Goal: Task Accomplishment & Management: Manage account settings

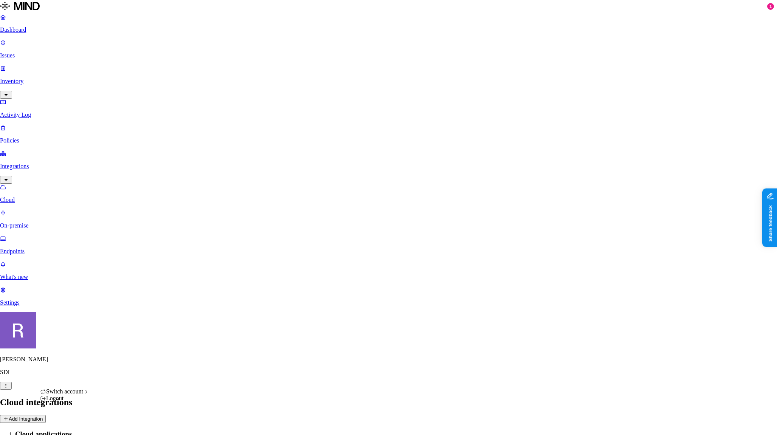
click at [72, 423] on html "Dashboard Issues Inventory Activity Log Policies Integrations Cloud On-premise …" at bounding box center [388, 335] width 777 height 671
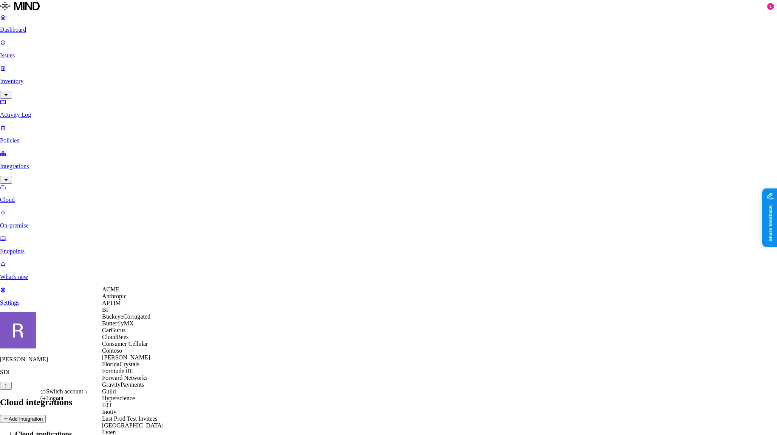
scroll to position [426, 0]
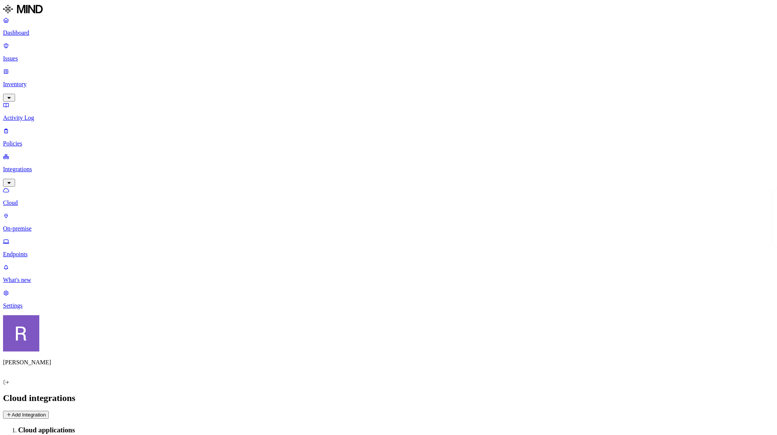
click at [36, 34] on p "Dashboard" at bounding box center [388, 32] width 771 height 7
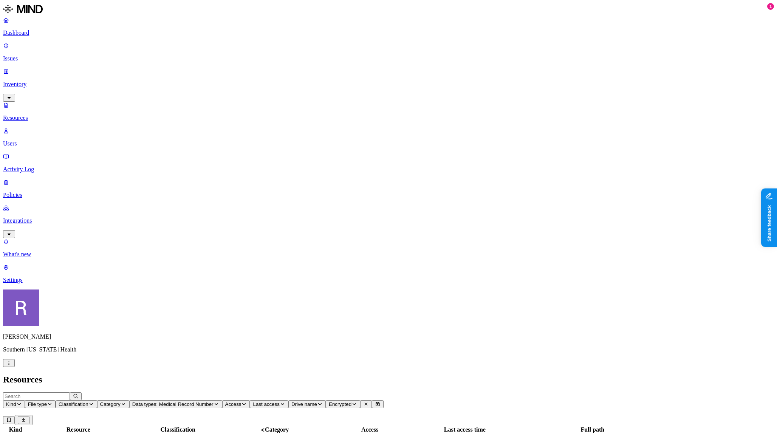
click at [37, 35] on p "Dashboard" at bounding box center [388, 32] width 771 height 7
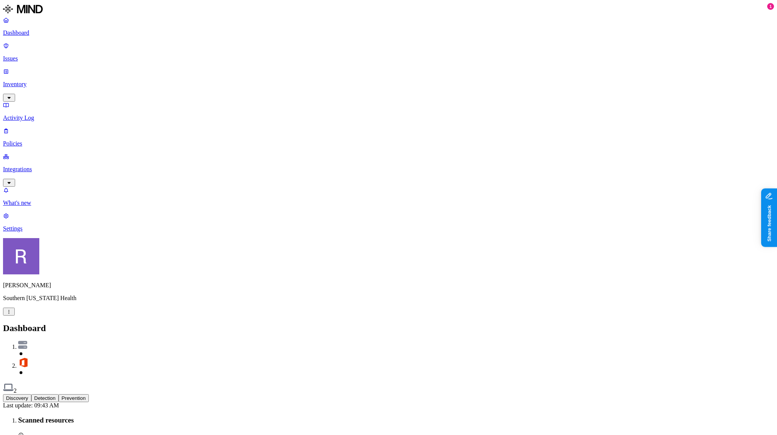
drag, startPoint x: 589, startPoint y: 226, endPoint x: 613, endPoint y: 227, distance: 23.8
drag, startPoint x: 697, startPoint y: 229, endPoint x: 665, endPoint y: 233, distance: 32.3
drag, startPoint x: 614, startPoint y: 227, endPoint x: 623, endPoint y: 227, distance: 9.1
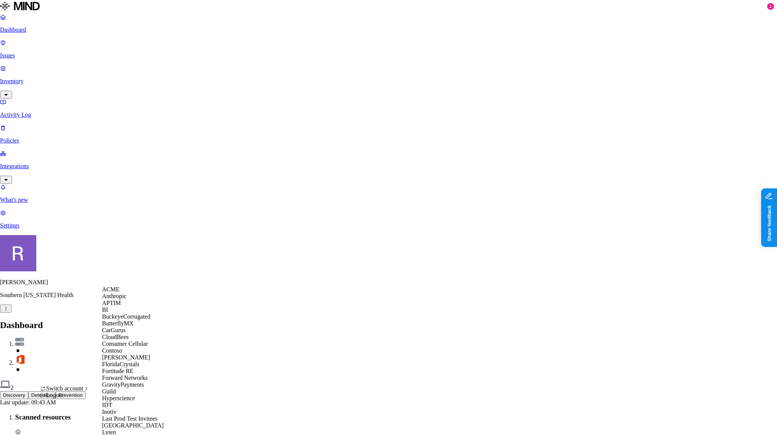
scroll to position [241, 0]
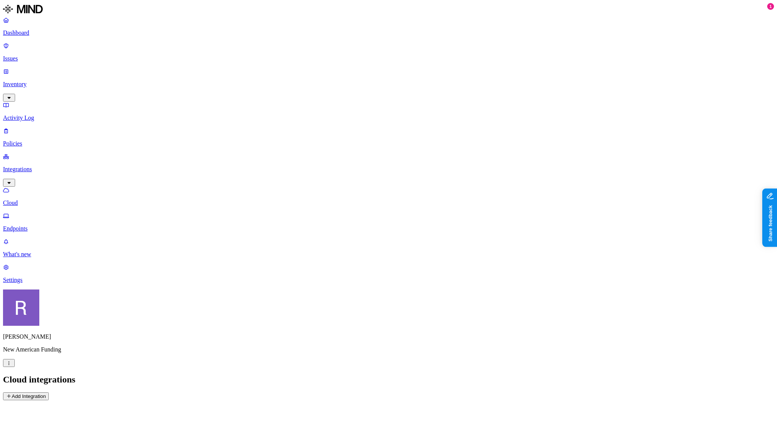
click at [45, 225] on p "Endpoints" at bounding box center [388, 228] width 771 height 7
click at [48, 284] on p "Settings" at bounding box center [388, 280] width 771 height 7
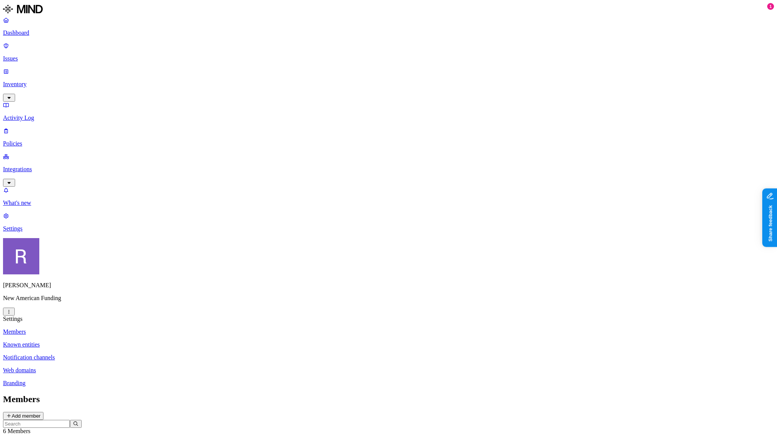
click at [45, 166] on p "Integrations" at bounding box center [388, 169] width 771 height 7
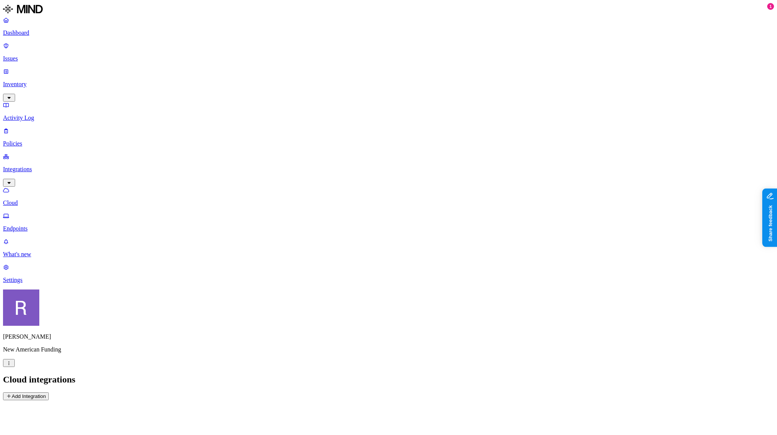
click at [44, 225] on p "Endpoints" at bounding box center [388, 228] width 771 height 7
click at [53, 225] on p "Endpoints" at bounding box center [388, 228] width 771 height 7
click at [61, 183] on nav "Dashboard Issues Inventory Activity Log Policies Integrations Cloud Endpoints W…" at bounding box center [388, 150] width 771 height 267
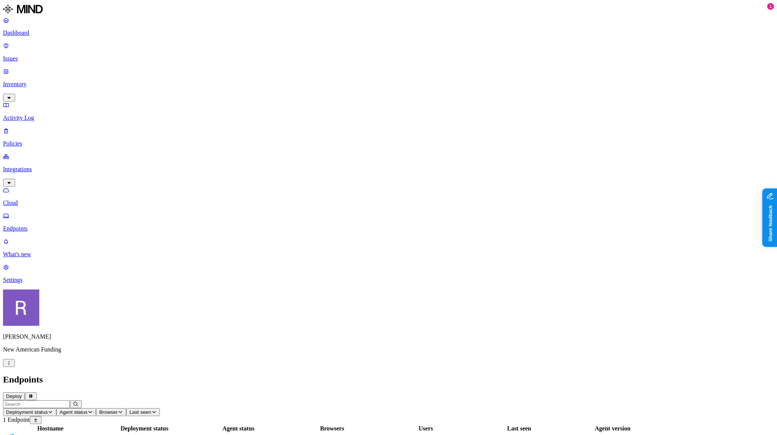
click at [191, 433] on td "Deployment failed" at bounding box center [144, 443] width 93 height 20
click at [70, 422] on html "Dashboard Issues Inventory Activity Log Policies Integrations Cloud Endpoints W…" at bounding box center [388, 240] width 777 height 480
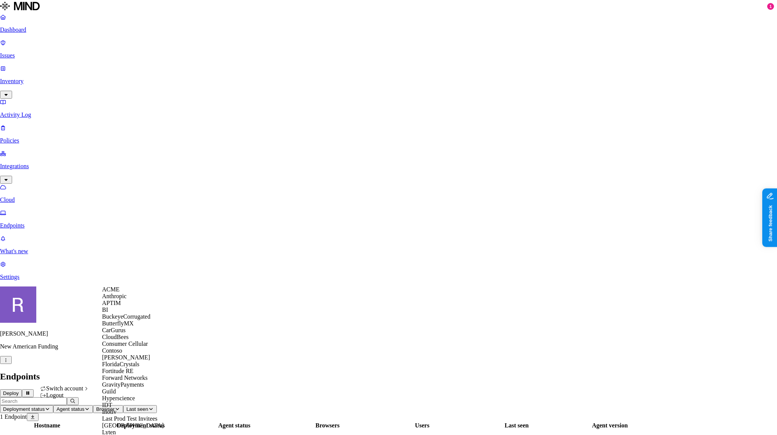
scroll to position [214, 0]
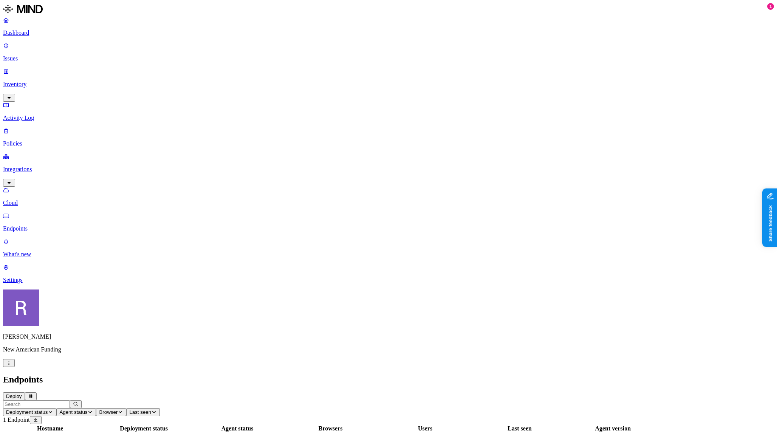
click at [37, 31] on p "Dashboard" at bounding box center [388, 32] width 771 height 7
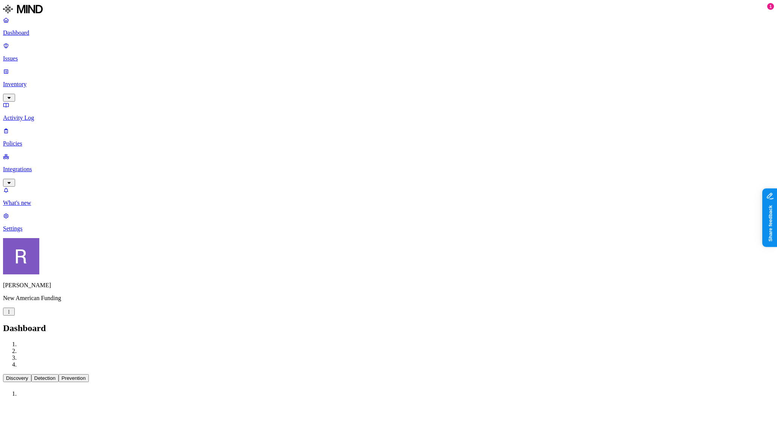
click at [33, 166] on p "Integrations" at bounding box center [388, 169] width 771 height 7
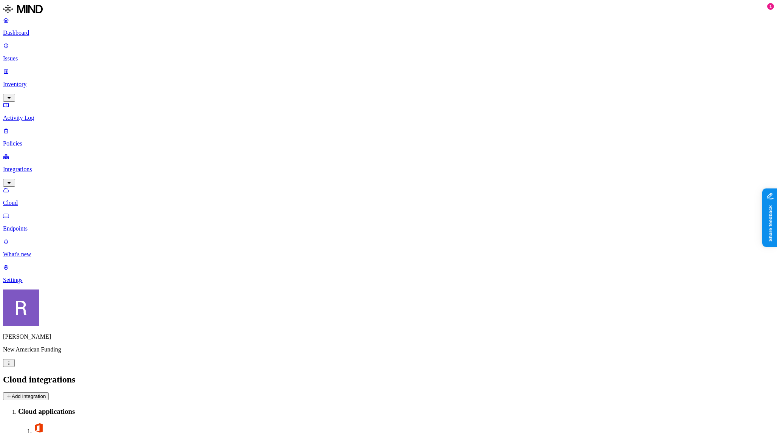
click at [33, 35] on p "Dashboard" at bounding box center [388, 32] width 771 height 7
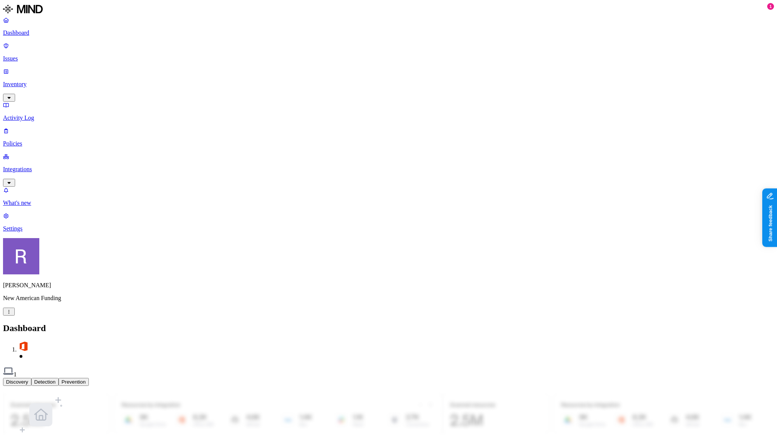
click at [32, 55] on p "Issues" at bounding box center [388, 58] width 771 height 7
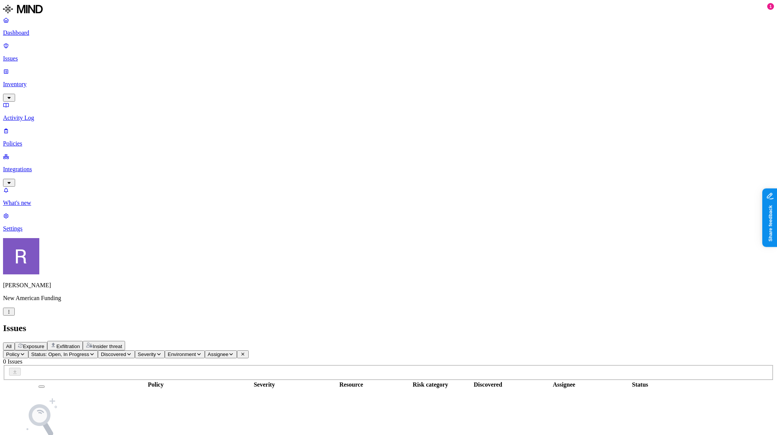
click at [34, 81] on p "Inventory" at bounding box center [388, 84] width 771 height 7
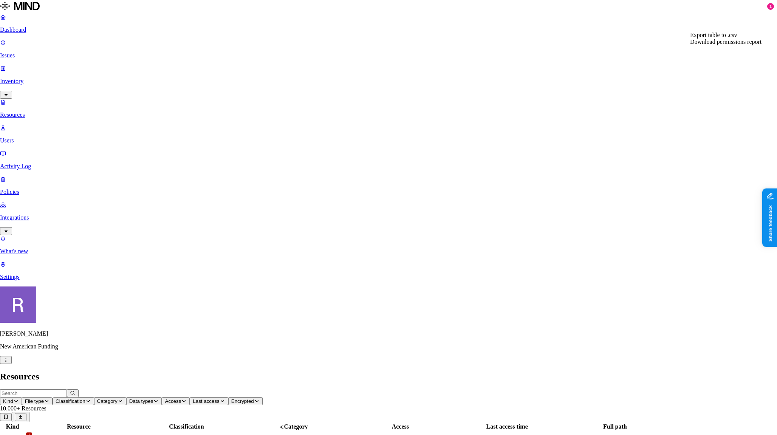
click at [753, 39] on div "Export table to .csv" at bounding box center [725, 35] width 71 height 7
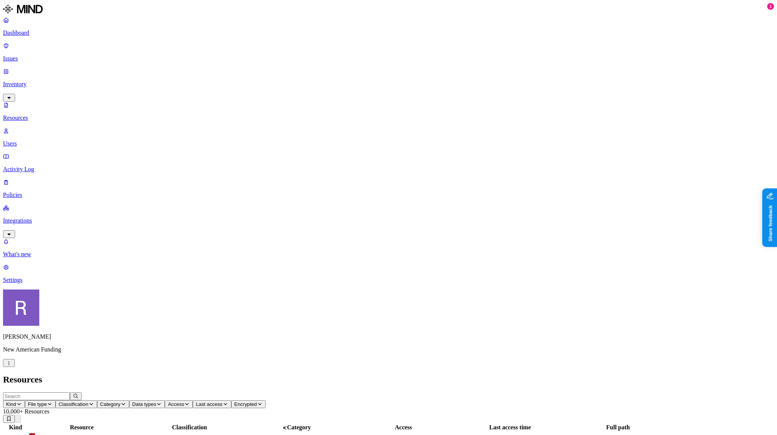
click at [88, 402] on span "Classification" at bounding box center [74, 405] width 30 height 6
click at [225, 42] on button "button" at bounding box center [228, 43] width 6 height 2
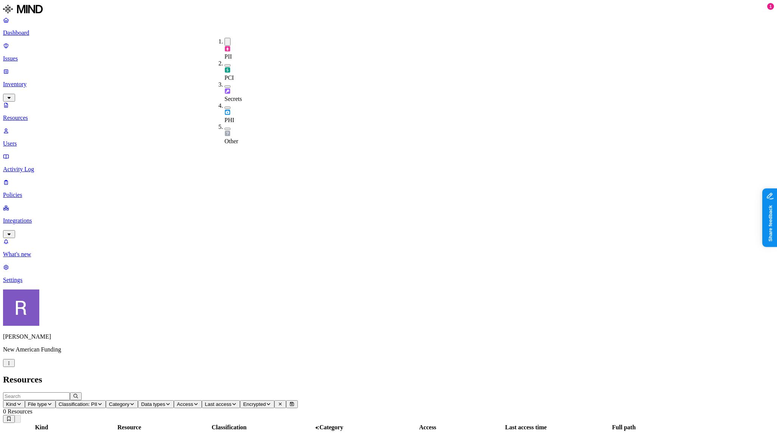
click at [225, 64] on button "button" at bounding box center [228, 65] width 6 height 2
click at [225, 87] on button "button" at bounding box center [228, 88] width 6 height 2
drag, startPoint x: 217, startPoint y: 78, endPoint x: 216, endPoint y: 85, distance: 7.2
click at [225, 109] on button "button" at bounding box center [228, 110] width 6 height 2
click at [225, 131] on button "button" at bounding box center [228, 132] width 6 height 2
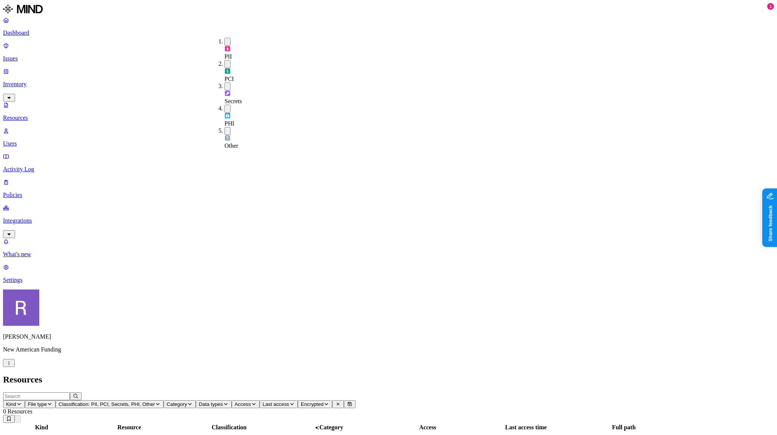
click at [225, 39] on button "button" at bounding box center [228, 42] width 6 height 8
click at [225, 59] on button "button" at bounding box center [228, 63] width 6 height 8
click at [225, 80] on button "button" at bounding box center [228, 84] width 6 height 8
drag, startPoint x: 217, startPoint y: 79, endPoint x: 217, endPoint y: 89, distance: 10.2
click at [225, 101] on button "button" at bounding box center [228, 105] width 6 height 8
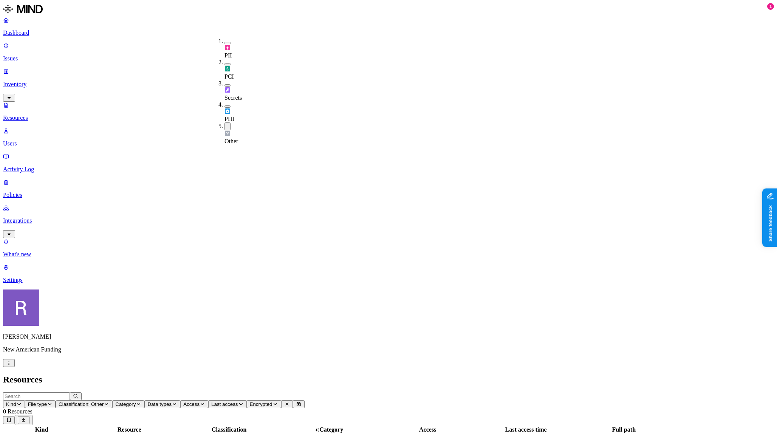
click at [225, 122] on div "Other" at bounding box center [225, 133] width 0 height 22
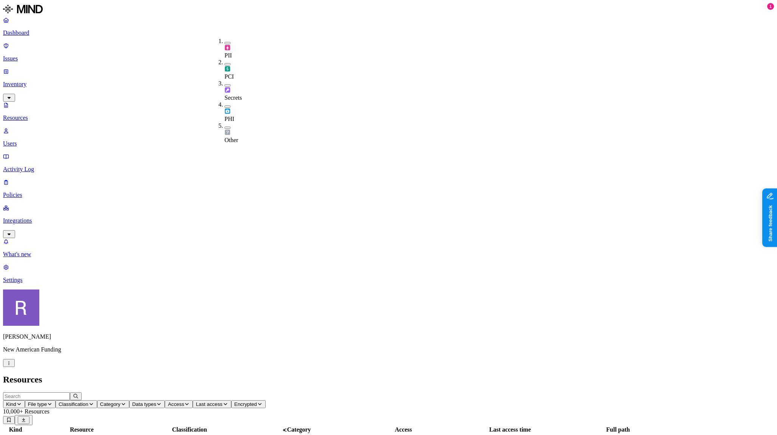
click at [255, 375] on h2 "Resources" at bounding box center [388, 380] width 771 height 10
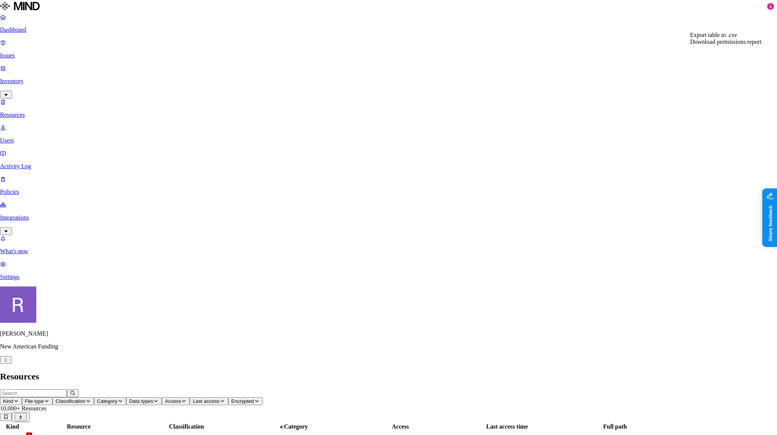
click at [741, 39] on div "Export table to .csv" at bounding box center [725, 35] width 71 height 7
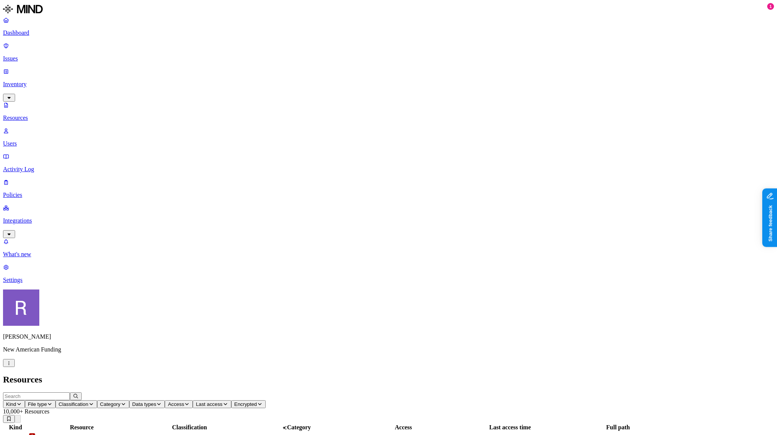
click at [16, 402] on span "Kind" at bounding box center [11, 405] width 10 height 6
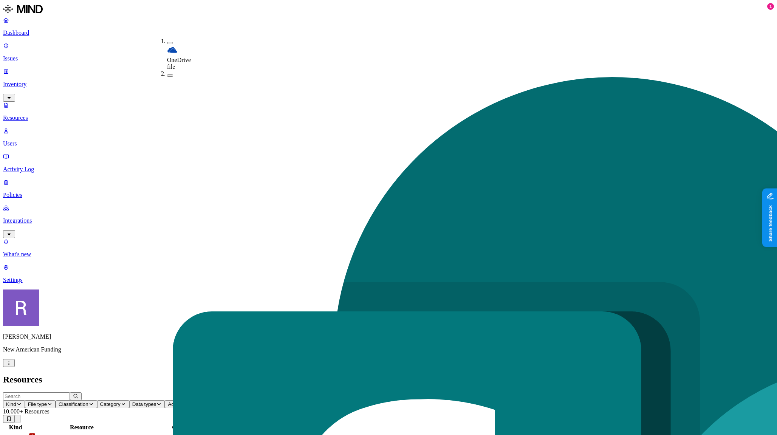
click at [167, 74] on button "button" at bounding box center [170, 75] width 6 height 2
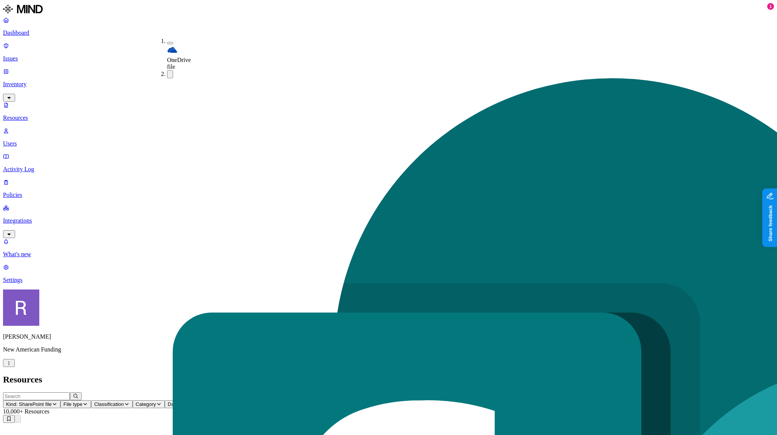
click at [167, 70] on button "button" at bounding box center [170, 74] width 6 height 8
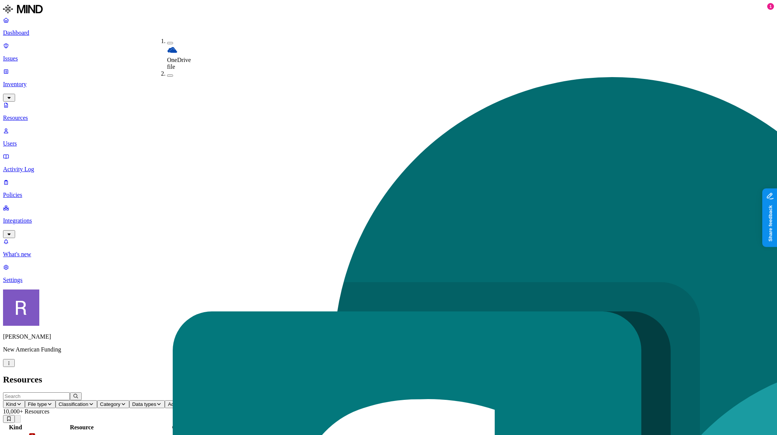
click at [260, 375] on header "Resources" at bounding box center [388, 380] width 771 height 10
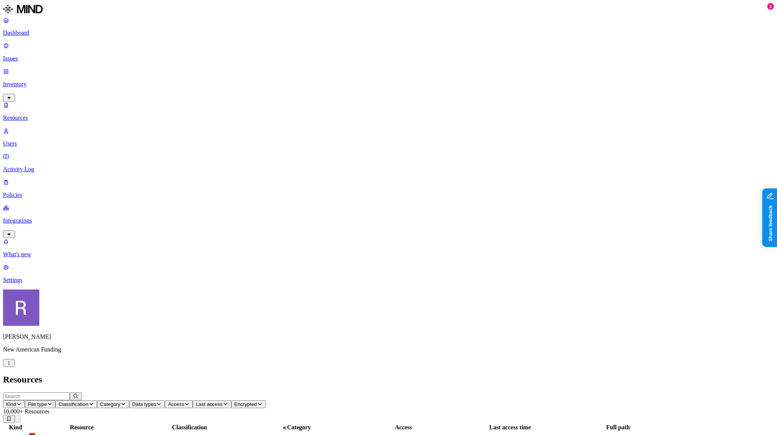
click at [184, 402] on span "Access" at bounding box center [176, 405] width 16 height 6
click at [339, 151] on button "button" at bounding box center [342, 152] width 6 height 2
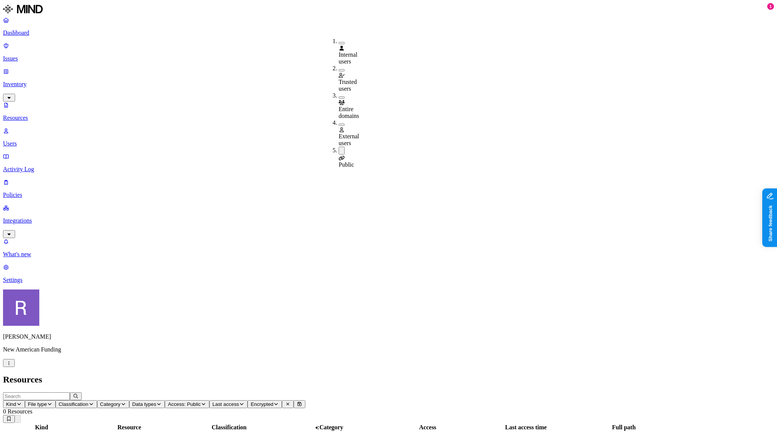
click at [339, 147] on button "button" at bounding box center [342, 151] width 6 height 8
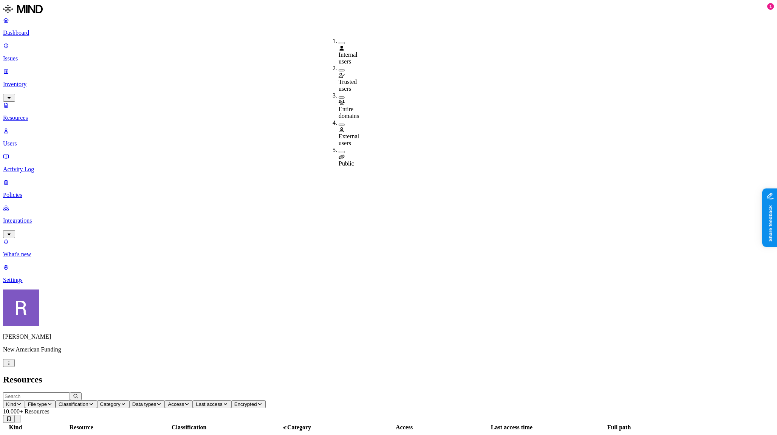
click at [330, 375] on h2 "Resources" at bounding box center [388, 380] width 771 height 10
click at [54, 186] on nav "Dashboard Issues Inventory Resources Users Activity Log Policies Integrations W…" at bounding box center [388, 150] width 771 height 267
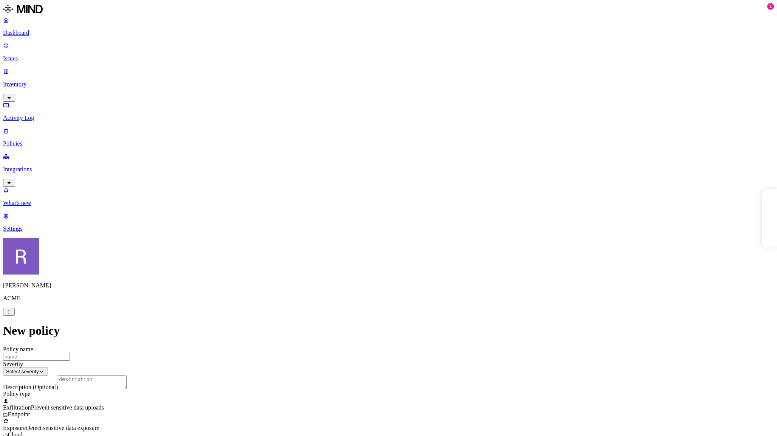
select select "1"
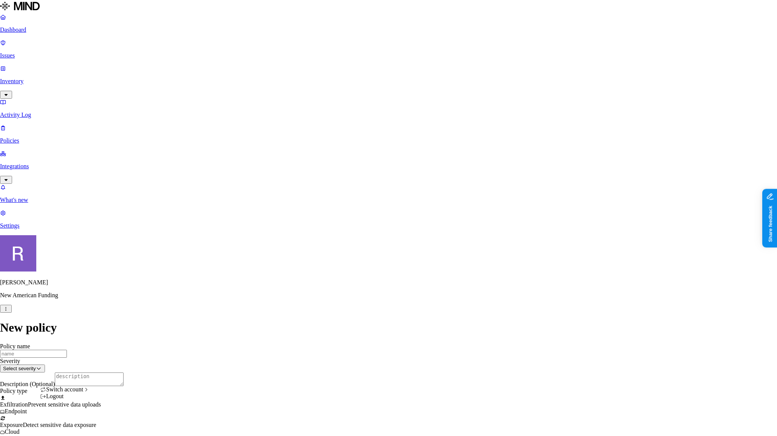
click at [71, 420] on html "Dashboard Issues Inventory Activity Log Policies Integrations What's new Settin…" at bounding box center [388, 376] width 777 height 753
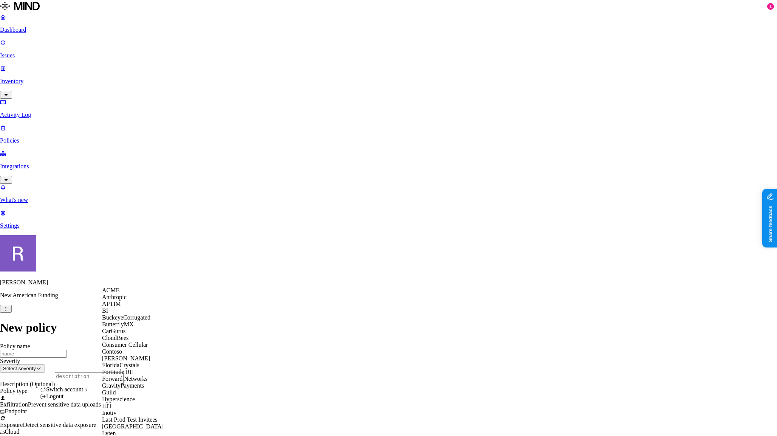
click at [119, 291] on span "ACME" at bounding box center [110, 290] width 17 height 6
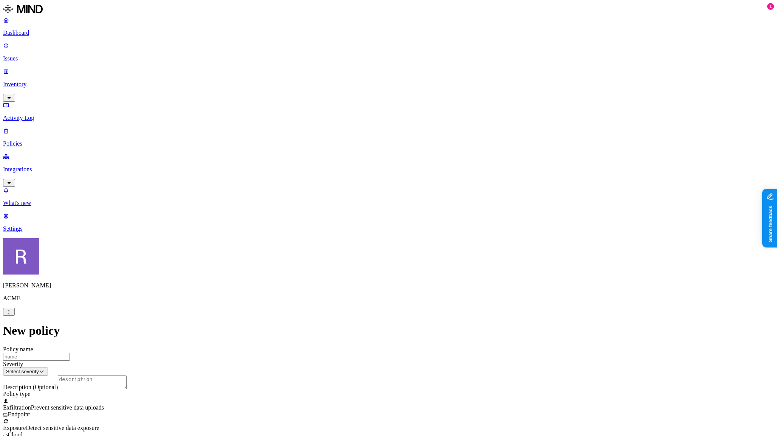
click at [361, 259] on label "Web Category" at bounding box center [359, 259] width 22 height 13
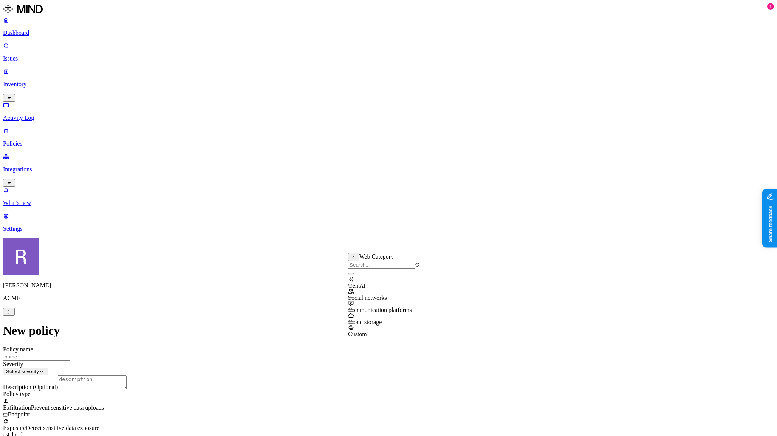
click at [354, 282] on icon at bounding box center [351, 279] width 6 height 5
click at [350, 196] on label "Classification" at bounding box center [351, 192] width 33 height 6
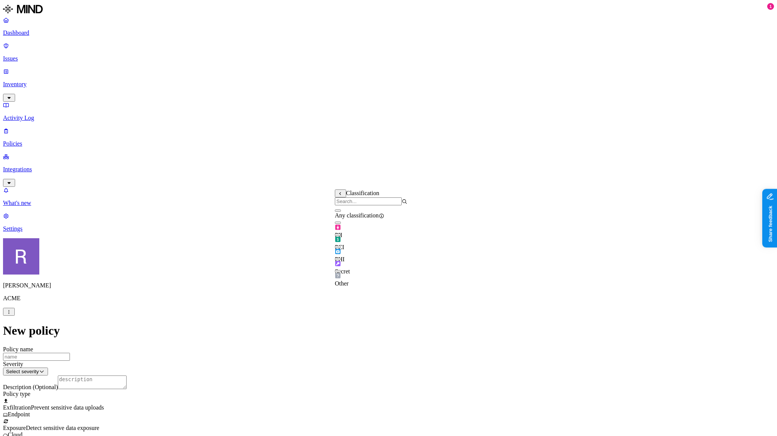
click at [341, 224] on button "button" at bounding box center [338, 223] width 6 height 2
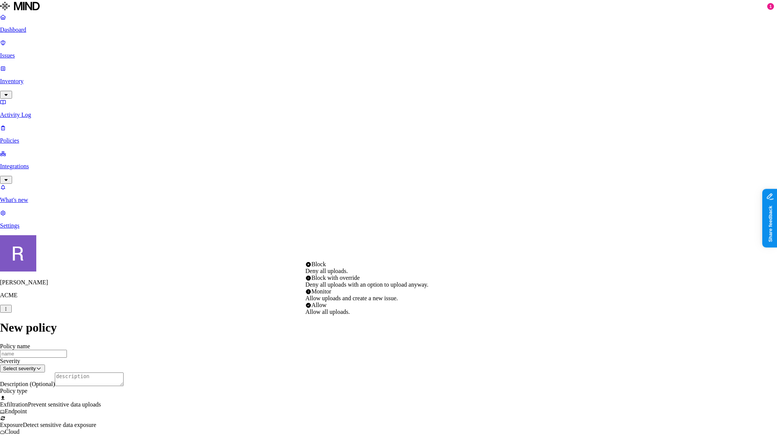
click at [361, 357] on html "Dashboard Issues Inventory Activity Log Policies Integrations What's new 1 Sett…" at bounding box center [388, 417] width 777 height 834
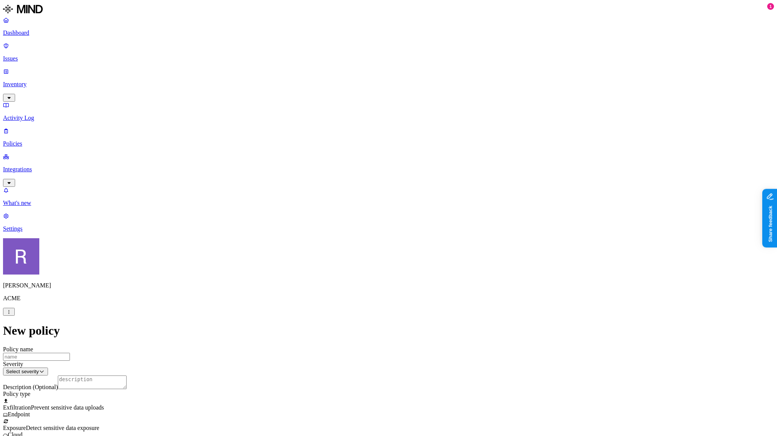
click at [266, 303] on html "Dashboard Issues Inventory Activity Log Policies Integrations What's new 1 Sett…" at bounding box center [388, 418] width 777 height 837
click at [402, 271] on label "AND" at bounding box center [399, 268] width 13 height 6
click at [414, 294] on label "Account type" at bounding box center [403, 291] width 20 height 13
click at [415, 267] on label "Unmanaged" at bounding box center [407, 264] width 29 height 6
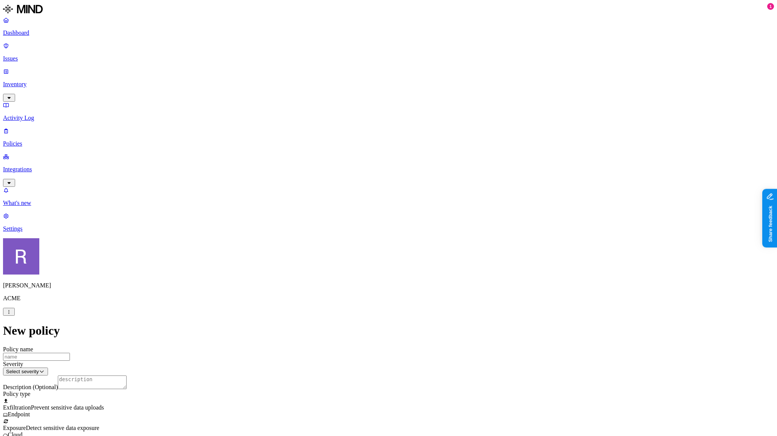
scroll to position [147, 0]
click at [368, 272] on label "Web Domain" at bounding box center [358, 271] width 20 height 13
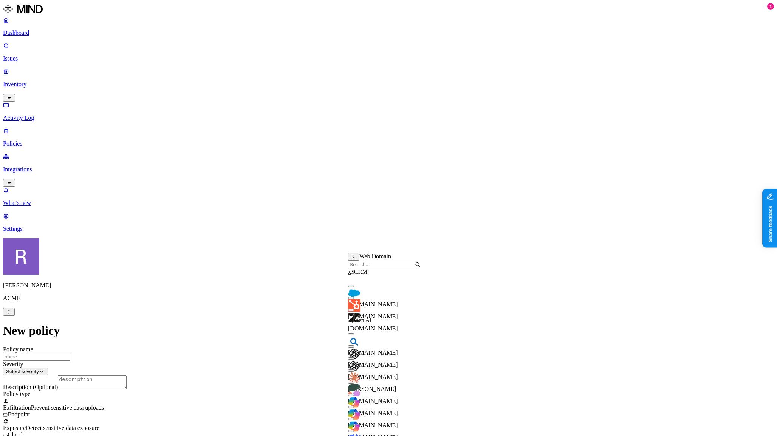
scroll to position [48, 0]
click at [354, 357] on button "button" at bounding box center [351, 358] width 6 height 2
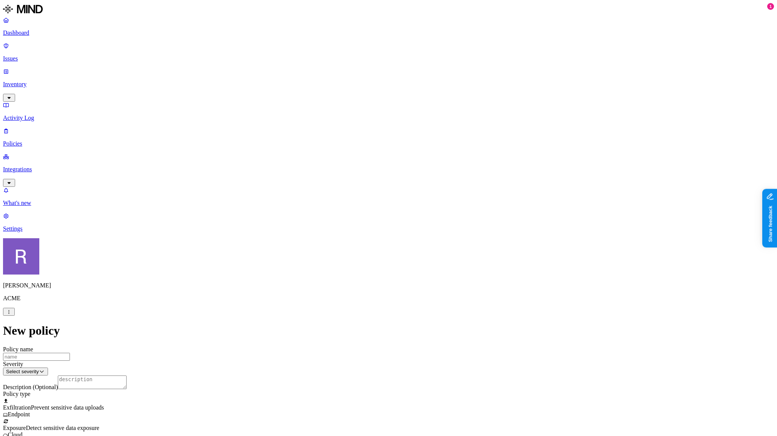
click at [408, 271] on label "AND" at bounding box center [409, 268] width 13 height 6
drag, startPoint x: 416, startPoint y: 297, endPoint x: 414, endPoint y: 291, distance: 5.5
click at [416, 296] on label "Account type" at bounding box center [413, 291] width 20 height 13
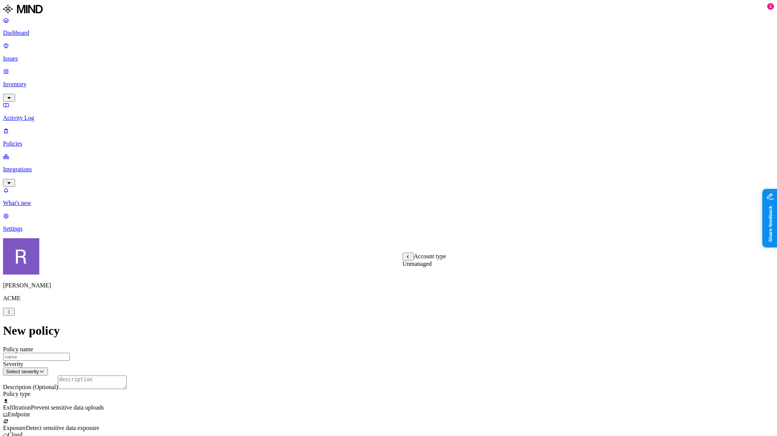
click at [412, 267] on label "Unmanaged" at bounding box center [417, 263] width 29 height 6
drag, startPoint x: 348, startPoint y: 245, endPoint x: 358, endPoint y: 248, distance: 10.6
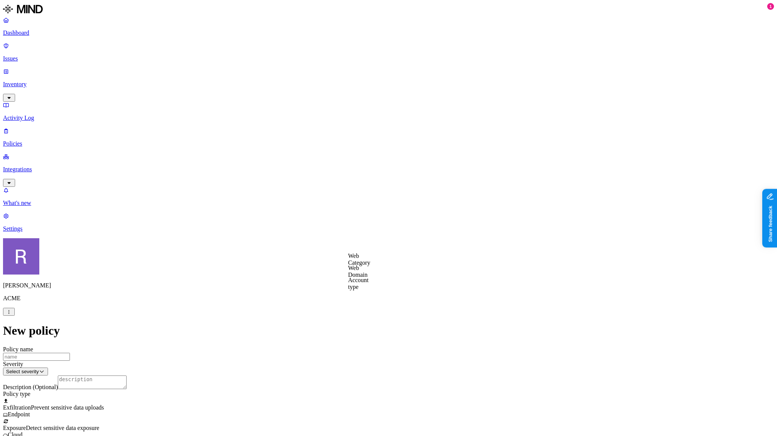
click at [371, 263] on label "Web Category" at bounding box center [359, 259] width 22 height 13
click at [366, 285] on span "Gen AI" at bounding box center [357, 285] width 18 height 6
click at [44, 232] on p "Settings" at bounding box center [388, 228] width 771 height 7
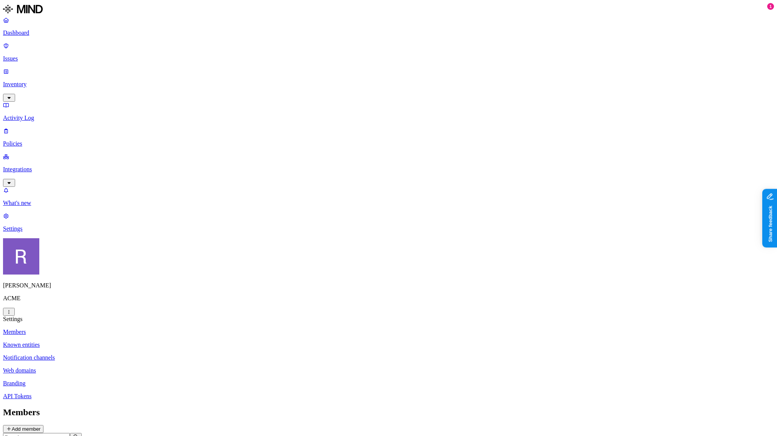
click at [107, 367] on p "Web domains" at bounding box center [388, 370] width 771 height 7
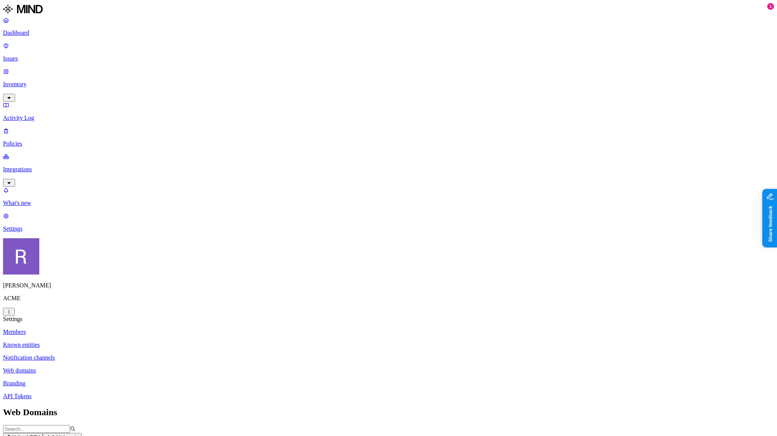
click at [39, 140] on p "Policies" at bounding box center [388, 143] width 771 height 7
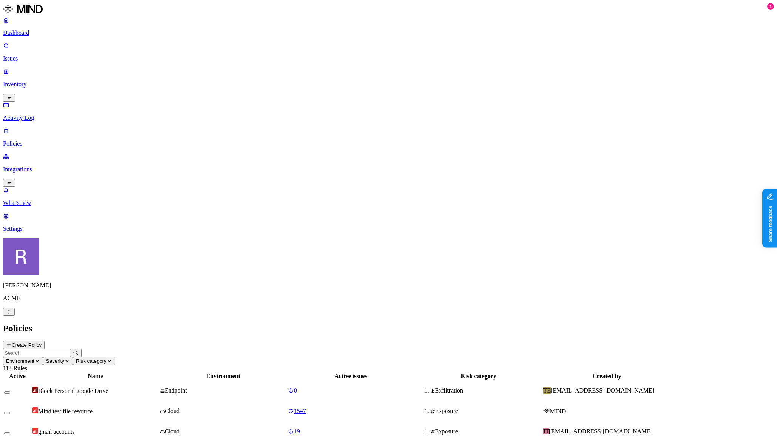
click at [741, 323] on header "Policies Create Policy" at bounding box center [388, 336] width 771 height 26
click at [45, 341] on button "Create Policy" at bounding box center [24, 345] width 42 height 8
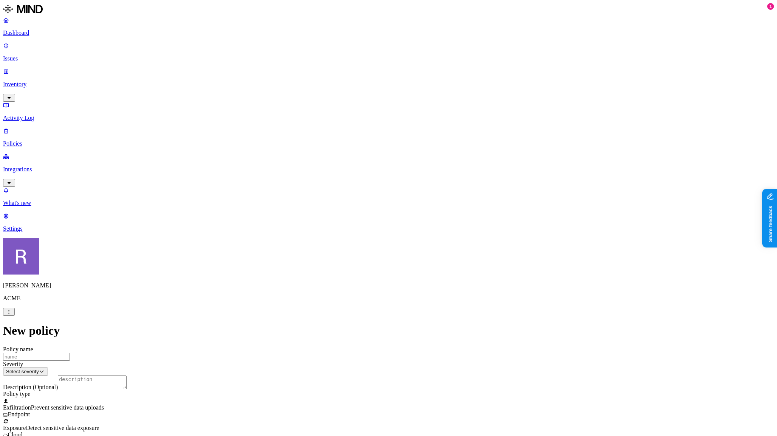
scroll to position [172, 0]
click at [365, 233] on label "Web Category" at bounding box center [359, 234] width 22 height 13
click at [372, 262] on div "Gen AI" at bounding box center [384, 258] width 73 height 14
click at [372, 262] on div "Gen AI" at bounding box center [384, 259] width 73 height 14
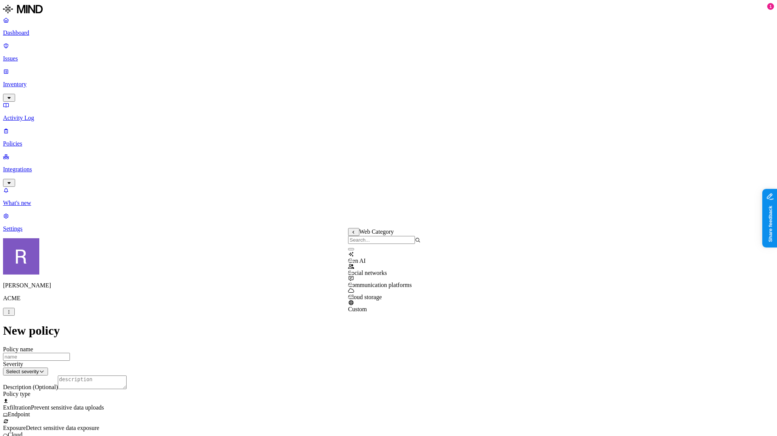
click at [366, 247] on label "Web Domain" at bounding box center [358, 246] width 20 height 13
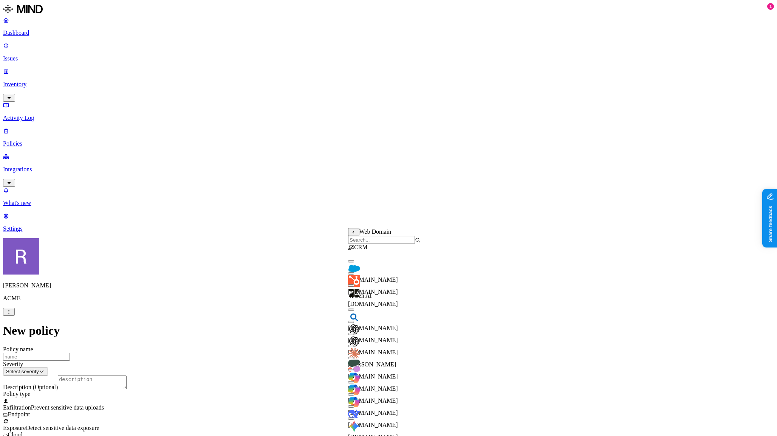
scroll to position [0, 0]
click at [376, 244] on input "search" at bounding box center [381, 240] width 67 height 8
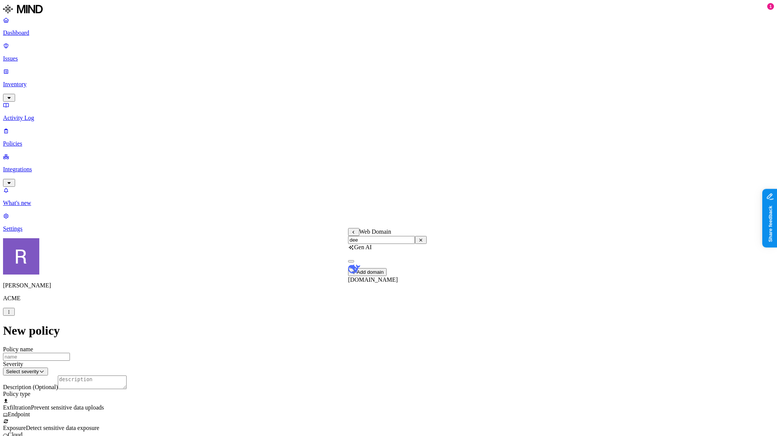
type input "dee"
click at [354, 262] on button "button" at bounding box center [351, 261] width 6 height 2
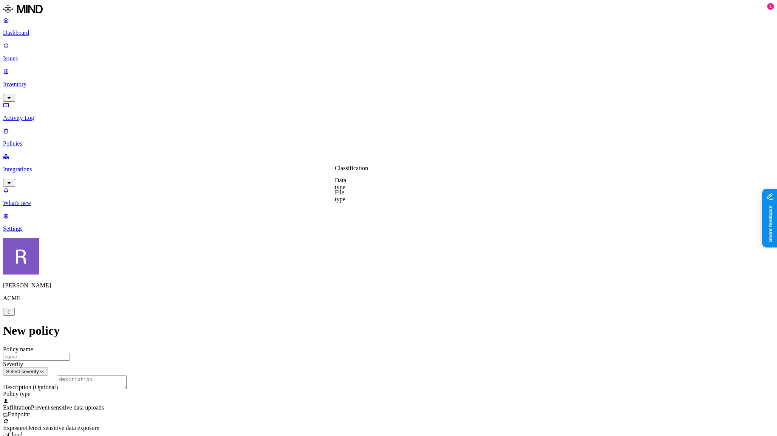
click at [349, 171] on label "Classification" at bounding box center [351, 168] width 33 height 6
click at [341, 187] on button "button" at bounding box center [338, 186] width 6 height 2
click at [71, 425] on html "Dashboard Issues Inventory Activity Log Policies Integrations What's new 1 Sett…" at bounding box center [388, 418] width 777 height 837
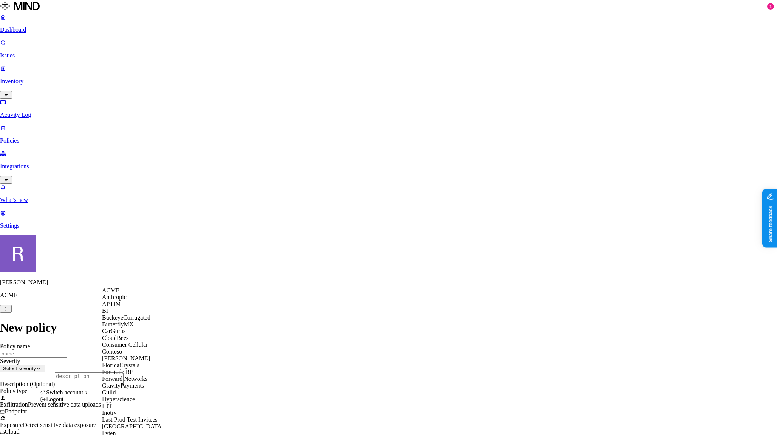
scroll to position [221, 0]
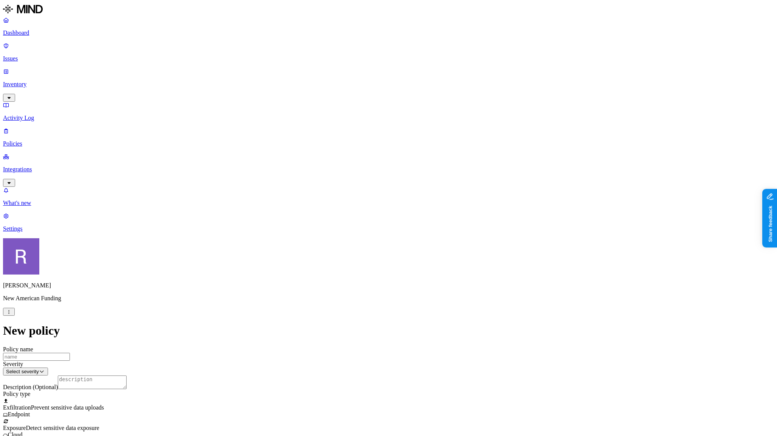
click at [28, 166] on p "Integrations" at bounding box center [388, 169] width 771 height 7
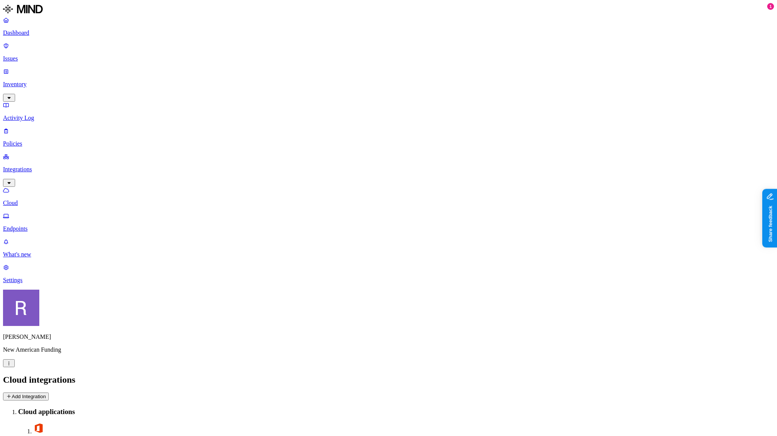
click at [182, 375] on main "Cloud integrations Add Integration Cloud applications Office 365 Installing MIN…" at bounding box center [388, 425] width 771 height 101
click at [45, 81] on p "Inventory" at bounding box center [388, 84] width 771 height 7
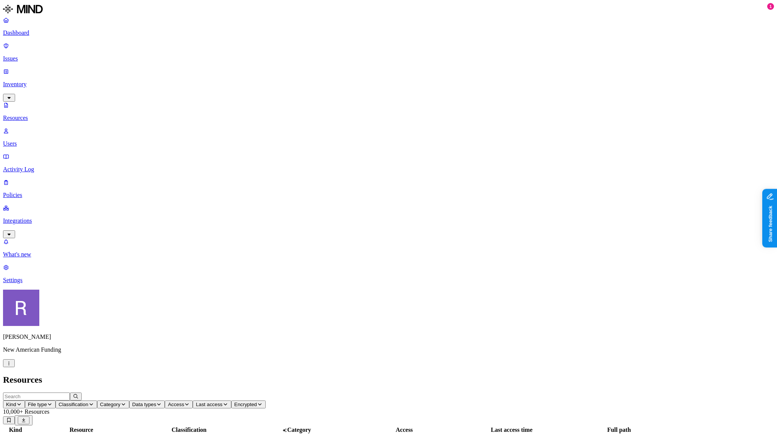
click at [43, 140] on p "Users" at bounding box center [388, 143] width 771 height 7
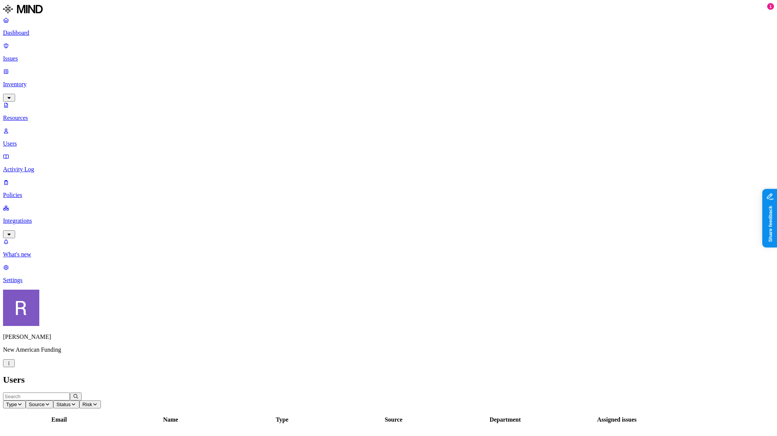
click at [37, 115] on p "Resources" at bounding box center [388, 118] width 771 height 7
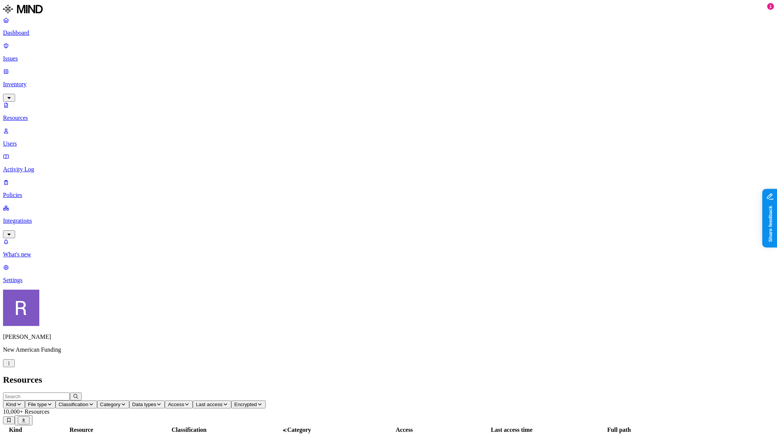
click at [72, 424] on html "Dashboard Issues Inventory Resources Users Activity Log Policies Integrations W…" at bounding box center [388, 358] width 777 height 717
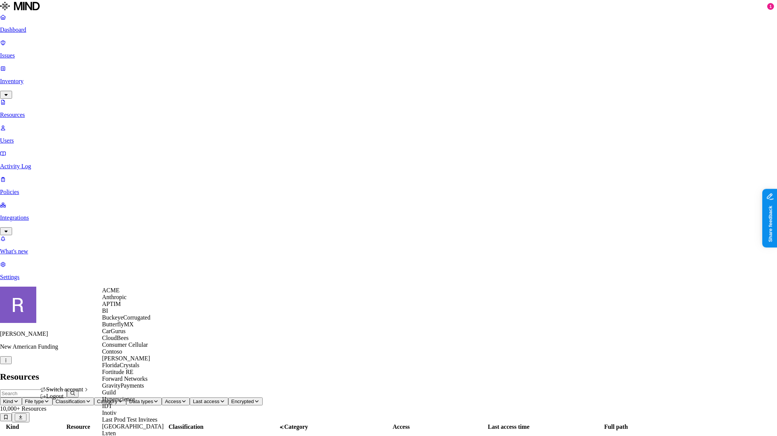
click at [119, 294] on div "ACME" at bounding box center [138, 290] width 73 height 7
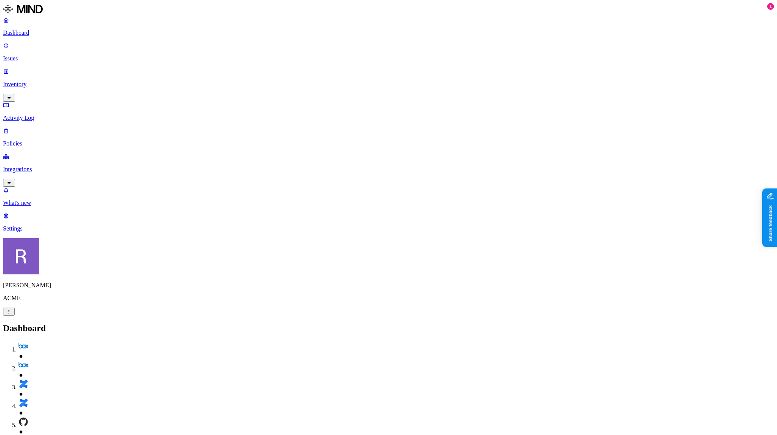
click at [65, 316] on div "[PERSON_NAME] ACME" at bounding box center [388, 277] width 771 height 78
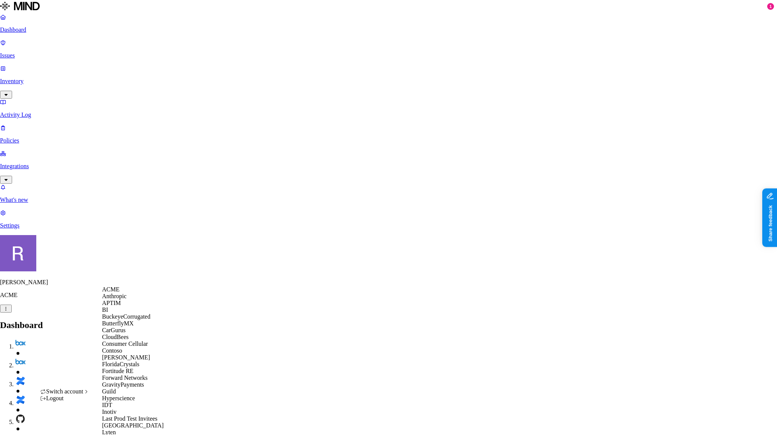
scroll to position [245, 0]
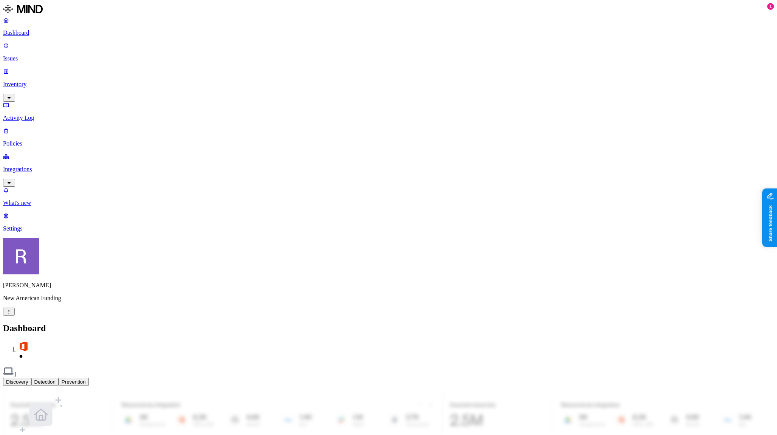
click at [445, 392] on div "Still working on your data... Come back later to see the full dashboard" at bounding box center [388, 432] width 771 height 81
click at [38, 189] on nav "Dashboard Issues Inventory Activity Log Policies Integrations What's new 1 Sett…" at bounding box center [388, 125] width 771 height 216
click at [34, 55] on p "Issues" at bounding box center [388, 58] width 771 height 7
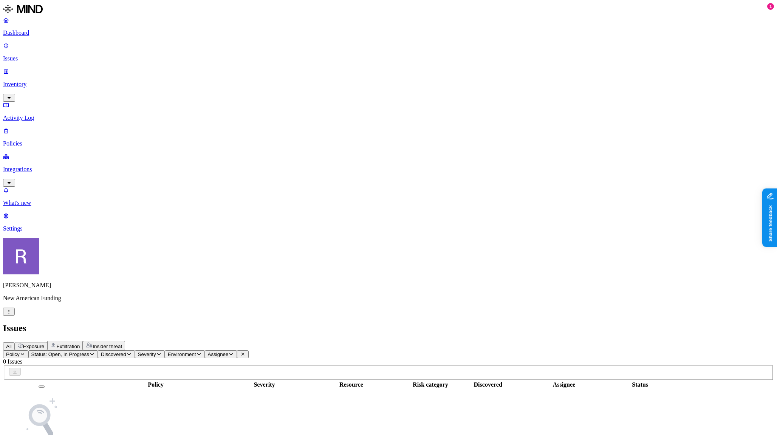
click at [44, 140] on p "Policies" at bounding box center [388, 143] width 771 height 7
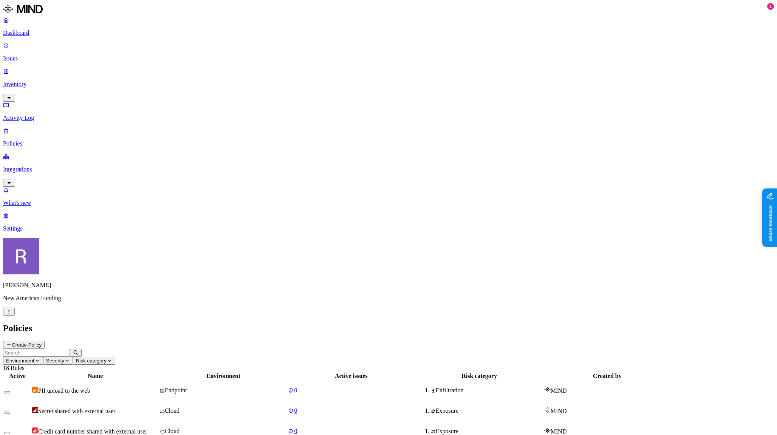
click at [42, 166] on p "Integrations" at bounding box center [388, 169] width 771 height 7
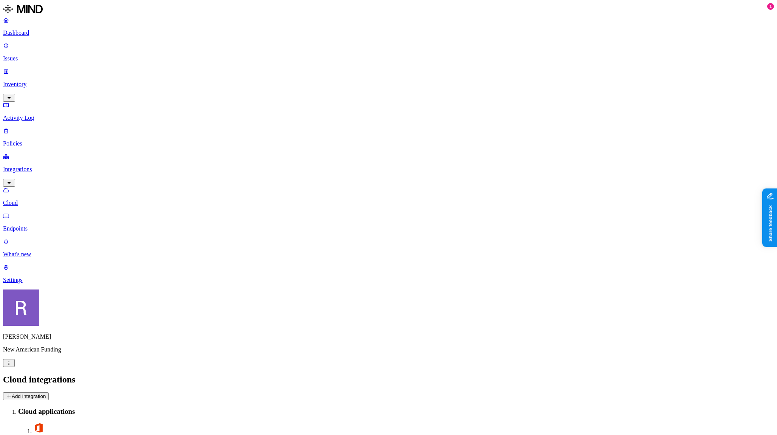
click at [41, 225] on p "Endpoints" at bounding box center [388, 228] width 771 height 7
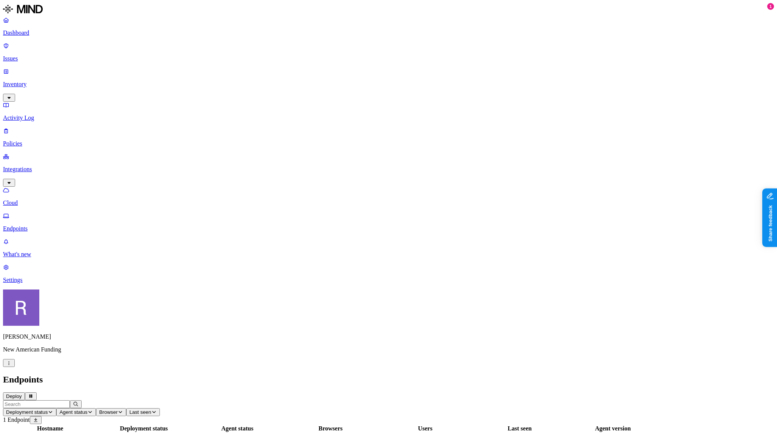
click at [33, 140] on p "Policies" at bounding box center [388, 143] width 771 height 7
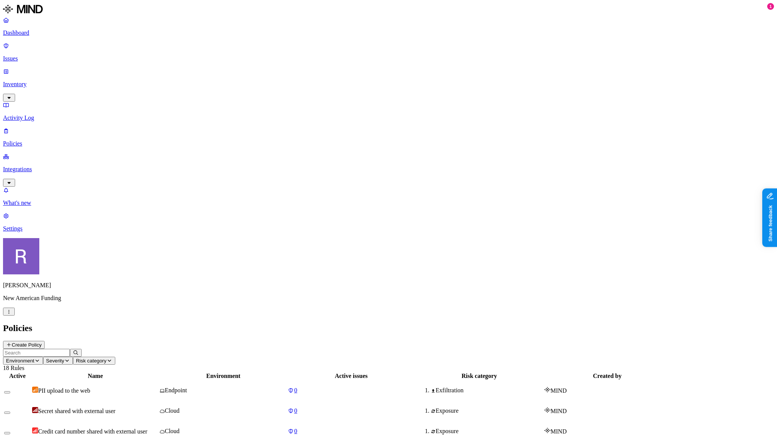
click at [34, 115] on p "Activity Log" at bounding box center [388, 118] width 771 height 7
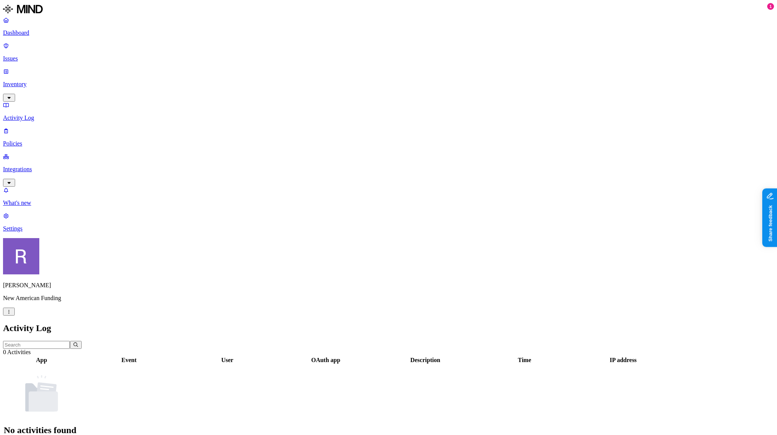
click at [29, 81] on p "Inventory" at bounding box center [388, 84] width 771 height 7
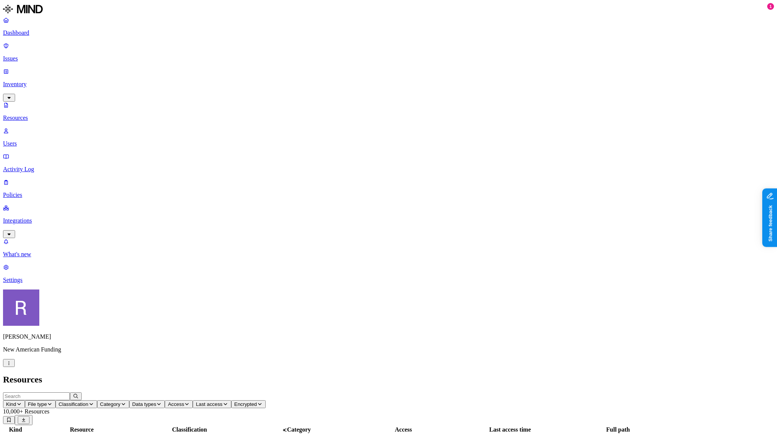
click at [30, 55] on p "Issues" at bounding box center [388, 58] width 771 height 7
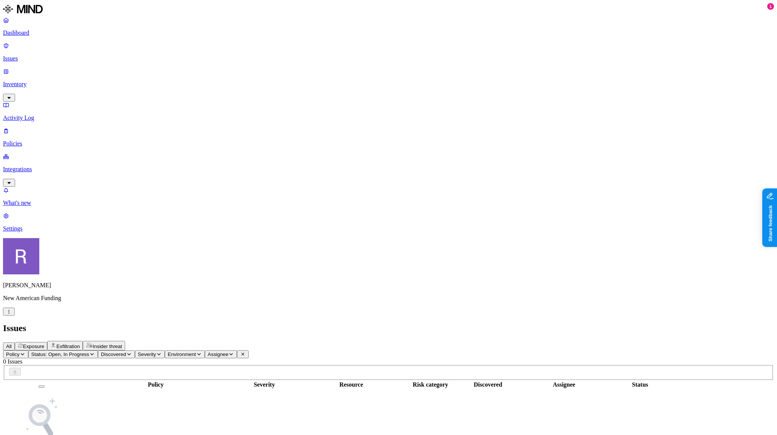
click at [34, 36] on p "Dashboard" at bounding box center [388, 32] width 771 height 7
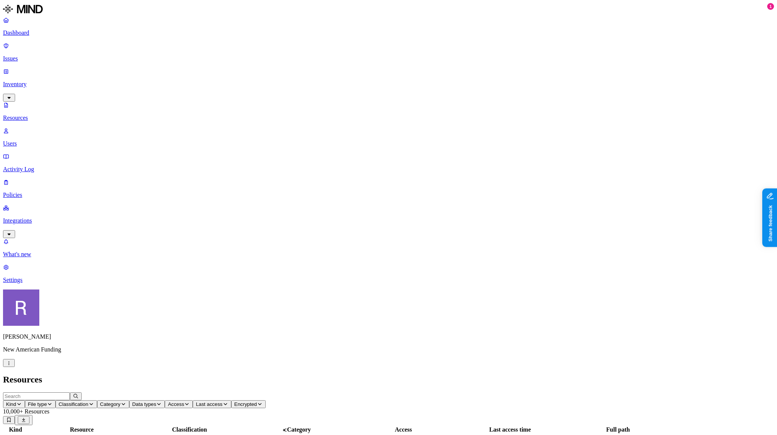
click at [25, 400] on button "Kind" at bounding box center [14, 404] width 22 height 8
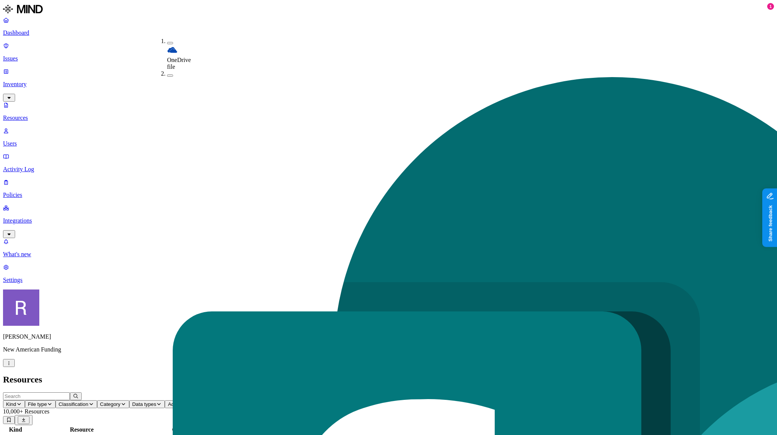
click at [167, 74] on button "button" at bounding box center [170, 75] width 6 height 2
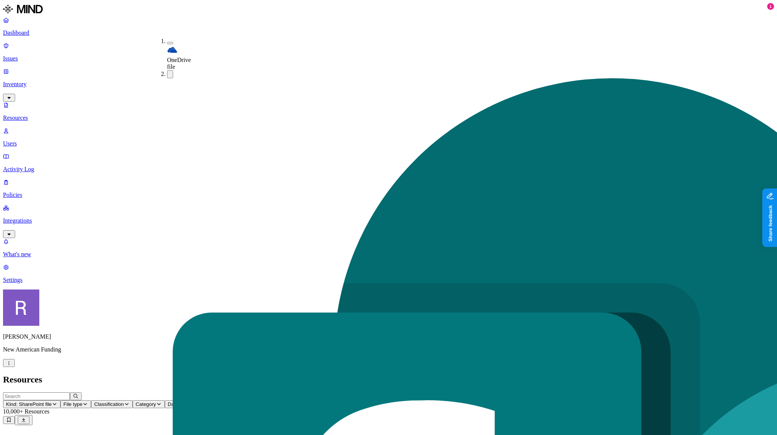
click at [613, 392] on header "Kind: SharePoint file File type Classification Category Data types Access Last …" at bounding box center [388, 408] width 771 height 33
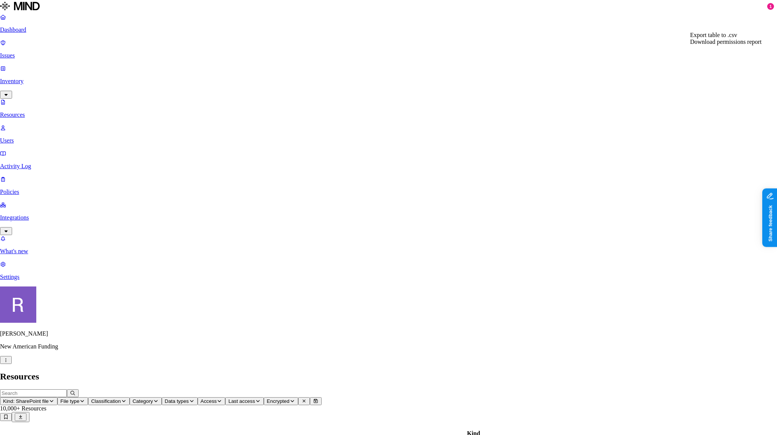
click at [742, 39] on div "Export table to .csv" at bounding box center [725, 35] width 71 height 7
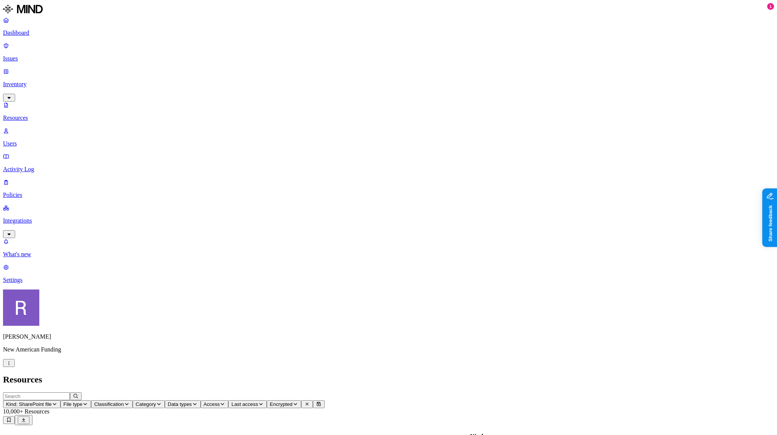
click at [26, 166] on p "Activity Log" at bounding box center [388, 169] width 771 height 7
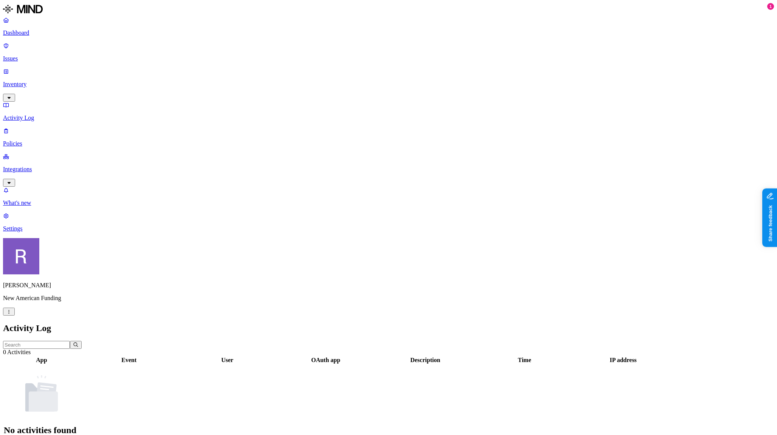
click at [24, 81] on p "Inventory" at bounding box center [388, 84] width 771 height 7
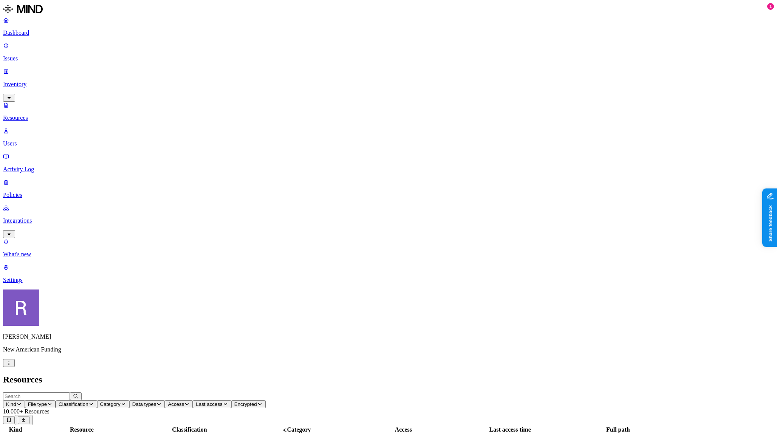
click at [25, 127] on link "Users" at bounding box center [388, 137] width 771 height 20
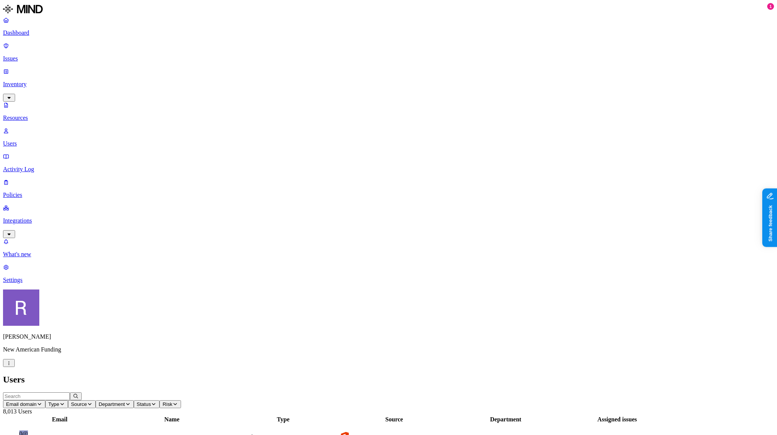
click at [29, 115] on p "Resources" at bounding box center [388, 118] width 771 height 7
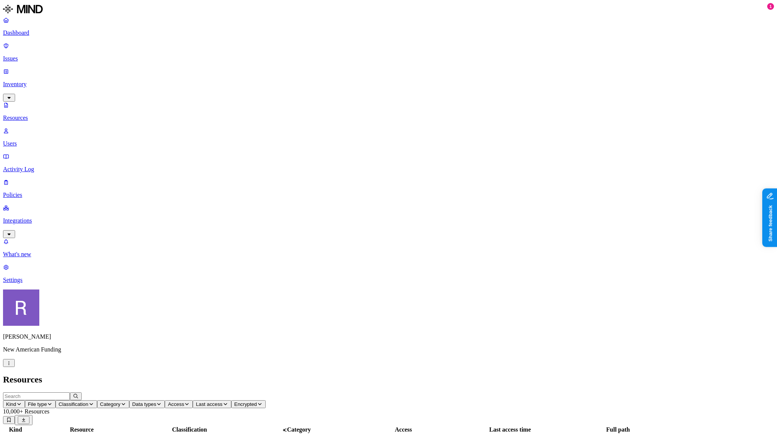
click at [35, 34] on p "Dashboard" at bounding box center [388, 32] width 771 height 7
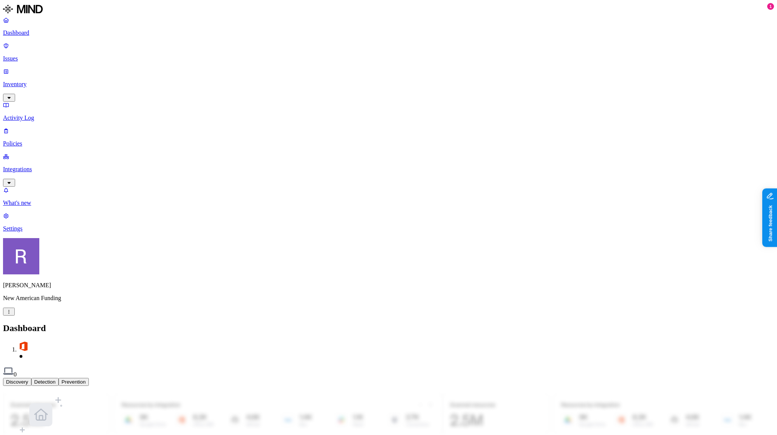
click at [37, 81] on p "Inventory" at bounding box center [388, 84] width 771 height 7
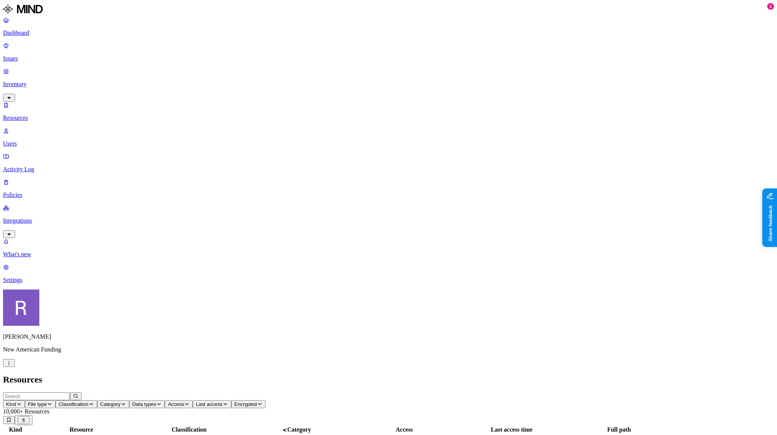
click at [88, 402] on span "Classification" at bounding box center [74, 405] width 30 height 6
click at [225, 42] on button "button" at bounding box center [228, 43] width 6 height 2
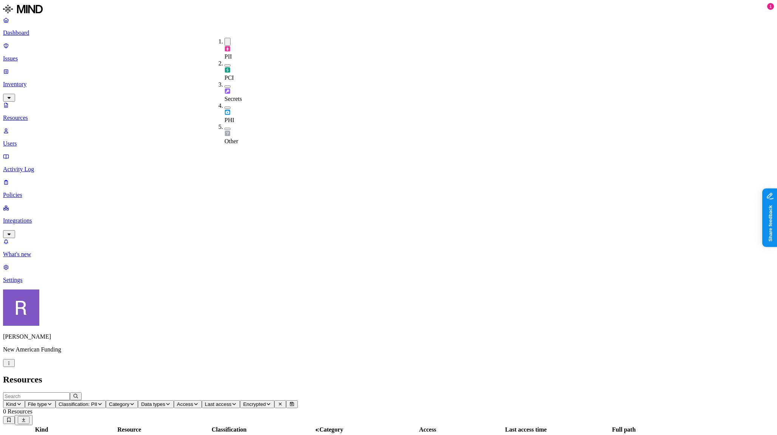
click at [225, 41] on button "button" at bounding box center [228, 42] width 6 height 8
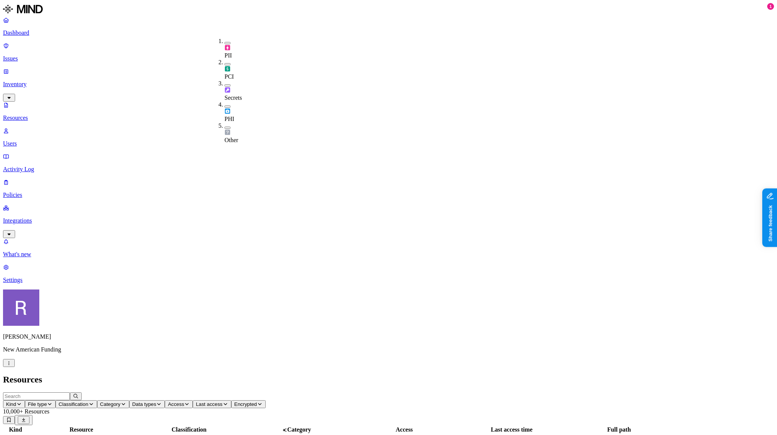
click at [225, 63] on button "button" at bounding box center [228, 64] width 6 height 2
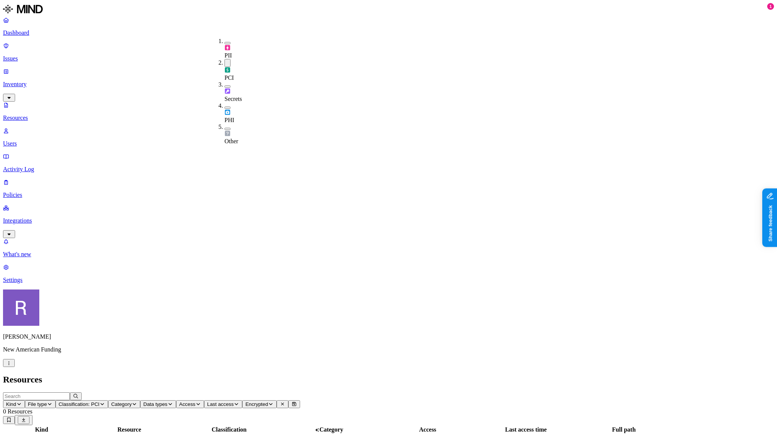
click at [225, 59] on button "button" at bounding box center [228, 63] width 6 height 8
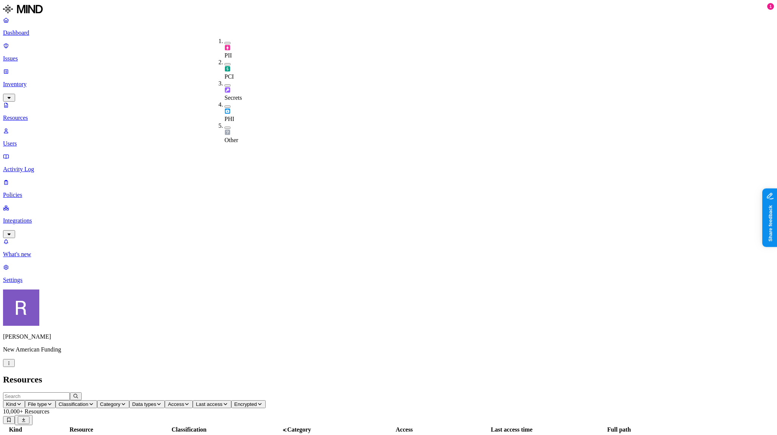
click at [225, 84] on button "button" at bounding box center [228, 85] width 6 height 2
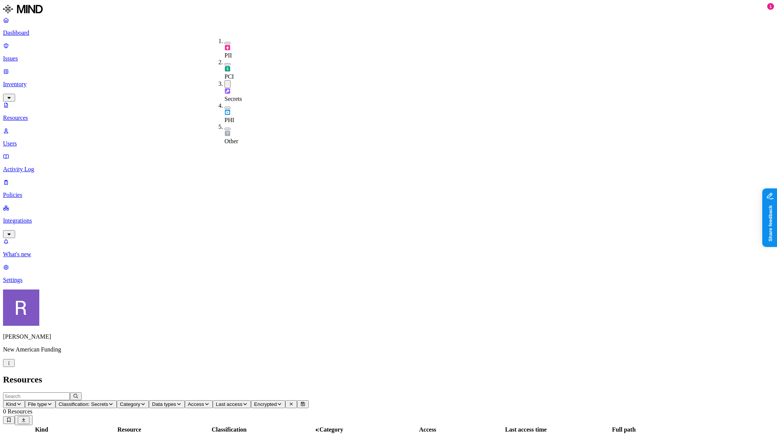
click at [225, 80] on button "button" at bounding box center [228, 84] width 6 height 8
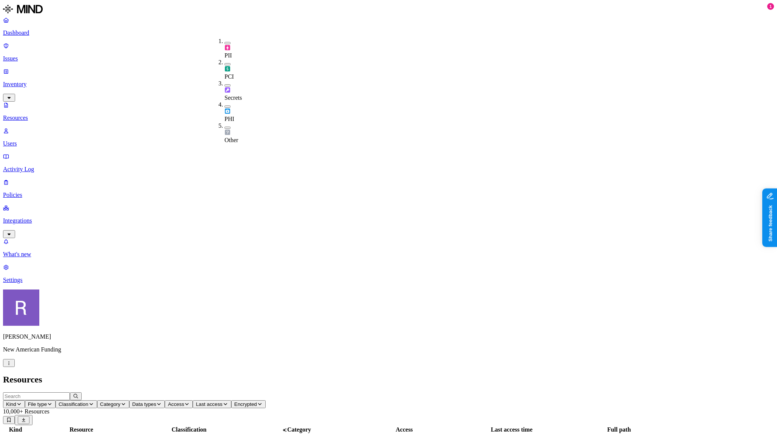
click at [225, 105] on button "button" at bounding box center [228, 106] width 6 height 2
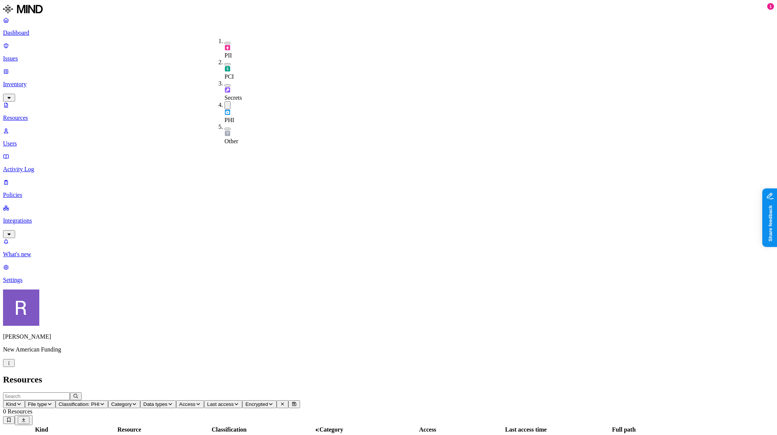
click at [225, 101] on button "button" at bounding box center [228, 105] width 6 height 8
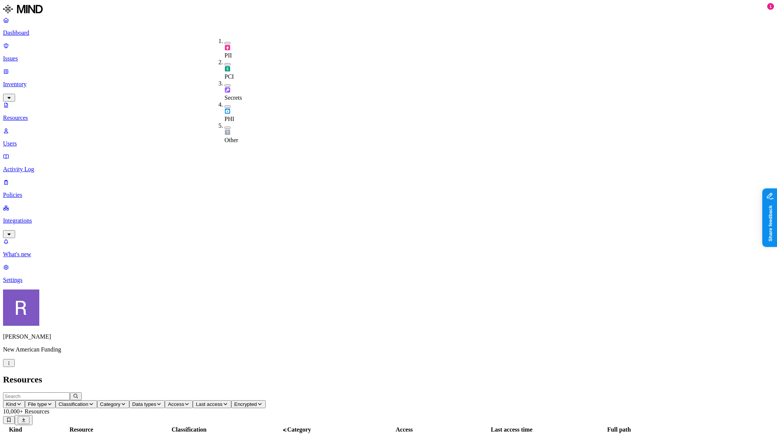
click at [225, 127] on button "button" at bounding box center [228, 128] width 6 height 2
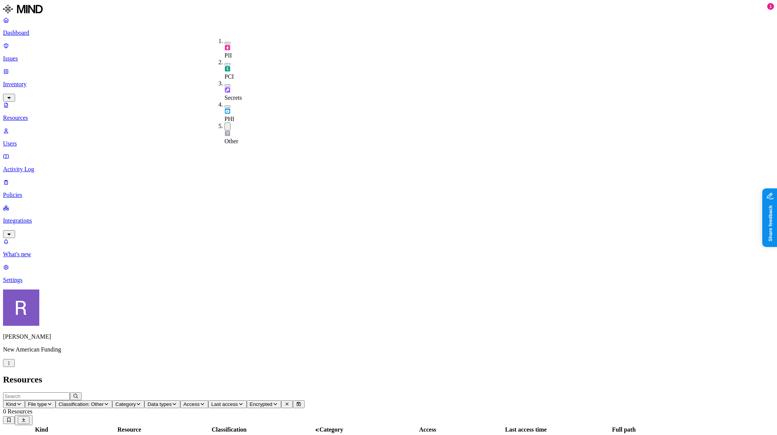
click at [233, 138] on span "Other" at bounding box center [232, 141] width 14 height 6
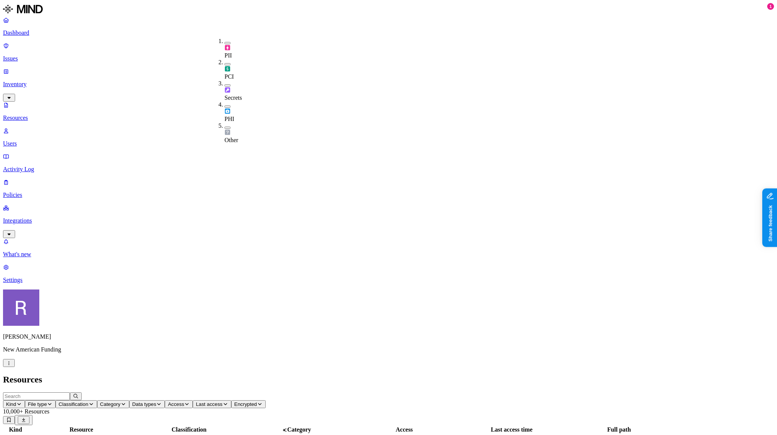
click at [254, 375] on h2 "Resources" at bounding box center [388, 380] width 771 height 10
click at [184, 402] on span "Access" at bounding box center [176, 405] width 16 height 6
click at [339, 151] on button "button" at bounding box center [342, 152] width 6 height 2
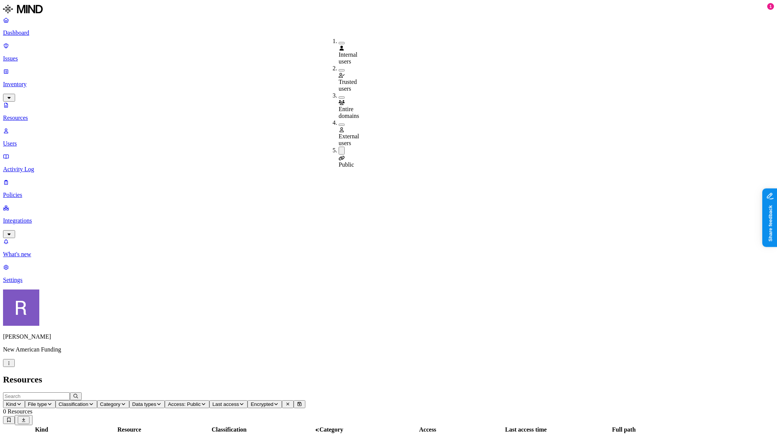
click at [339, 147] on div "Public" at bounding box center [339, 158] width 0 height 22
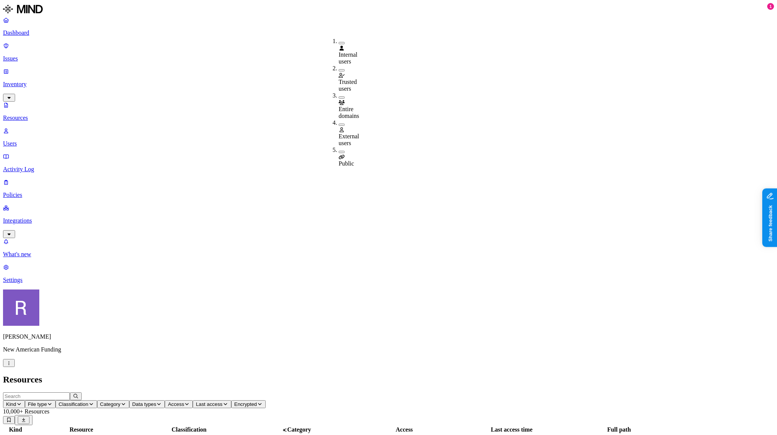
drag, startPoint x: 43, startPoint y: 176, endPoint x: 42, endPoint y: 148, distance: 27.6
click at [44, 175] on nav "Dashboard Issues Inventory Resources Users Activity Log Policies Integrations W…" at bounding box center [388, 150] width 771 height 267
click at [33, 36] on p "Dashboard" at bounding box center [388, 32] width 771 height 7
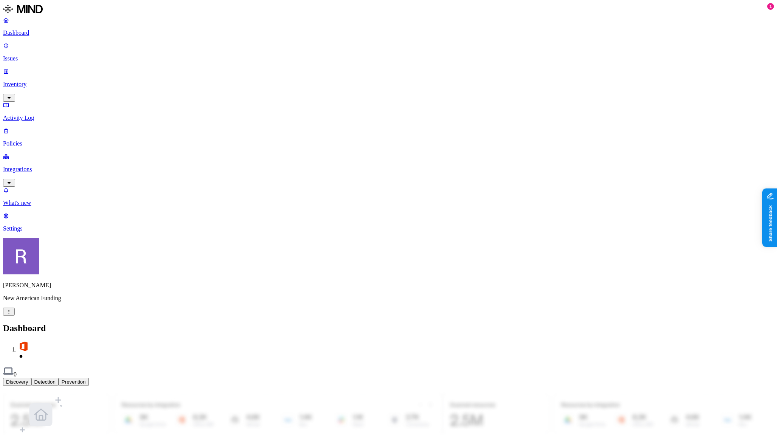
click at [30, 81] on p "Inventory" at bounding box center [388, 84] width 771 height 7
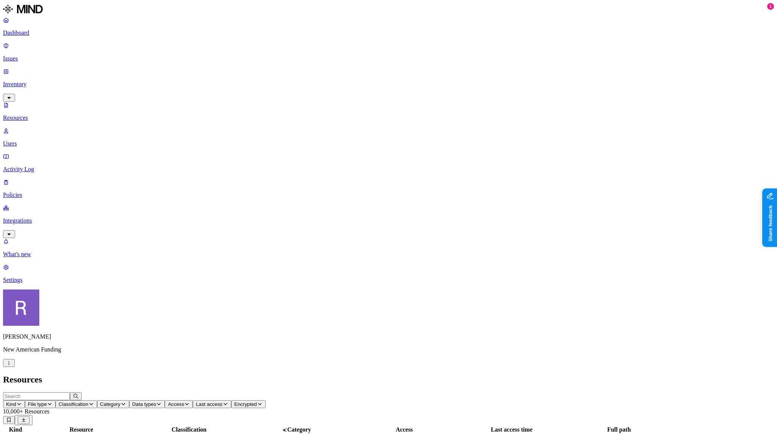
click at [37, 217] on p "Integrations" at bounding box center [388, 220] width 771 height 7
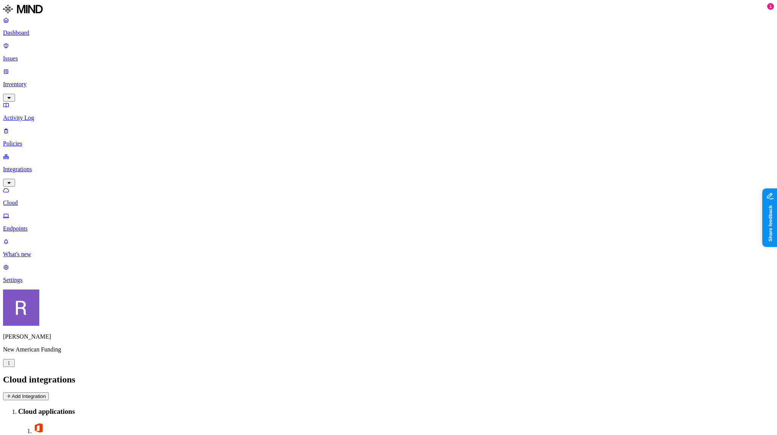
click at [40, 225] on p "Endpoints" at bounding box center [388, 228] width 771 height 7
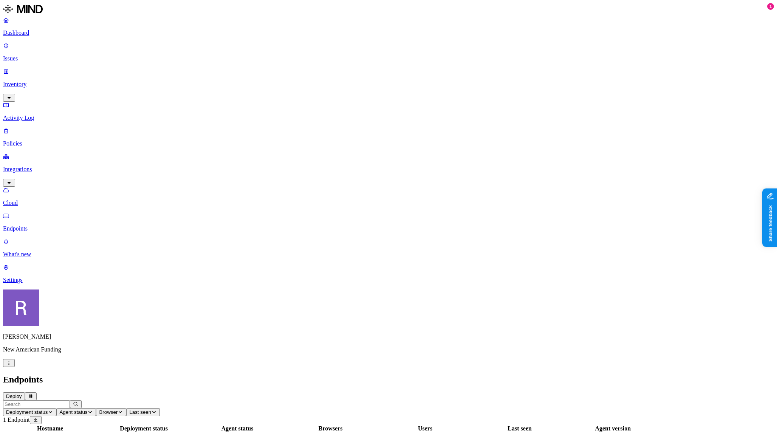
click at [32, 36] on p "Dashboard" at bounding box center [388, 32] width 771 height 7
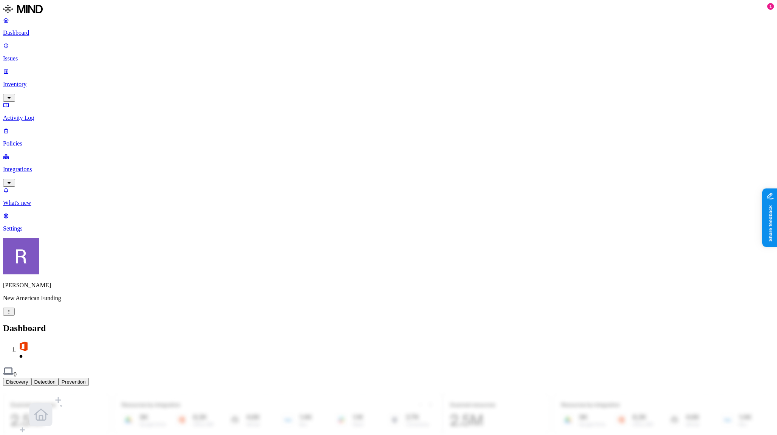
click at [42, 140] on p "Policies" at bounding box center [388, 143] width 771 height 7
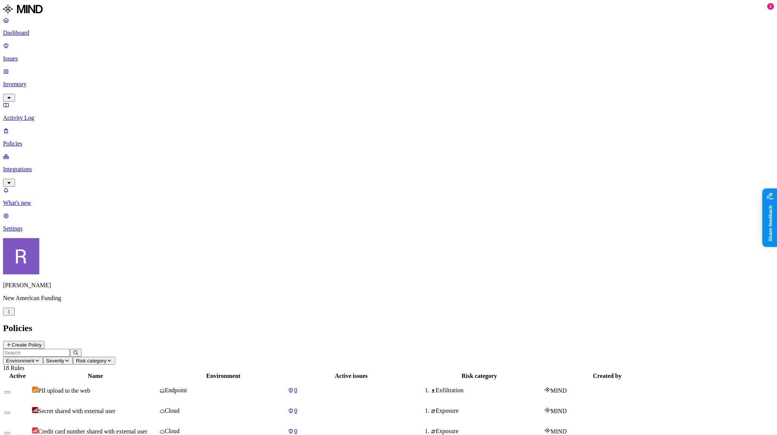
click at [34, 55] on p "Issues" at bounding box center [388, 58] width 771 height 7
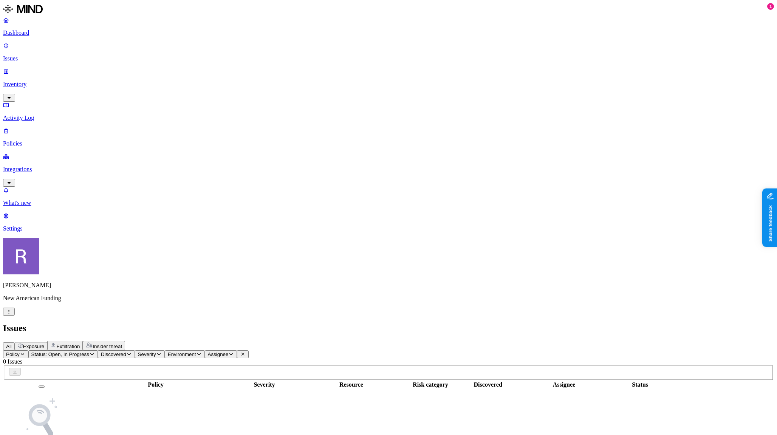
click at [36, 34] on p "Dashboard" at bounding box center [388, 32] width 771 height 7
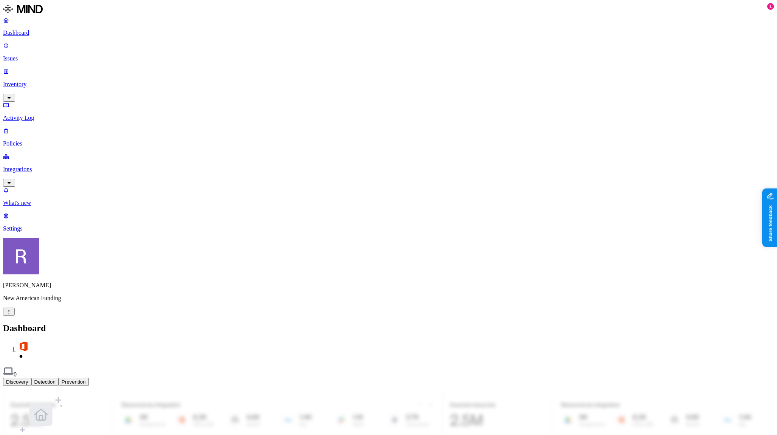
click at [36, 81] on p "Inventory" at bounding box center [388, 84] width 771 height 7
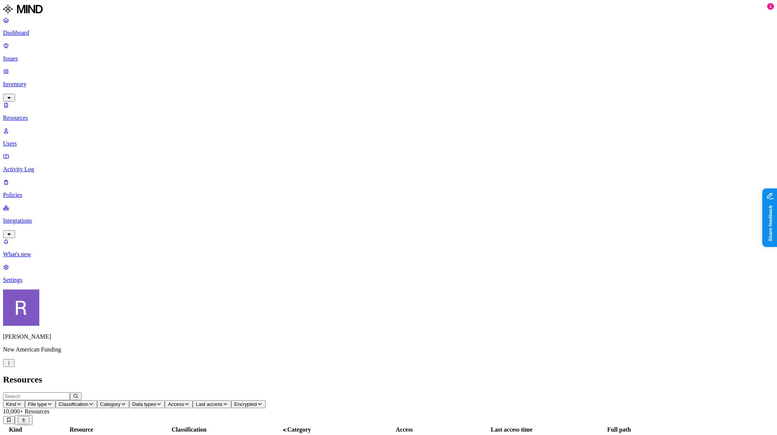
click at [195, 375] on h2 "Resources" at bounding box center [388, 380] width 771 height 10
click at [25, 400] on button "Kind" at bounding box center [14, 404] width 22 height 8
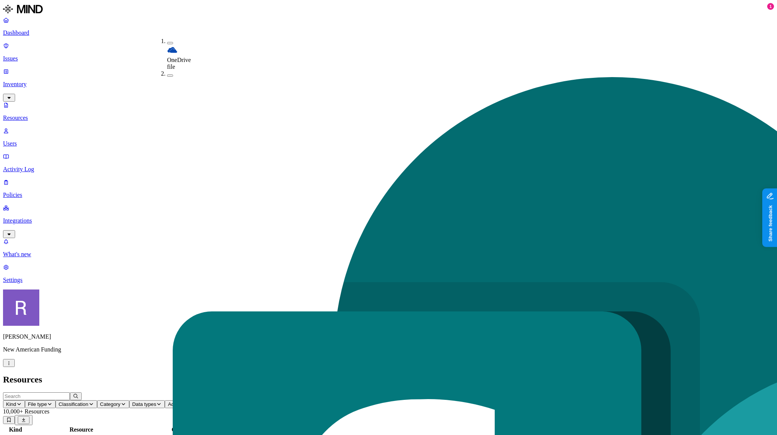
click at [190, 375] on h2 "Resources" at bounding box center [388, 380] width 771 height 10
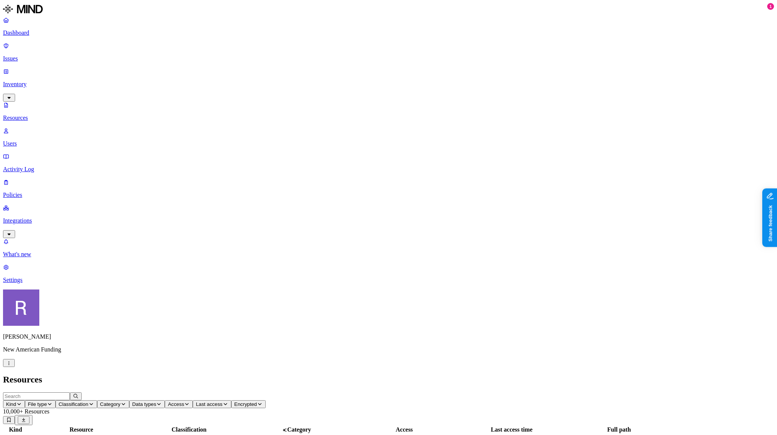
click at [47, 33] on p "Dashboard" at bounding box center [388, 32] width 771 height 7
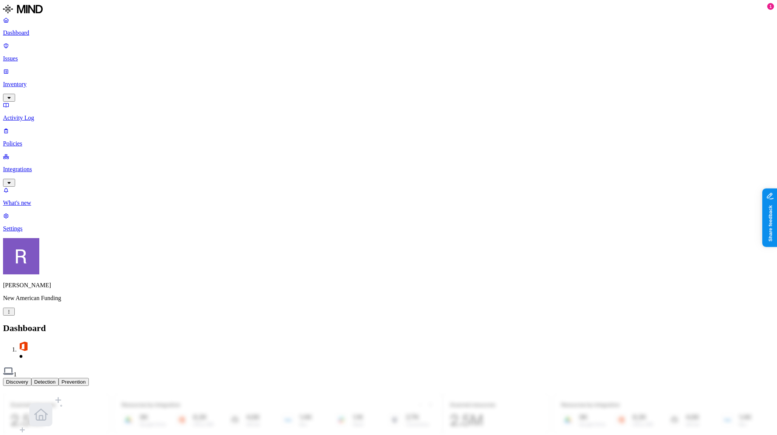
click at [48, 68] on link "Inventory" at bounding box center [388, 84] width 771 height 33
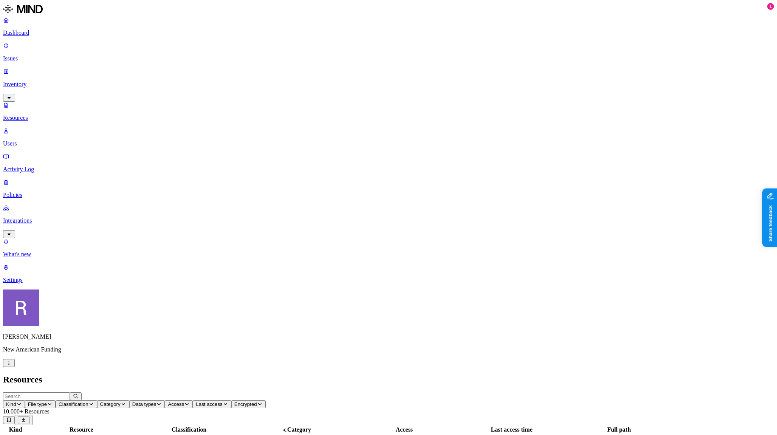
click at [44, 140] on p "Users" at bounding box center [388, 143] width 771 height 7
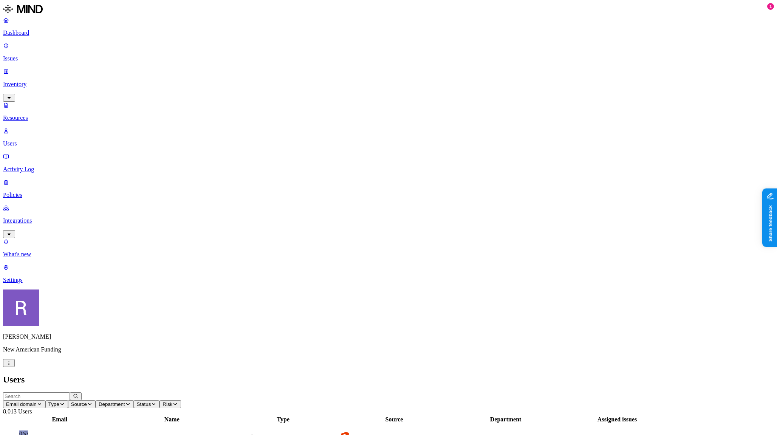
click at [55, 115] on p "Resources" at bounding box center [388, 118] width 771 height 7
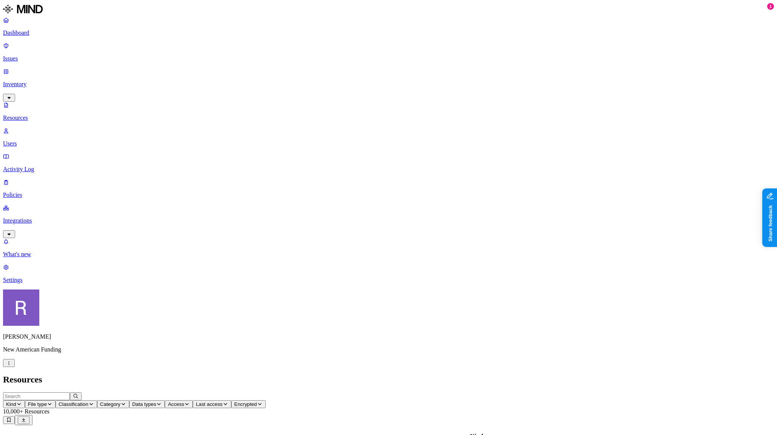
click at [45, 166] on p "Activity Log" at bounding box center [388, 169] width 771 height 7
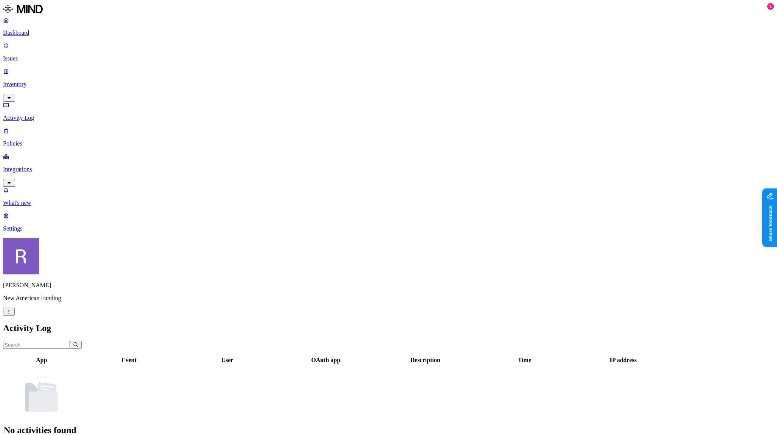
click at [47, 81] on p "Inventory" at bounding box center [388, 84] width 771 height 7
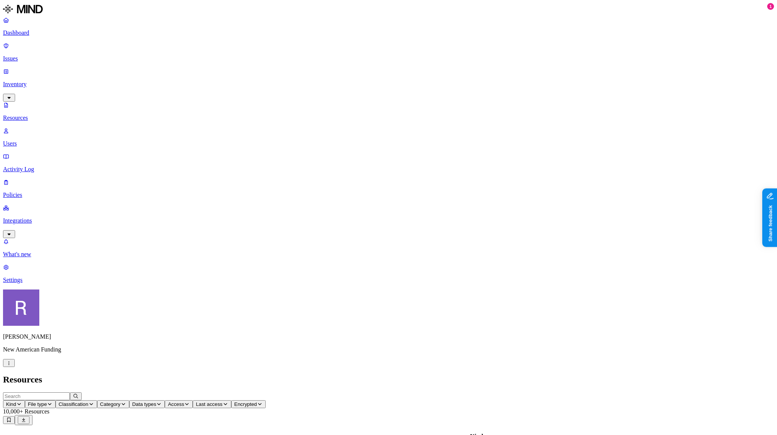
click at [88, 402] on span "Classification" at bounding box center [74, 405] width 30 height 6
click at [225, 42] on button "button" at bounding box center [228, 43] width 6 height 2
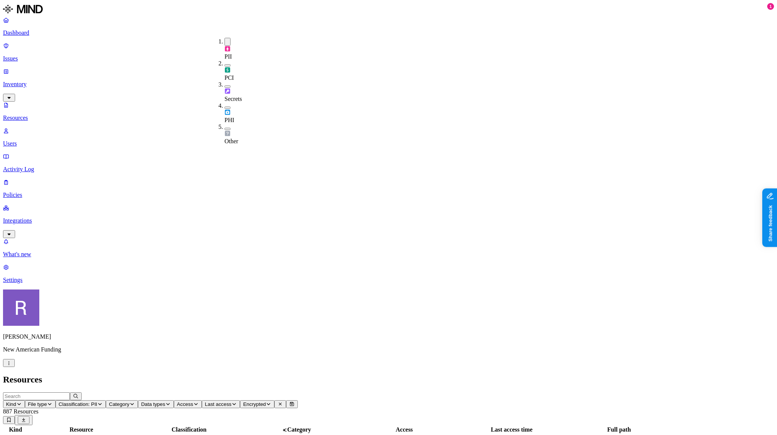
click at [225, 64] on button "button" at bounding box center [228, 65] width 6 height 2
click at [225, 82] on div "Secrets" at bounding box center [225, 92] width 0 height 21
click at [225, 105] on div "PHI" at bounding box center [225, 115] width 0 height 21
click at [225, 127] on div "Other" at bounding box center [225, 137] width 0 height 21
click at [246, 375] on h2 "Resources" at bounding box center [388, 380] width 771 height 10
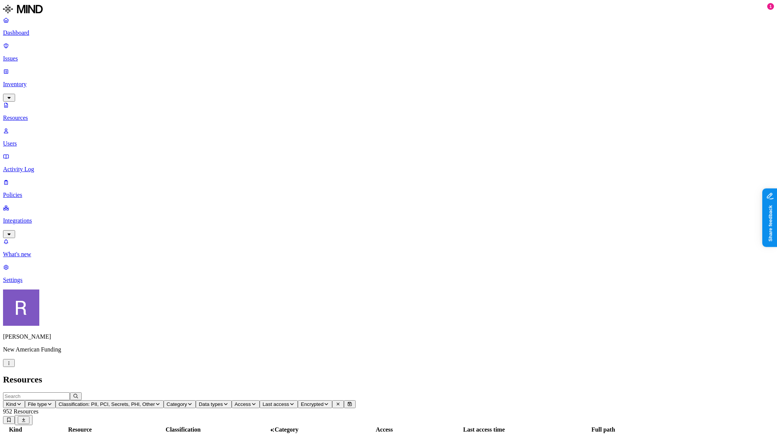
click at [251, 402] on span "Access" at bounding box center [243, 405] width 16 height 6
click at [387, 147] on div "Public" at bounding box center [387, 157] width 0 height 20
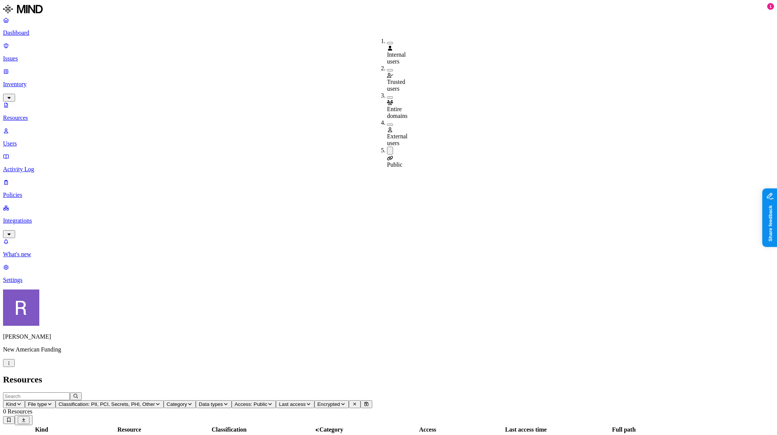
click at [387, 147] on div "Public" at bounding box center [387, 158] width 0 height 22
click at [387, 92] on div "Entire domains" at bounding box center [387, 105] width 0 height 27
click at [387, 92] on div "Entire domains" at bounding box center [387, 106] width 0 height 28
click at [387, 119] on div "External users" at bounding box center [387, 132] width 0 height 27
click at [387, 119] on div "External users" at bounding box center [387, 133] width 0 height 28
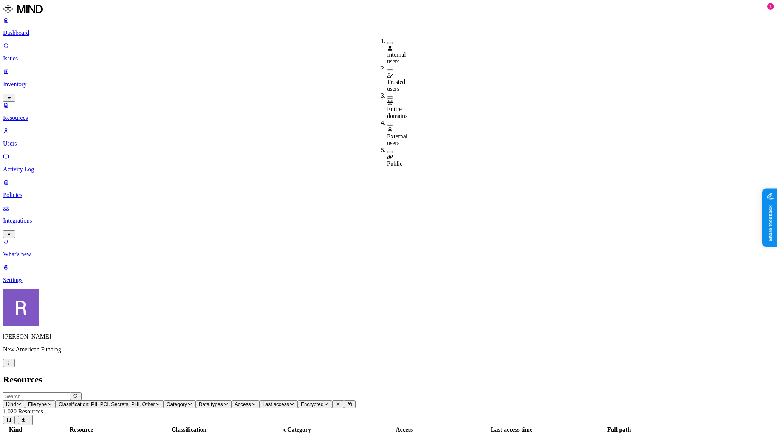
click at [388, 375] on h2 "Resources" at bounding box center [388, 380] width 771 height 10
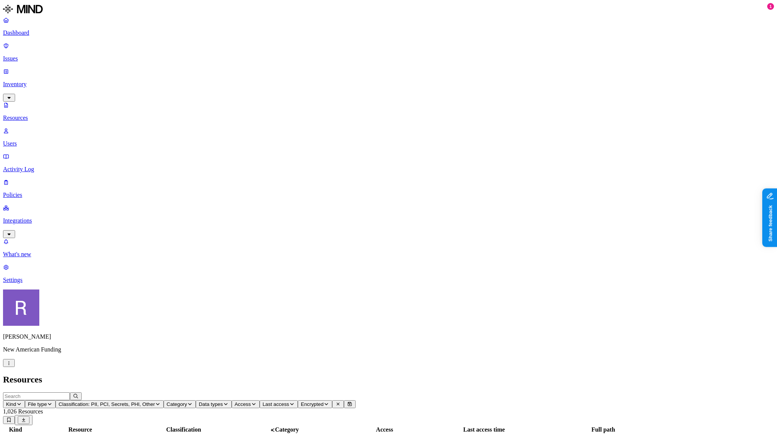
click at [155, 402] on span "Classification: PII, PCI, Secrets, PHI, Other" at bounding box center [107, 405] width 96 height 6
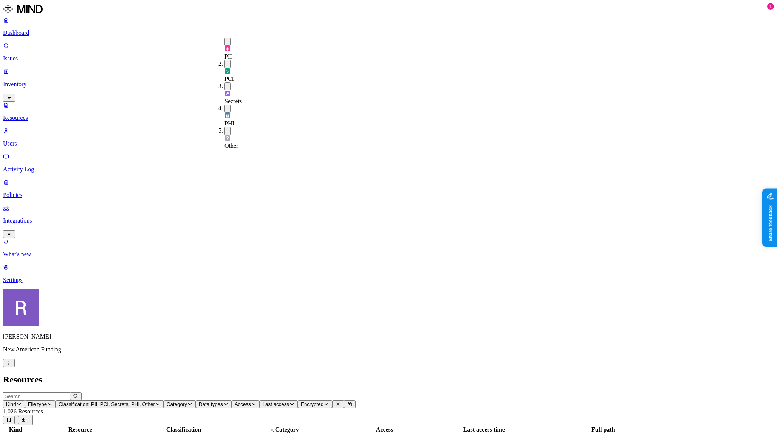
click at [225, 41] on button "button" at bounding box center [228, 42] width 6 height 8
click at [225, 59] on div "PCI" at bounding box center [225, 70] width 0 height 22
click at [225, 125] on button "button" at bounding box center [228, 129] width 6 height 8
click at [240, 375] on header "Resources" at bounding box center [388, 380] width 771 height 10
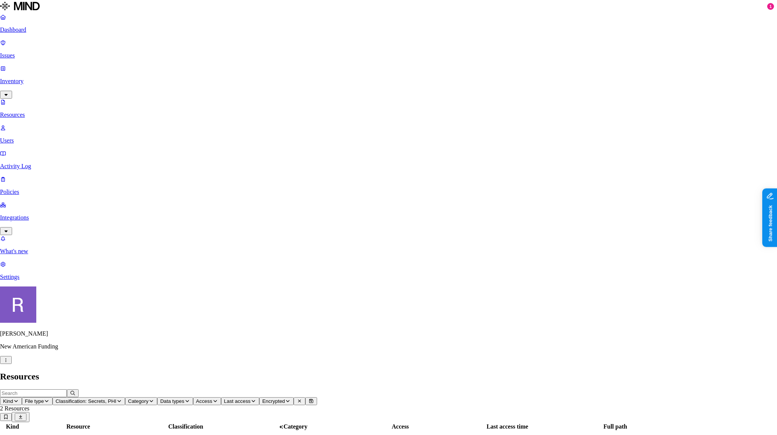
type textarea "based on the context around the finding"
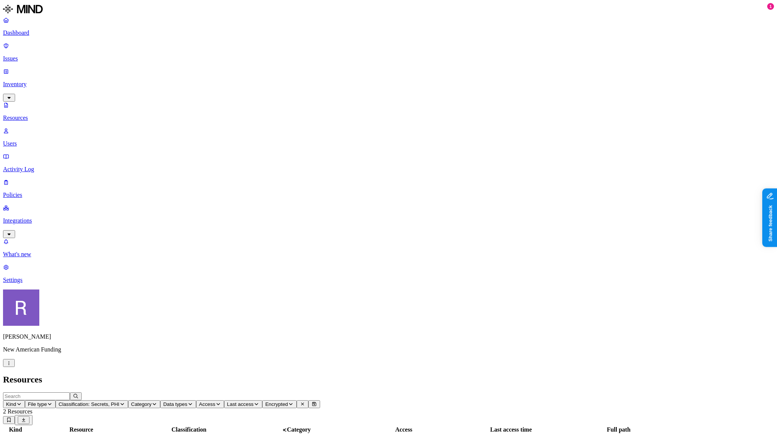
click at [48, 36] on p "Dashboard" at bounding box center [388, 32] width 771 height 7
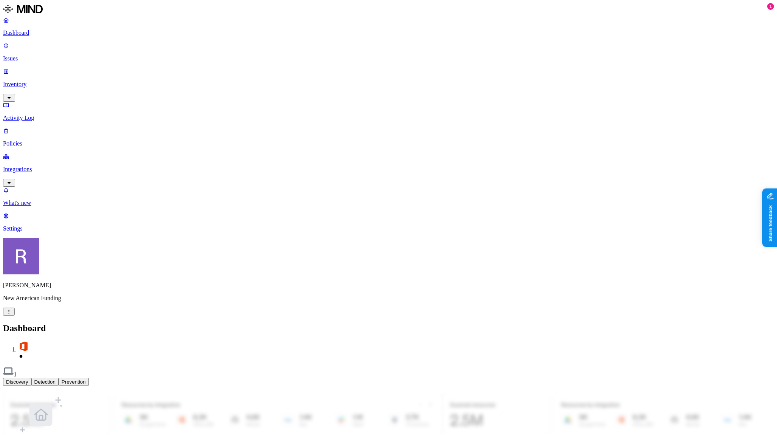
click at [45, 81] on p "Inventory" at bounding box center [388, 84] width 771 height 7
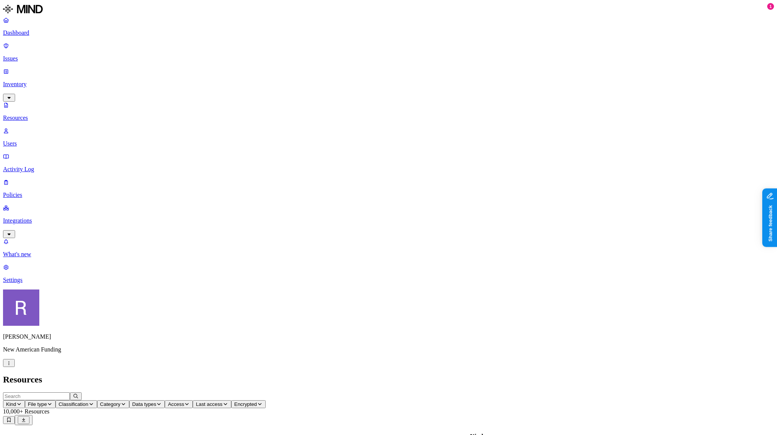
click at [184, 402] on span "Access" at bounding box center [176, 405] width 16 height 6
click at [354, 160] on span "Public" at bounding box center [347, 163] width 16 height 6
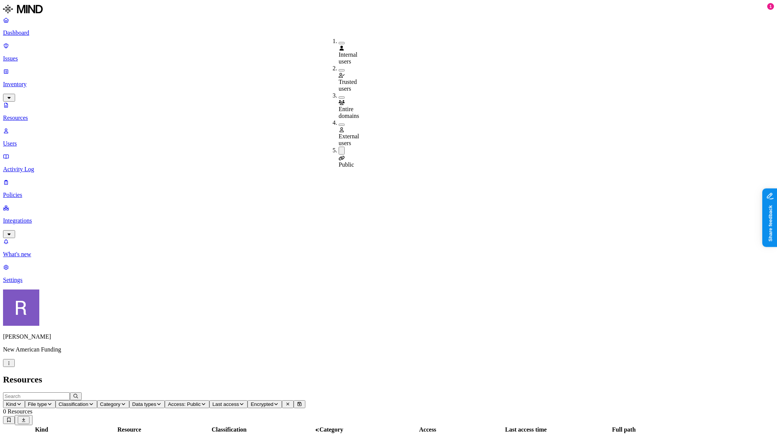
click at [354, 161] on span "Public" at bounding box center [347, 164] width 16 height 6
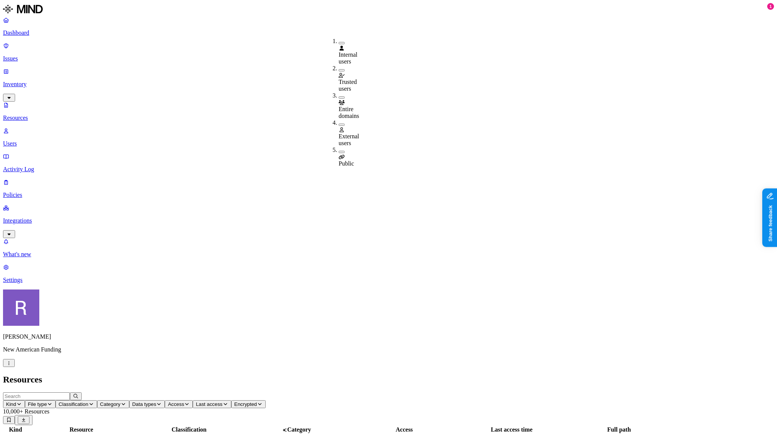
click at [351, 51] on span "Internal users" at bounding box center [348, 57] width 19 height 13
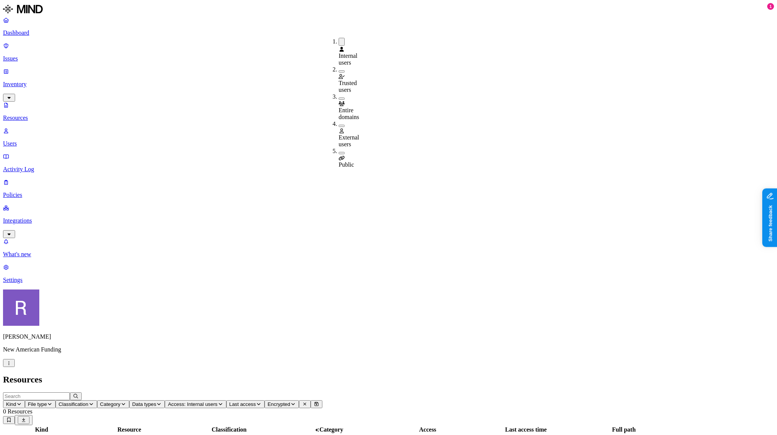
click at [351, 53] on span "Internal users" at bounding box center [348, 59] width 19 height 13
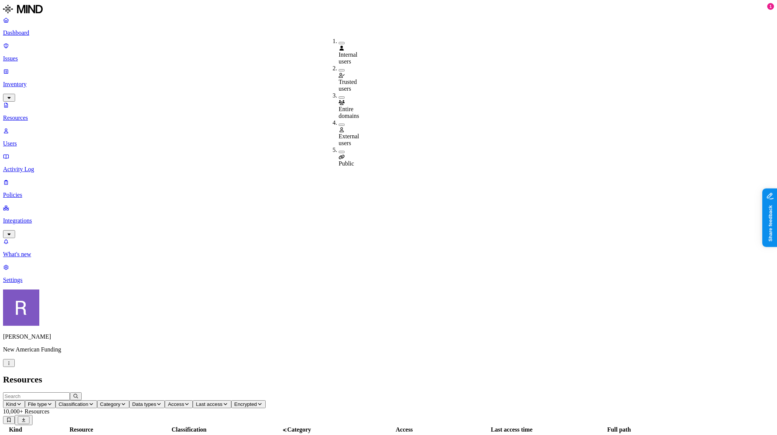
click at [351, 79] on span "Trusted users" at bounding box center [348, 85] width 18 height 13
click at [350, 80] on span "Trusted users" at bounding box center [348, 86] width 18 height 13
click at [283, 375] on h2 "Resources" at bounding box center [388, 380] width 771 height 10
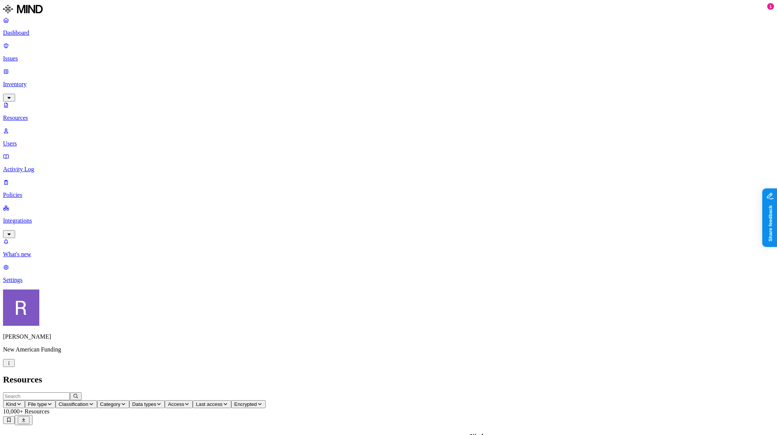
click at [88, 402] on span "Classification" at bounding box center [74, 405] width 30 height 6
click at [16, 402] on span "Kind" at bounding box center [11, 405] width 10 height 6
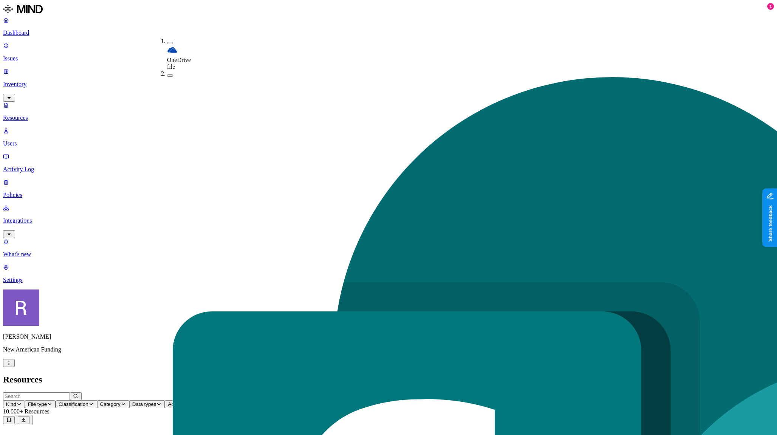
click at [47, 402] on span "File type" at bounding box center [37, 405] width 19 height 6
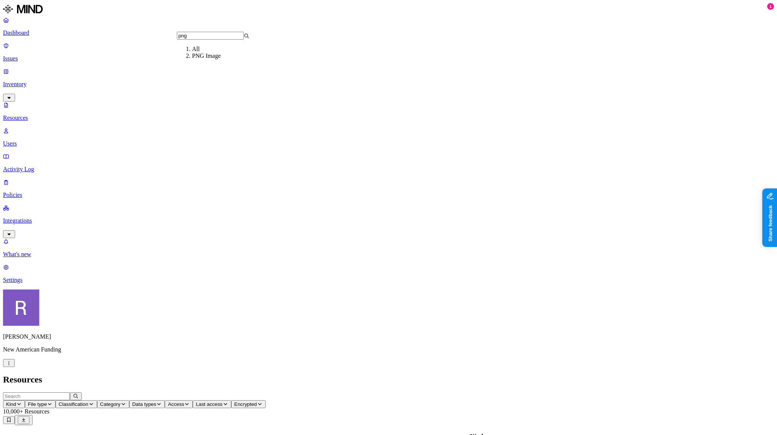
type input "png"
click at [192, 59] on div "PNG Image" at bounding box center [228, 56] width 73 height 7
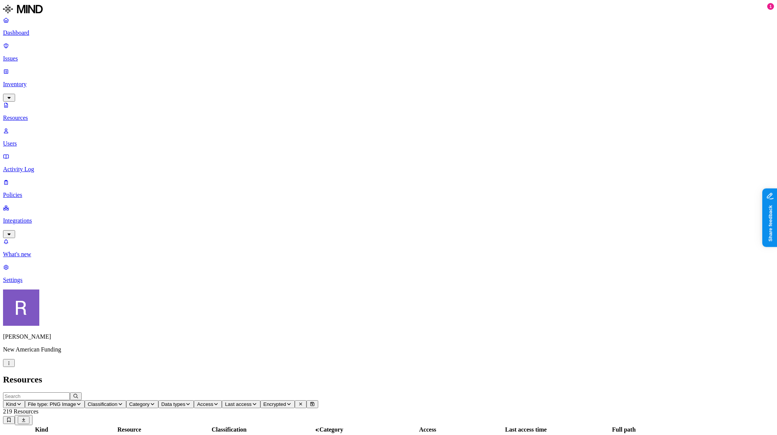
click at [33, 36] on p "Dashboard" at bounding box center [388, 32] width 771 height 7
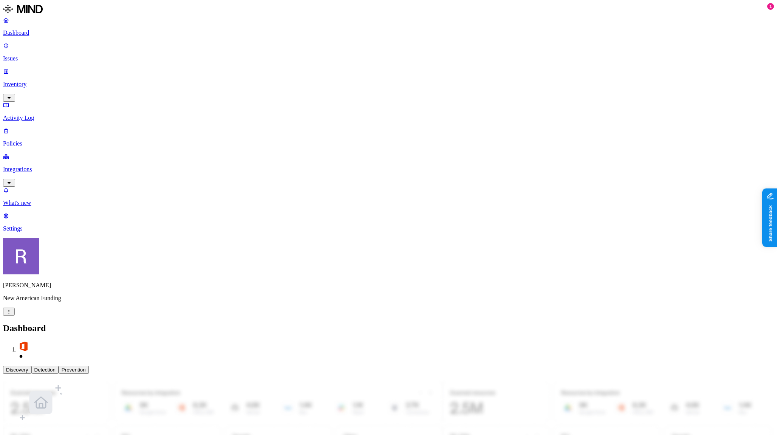
click at [30, 81] on p "Inventory" at bounding box center [388, 84] width 771 height 7
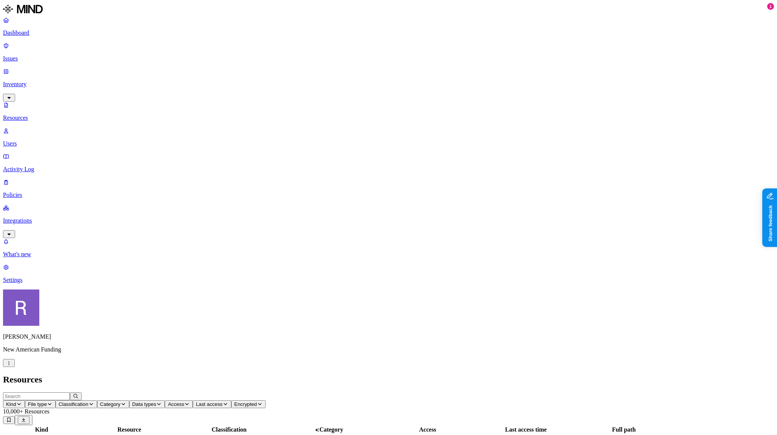
click at [42, 140] on p "Users" at bounding box center [388, 143] width 771 height 7
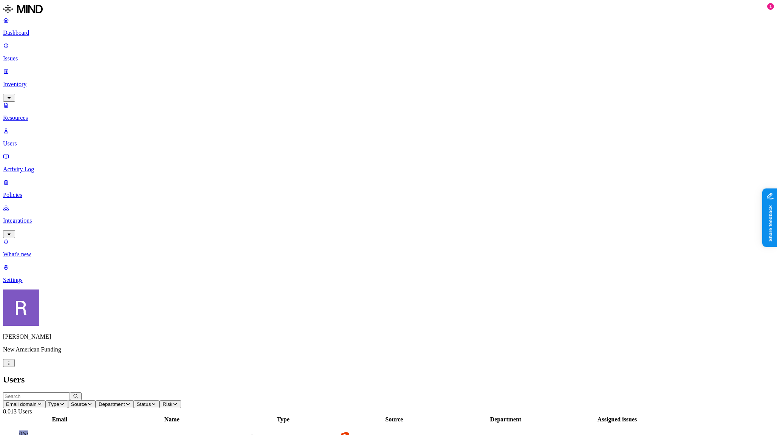
click at [32, 33] on p "Dashboard" at bounding box center [388, 32] width 771 height 7
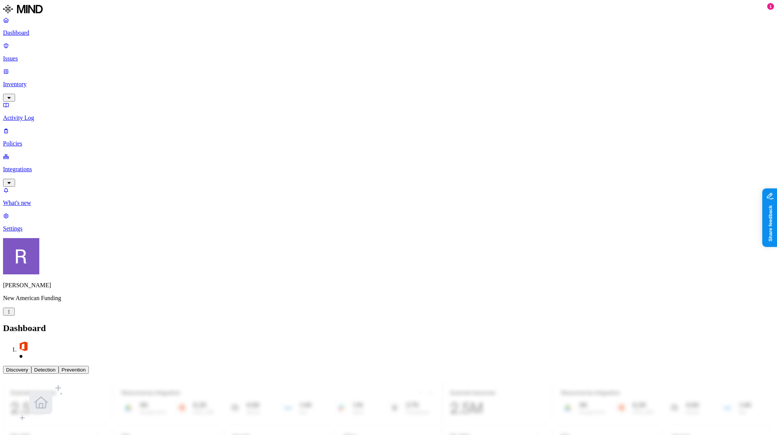
click at [37, 81] on p "Inventory" at bounding box center [388, 84] width 771 height 7
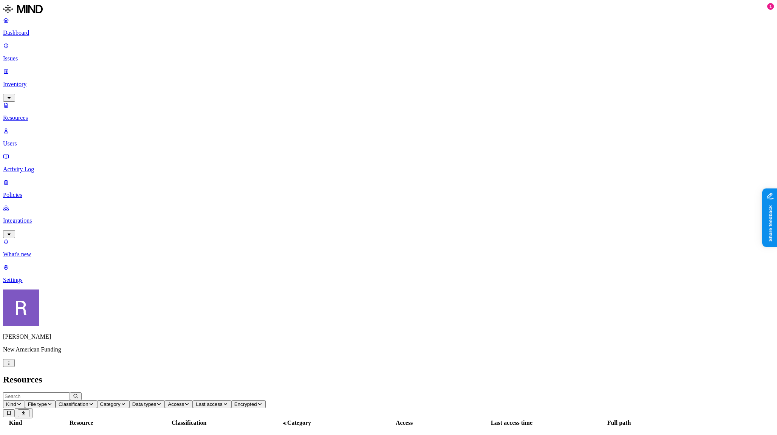
click at [32, 145] on nav "Dashboard Issues Inventory Resources Users Activity Log Policies Integrations W…" at bounding box center [388, 150] width 771 height 267
click at [34, 217] on p "Integrations" at bounding box center [388, 220] width 771 height 7
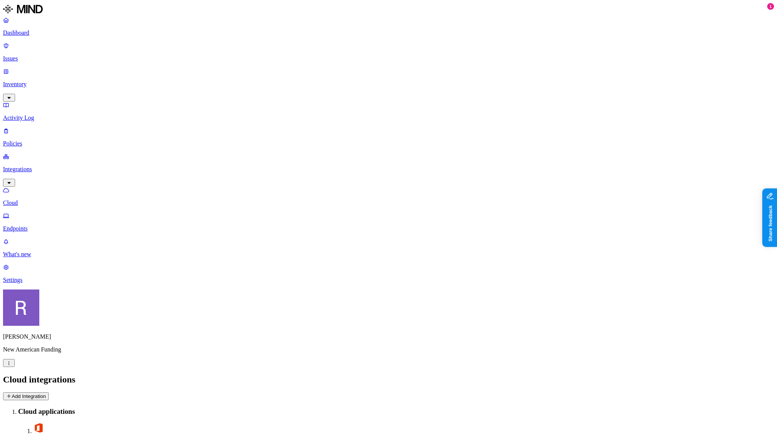
click at [39, 81] on p "Inventory" at bounding box center [388, 84] width 771 height 7
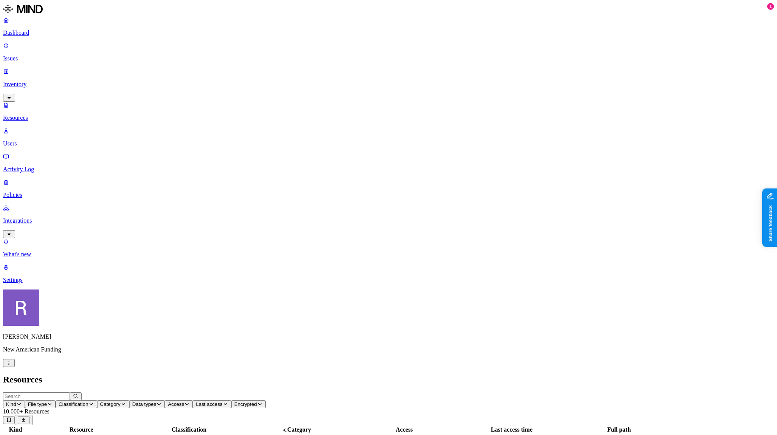
click at [27, 192] on p "Policies" at bounding box center [388, 195] width 771 height 7
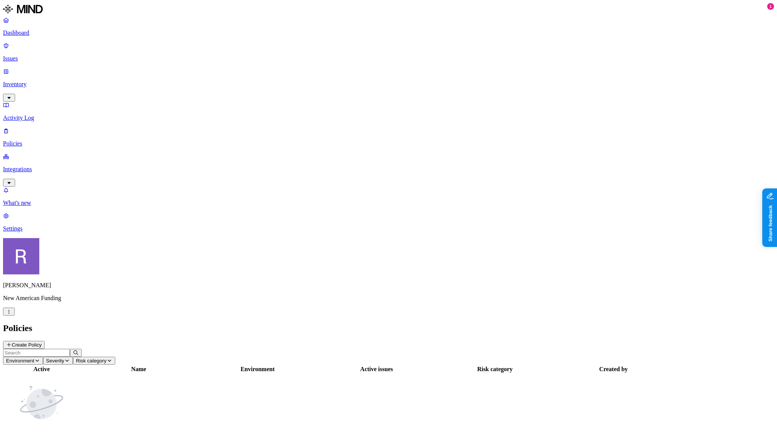
click at [29, 34] on p "Dashboard" at bounding box center [388, 32] width 771 height 7
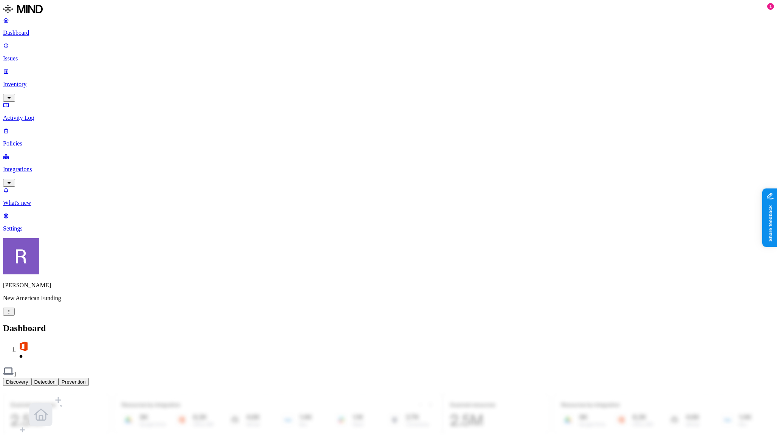
click at [32, 81] on p "Inventory" at bounding box center [388, 84] width 771 height 7
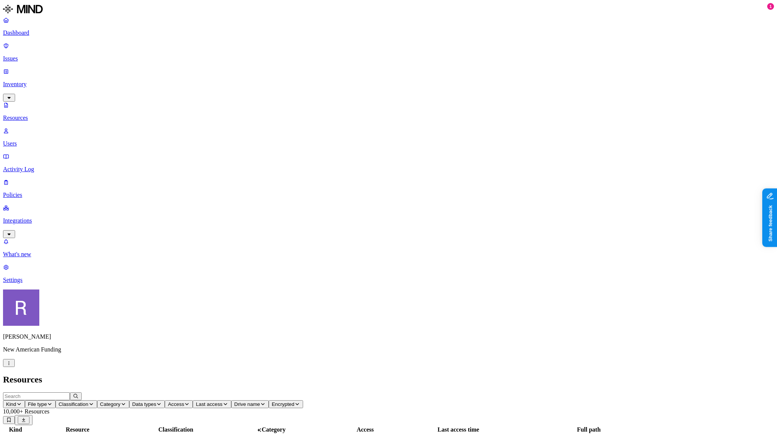
click at [88, 402] on span "Classification" at bounding box center [74, 405] width 30 height 6
click at [225, 40] on div "PII" at bounding box center [225, 48] width 0 height 21
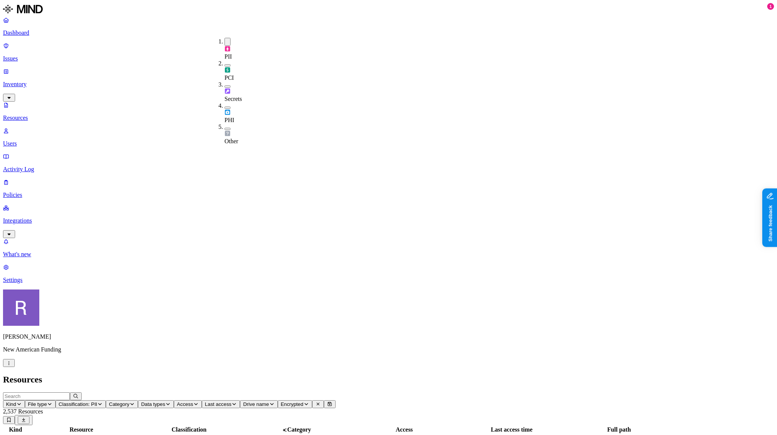
click at [225, 60] on div "PCI" at bounding box center [225, 70] width 0 height 21
click at [225, 87] on button "button" at bounding box center [228, 88] width 6 height 2
click at [225, 109] on button "button" at bounding box center [228, 110] width 6 height 2
click at [225, 131] on button "button" at bounding box center [228, 132] width 6 height 2
click at [237, 375] on h2 "Resources" at bounding box center [388, 380] width 771 height 10
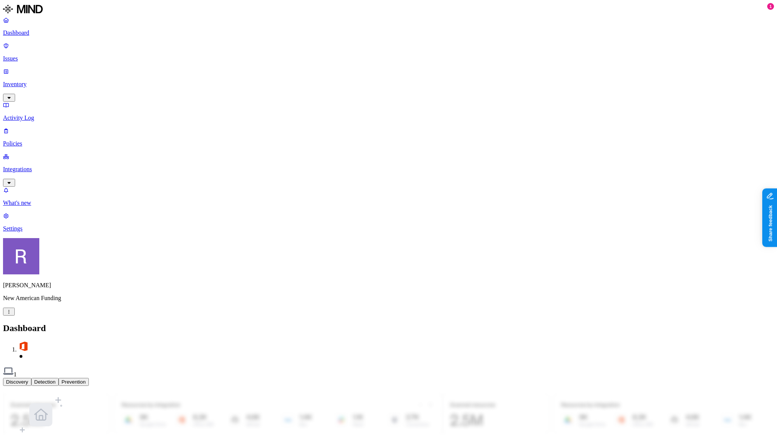
click at [72, 421] on html "Dashboard Issues Inventory Activity Log Policies Integrations What's new 1 Sett…" at bounding box center [388, 239] width 777 height 479
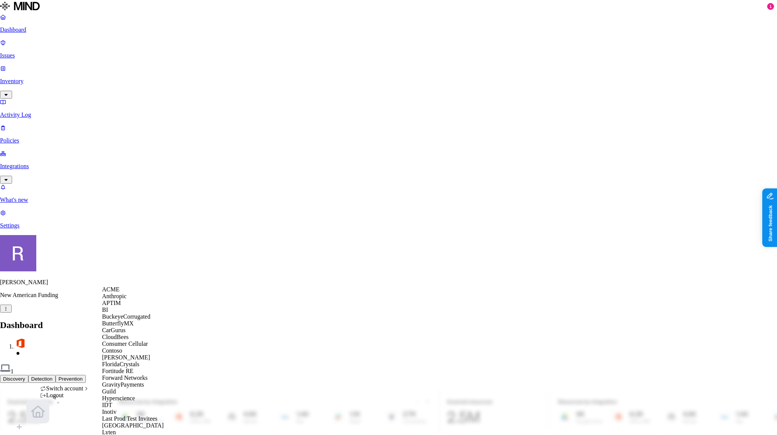
scroll to position [201, 0]
click at [122, 409] on div "Inotiv" at bounding box center [138, 412] width 73 height 7
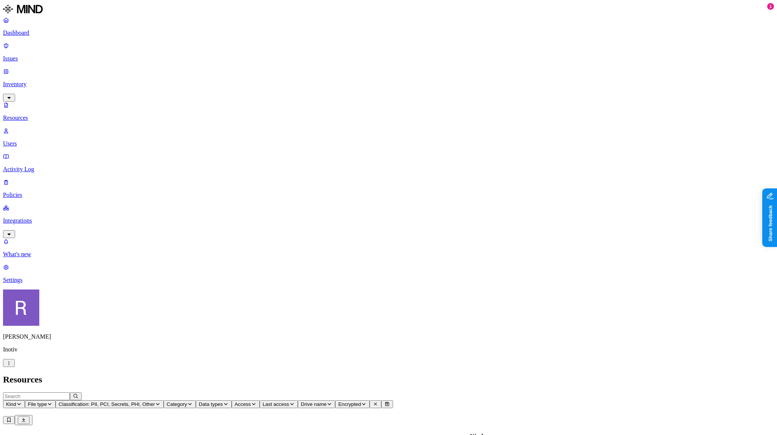
click at [49, 166] on p "Activity Log" at bounding box center [388, 169] width 771 height 7
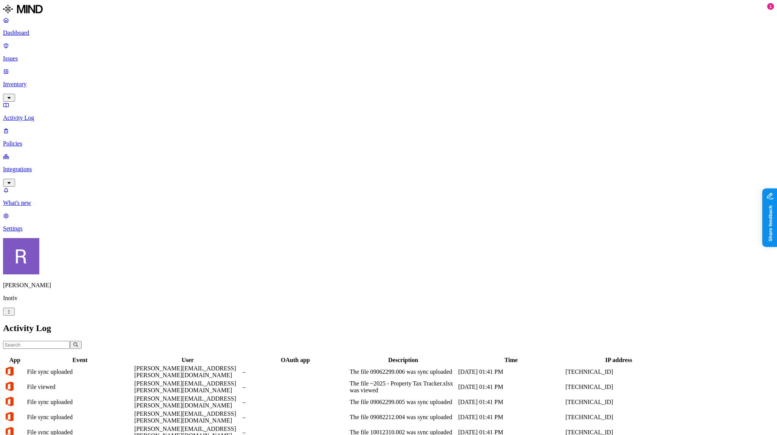
click at [133, 380] on td "File viewed" at bounding box center [79, 387] width 107 height 14
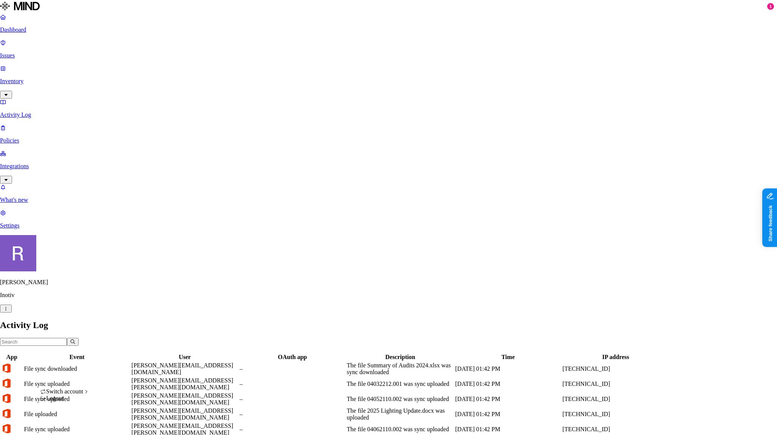
click at [12, 313] on button "button" at bounding box center [6, 309] width 12 height 8
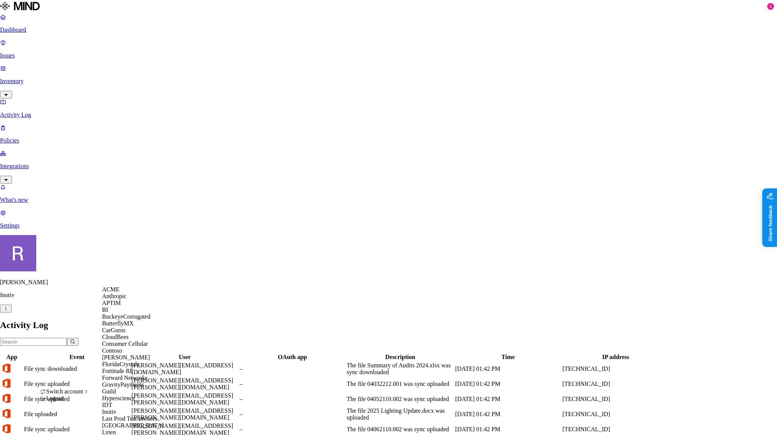
scroll to position [230, 0]
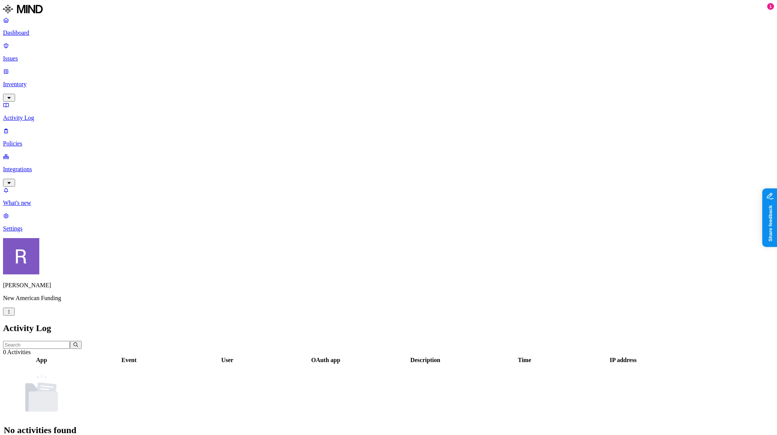
click at [39, 140] on p "Policies" at bounding box center [388, 143] width 771 height 7
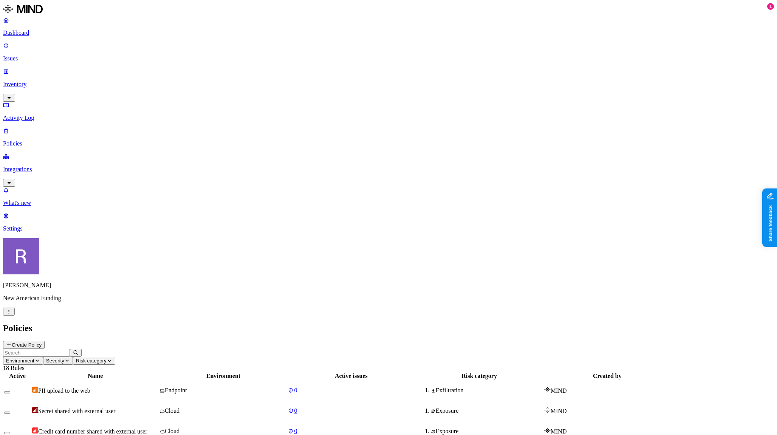
click at [37, 55] on p "Issues" at bounding box center [388, 58] width 771 height 7
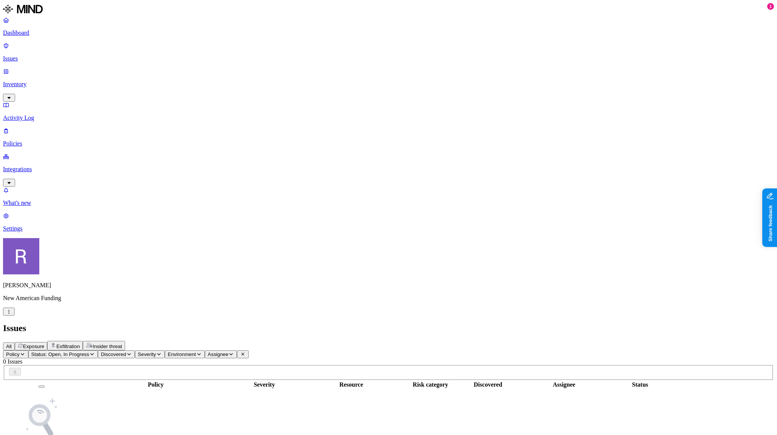
click at [37, 81] on p "Inventory" at bounding box center [388, 84] width 771 height 7
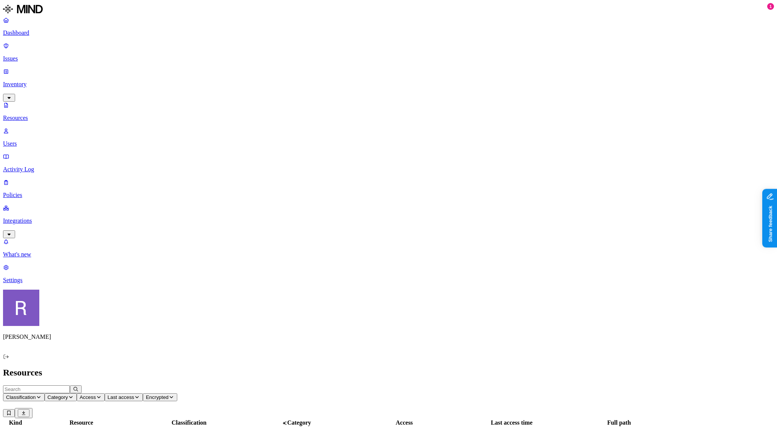
click at [9, 359] on icon at bounding box center [6, 357] width 5 height 4
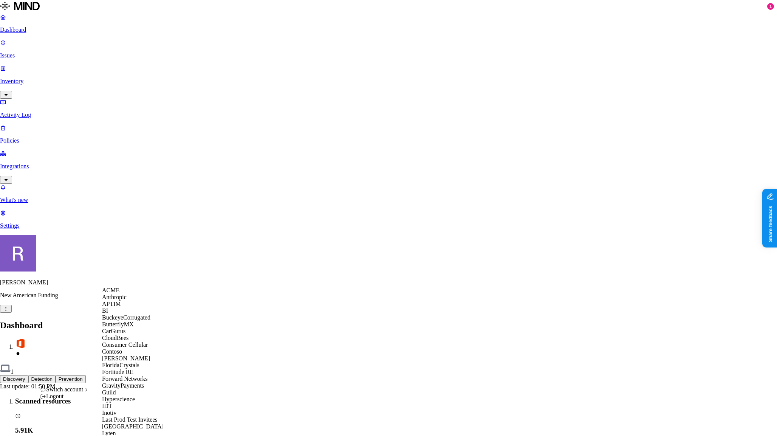
click at [122, 294] on div "ACME" at bounding box center [138, 290] width 73 height 7
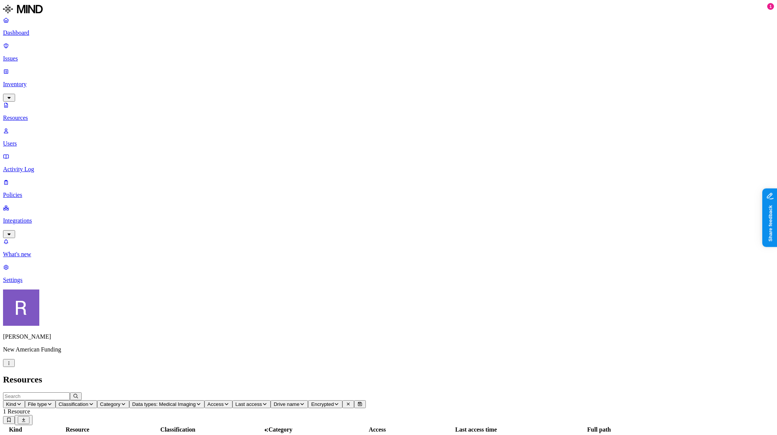
click at [46, 34] on p "Dashboard" at bounding box center [388, 32] width 771 height 7
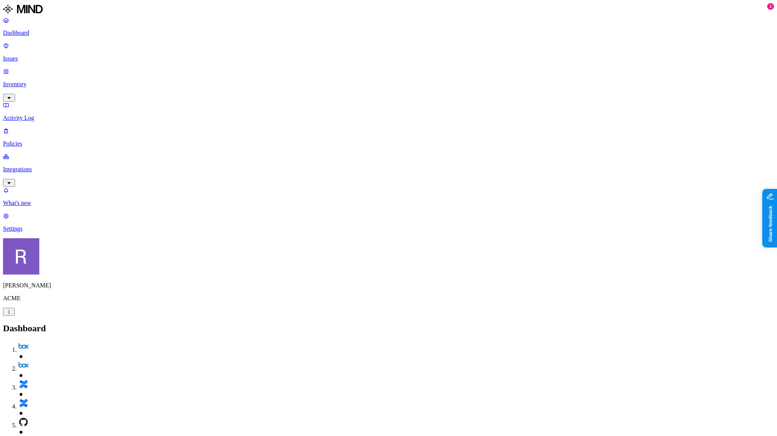
click at [31, 166] on p "Integrations" at bounding box center [388, 169] width 771 height 7
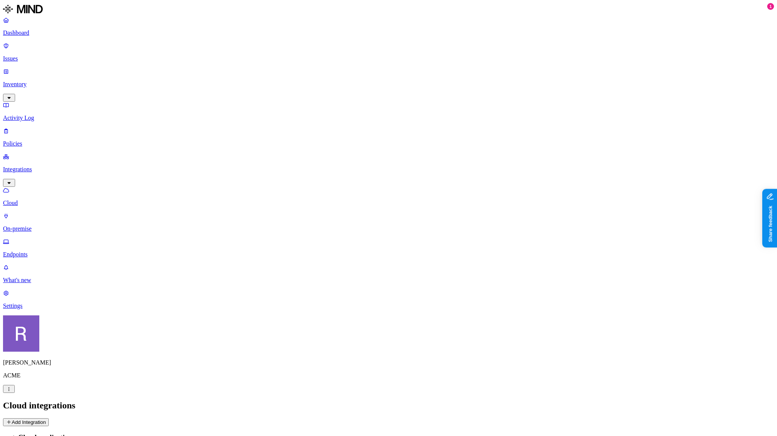
click at [49, 418] on button "Add Integration" at bounding box center [26, 422] width 46 height 8
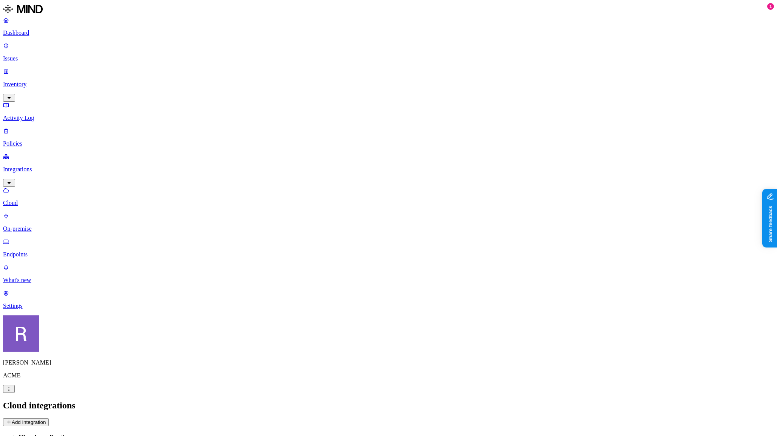
click at [40, 36] on link "Dashboard" at bounding box center [388, 27] width 771 height 20
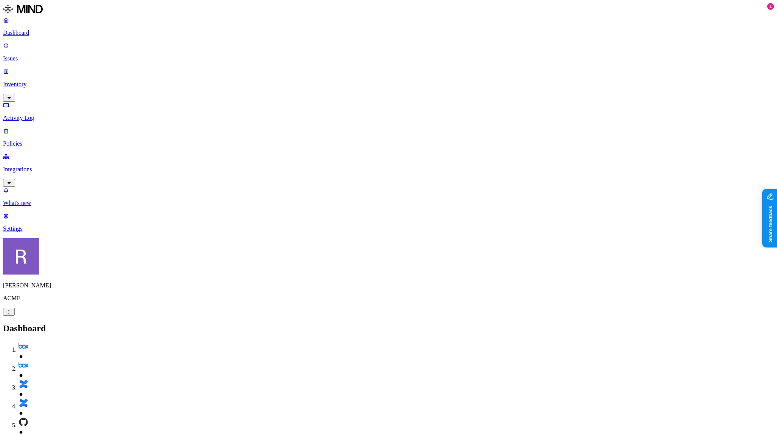
click at [31, 140] on p "Policies" at bounding box center [388, 143] width 771 height 7
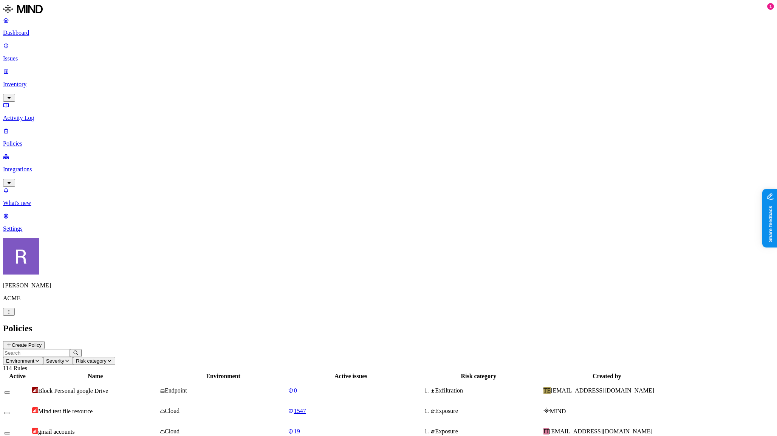
click at [45, 341] on button "Create Policy" at bounding box center [24, 345] width 42 height 8
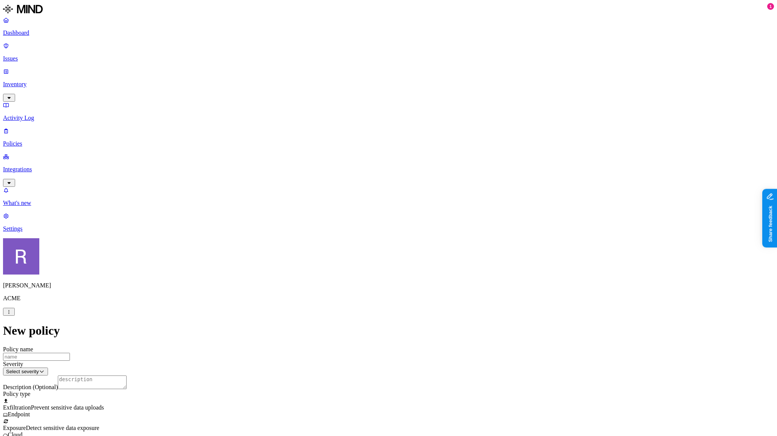
scroll to position [120, 0]
click at [364, 222] on label "Classification" at bounding box center [351, 219] width 33 height 6
click at [343, 262] on div "PII" at bounding box center [371, 254] width 73 height 21
drag, startPoint x: 510, startPoint y: 248, endPoint x: 465, endPoint y: 252, distance: 45.5
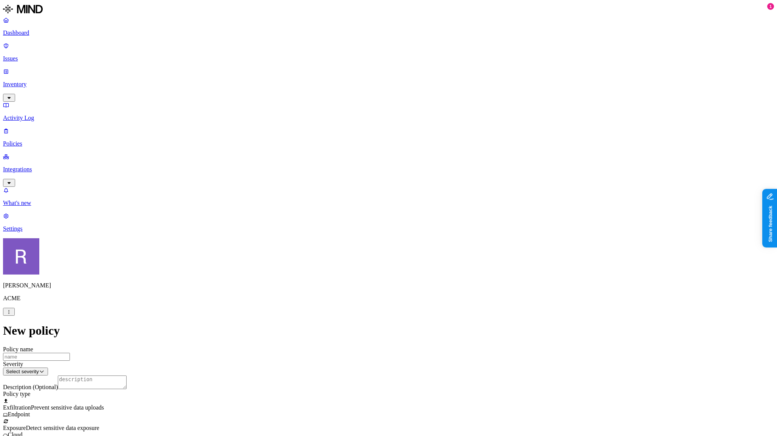
click at [365, 289] on label "Web Category" at bounding box center [359, 285] width 22 height 13
click at [366, 313] on span "Gen AI" at bounding box center [357, 312] width 18 height 6
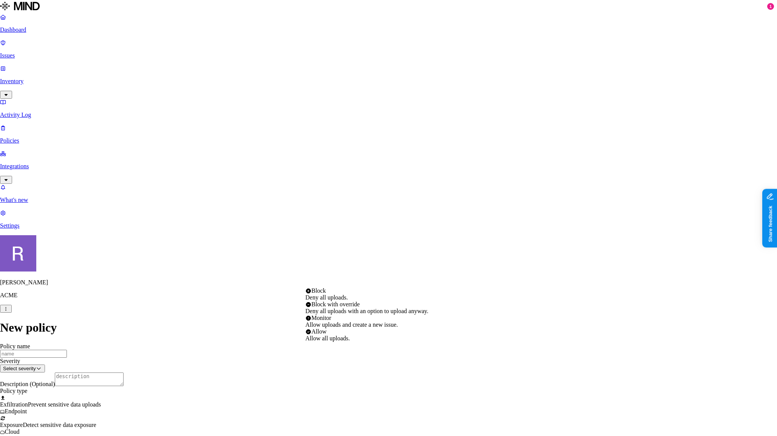
click at [362, 387] on html "Dashboard Issues Inventory Activity Log Policies Integrations What's new 1 Sett…" at bounding box center [388, 417] width 777 height 834
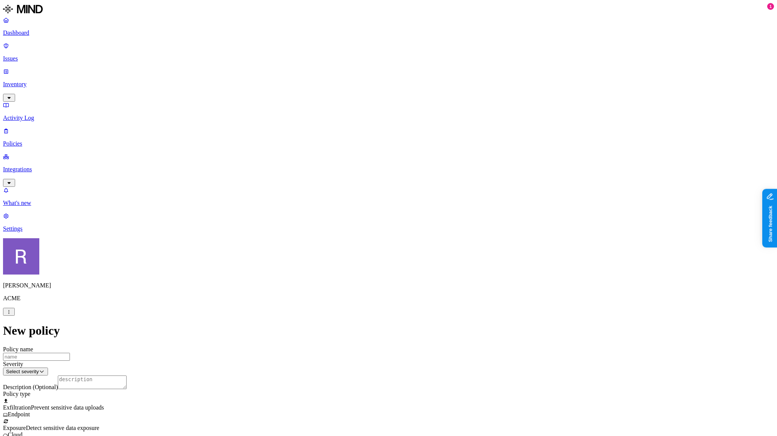
click at [347, 194] on html "Dashboard Issues Inventory Activity Log Policies Integrations What's new 1 Sett…" at bounding box center [388, 418] width 777 height 837
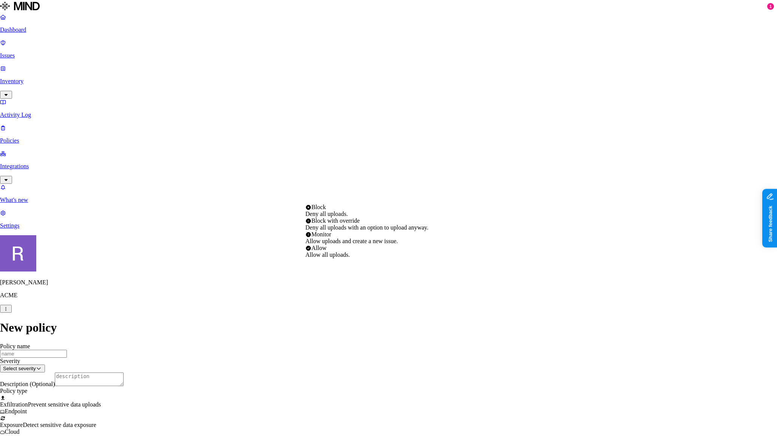
select select "3"
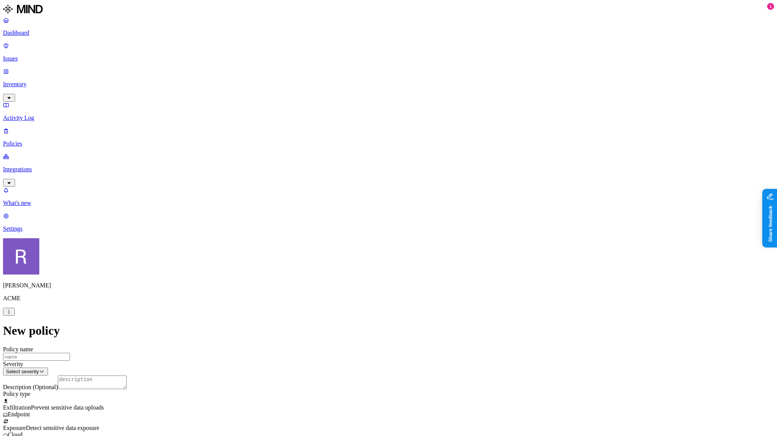
click at [332, 258] on html "Dashboard Issues Inventory Activity Log Policies Integrations What's new 1 Sett…" at bounding box center [388, 434] width 777 height 868
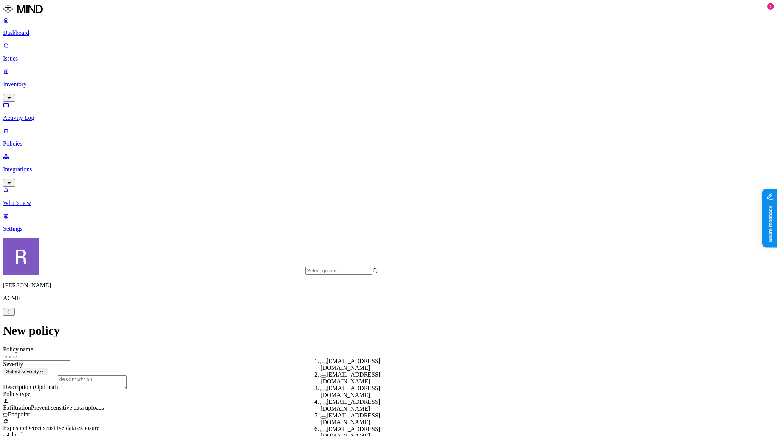
scroll to position [151, 0]
click at [470, 259] on html "Dashboard Issues Inventory Activity Log Policies Integrations What's new 1 Sett…" at bounding box center [388, 433] width 777 height 867
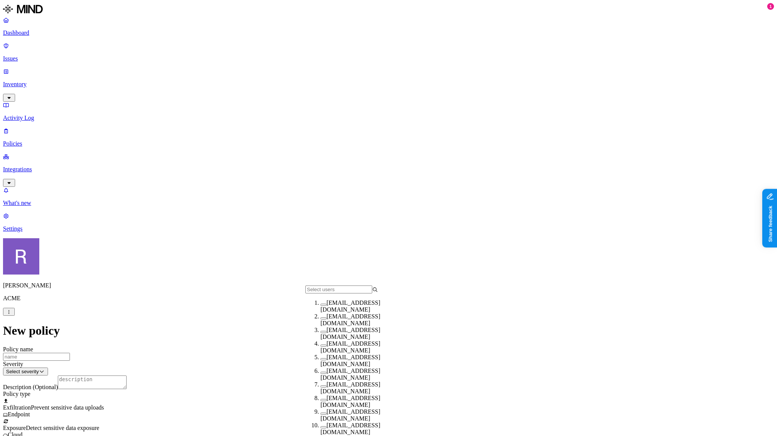
drag, startPoint x: 313, startPoint y: 403, endPoint x: 319, endPoint y: 402, distance: 6.5
click at [321, 401] on button "button" at bounding box center [324, 400] width 6 height 2
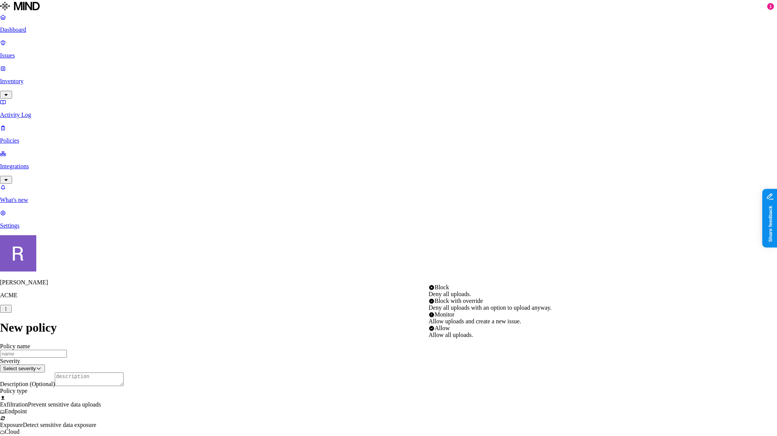
select select "1"
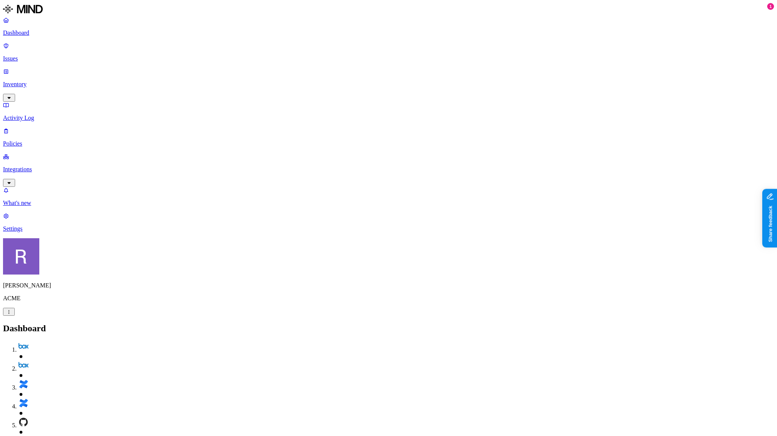
click at [53, 55] on p "Issues" at bounding box center [388, 58] width 771 height 7
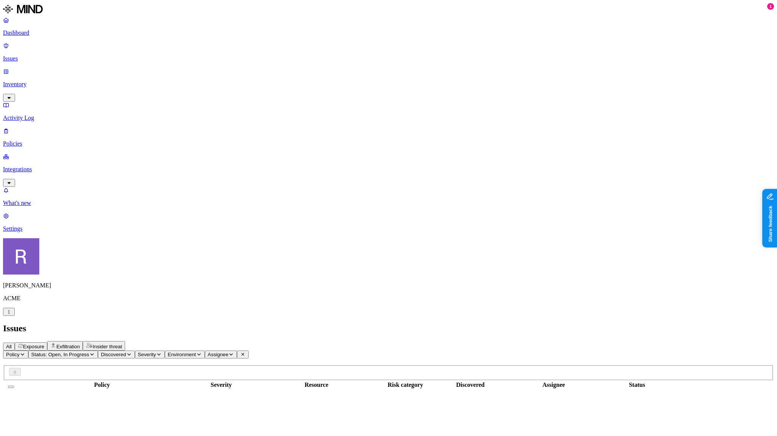
click at [44, 344] on span "Exposure" at bounding box center [33, 347] width 21 height 6
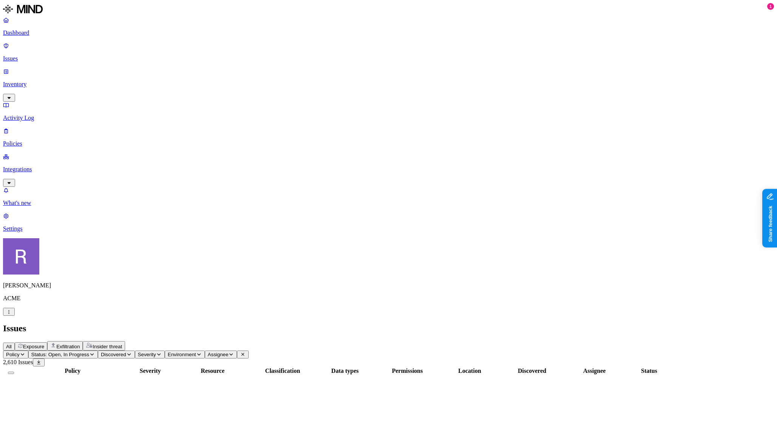
scroll to position [2, 0]
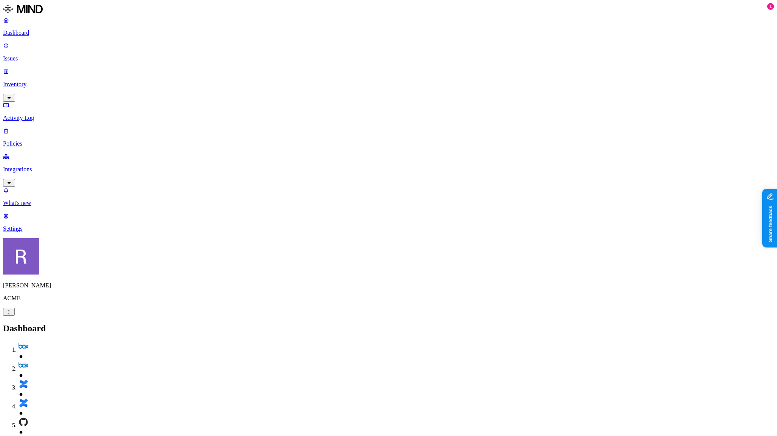
click at [17, 55] on p "Issues" at bounding box center [388, 58] width 771 height 7
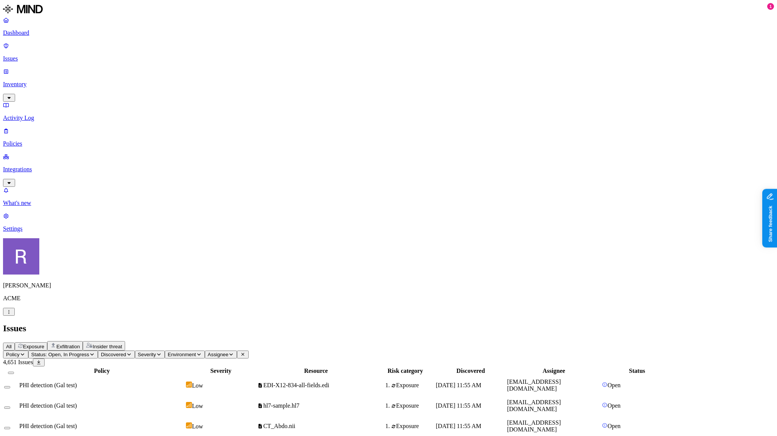
click at [44, 344] on span "Exposure" at bounding box center [33, 347] width 21 height 6
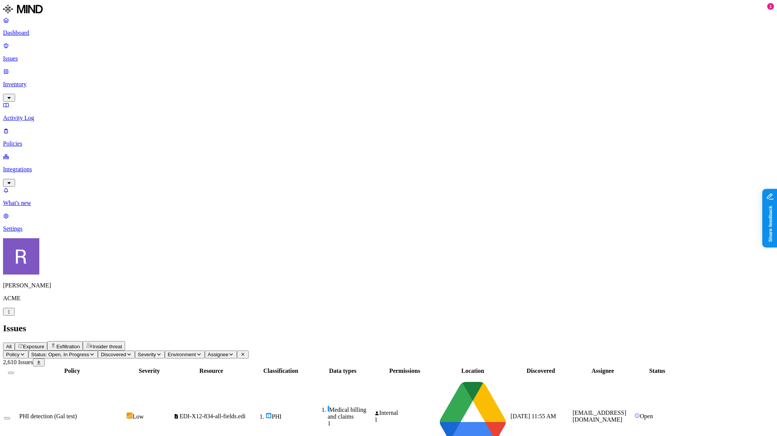
click at [33, 81] on p "Inventory" at bounding box center [388, 84] width 771 height 7
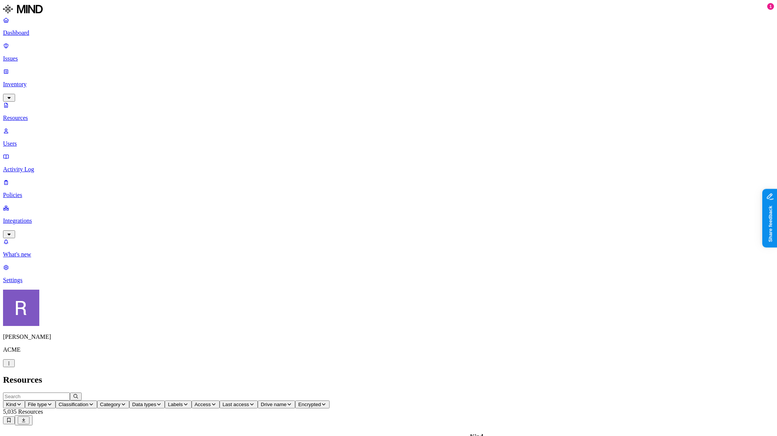
click at [97, 400] on button "Classification" at bounding box center [77, 404] width 42 height 8
click at [121, 402] on span "Category" at bounding box center [110, 405] width 20 height 6
click at [157, 402] on span "Data types" at bounding box center [144, 405] width 24 height 6
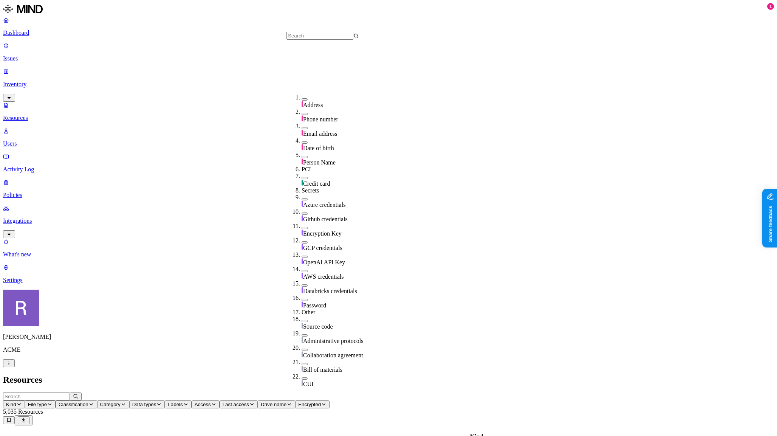
scroll to position [122, 0]
click at [302, 268] on button "button" at bounding box center [305, 269] width 6 height 2
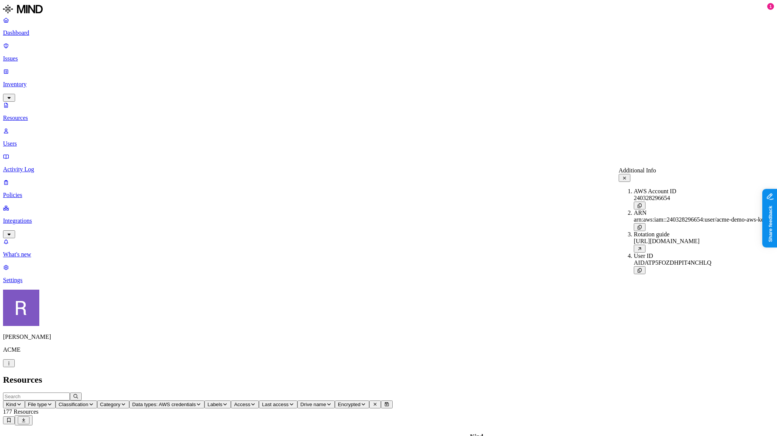
click at [628, 177] on icon at bounding box center [625, 178] width 6 height 5
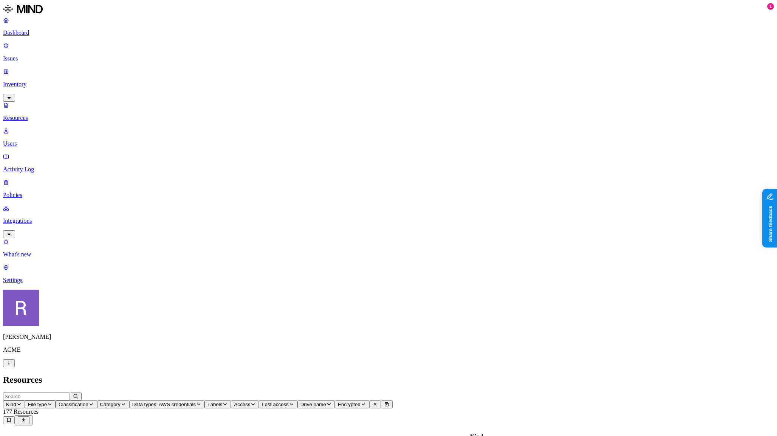
click at [256, 402] on icon "button" at bounding box center [253, 404] width 6 height 5
click at [411, 160] on span "Public" at bounding box center [411, 163] width 16 height 6
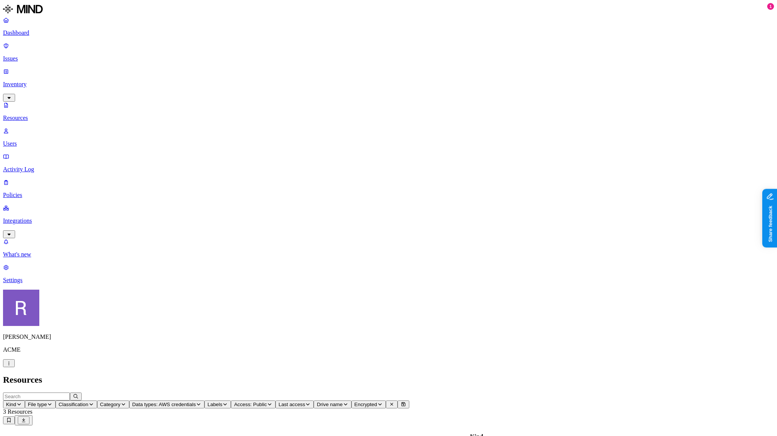
click at [39, 140] on p "Users" at bounding box center [388, 143] width 771 height 7
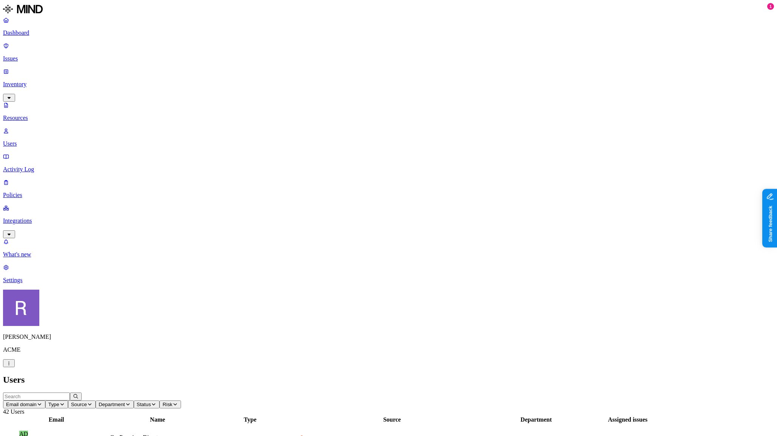
drag, startPoint x: 652, startPoint y: 167, endPoint x: 674, endPoint y: 170, distance: 22.5
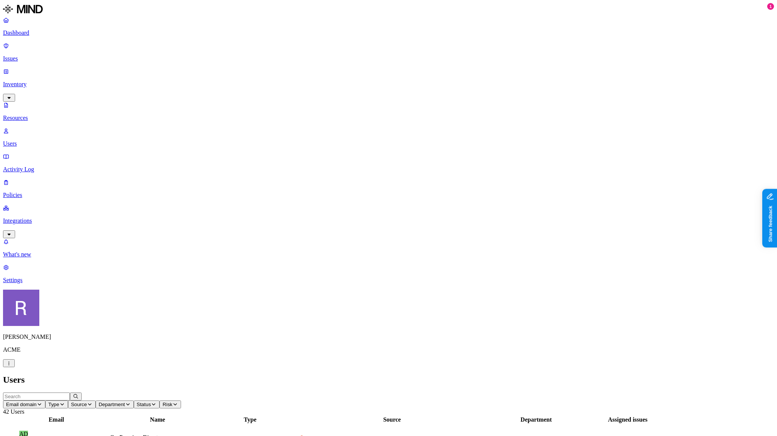
click at [33, 192] on p "Policies" at bounding box center [388, 195] width 771 height 7
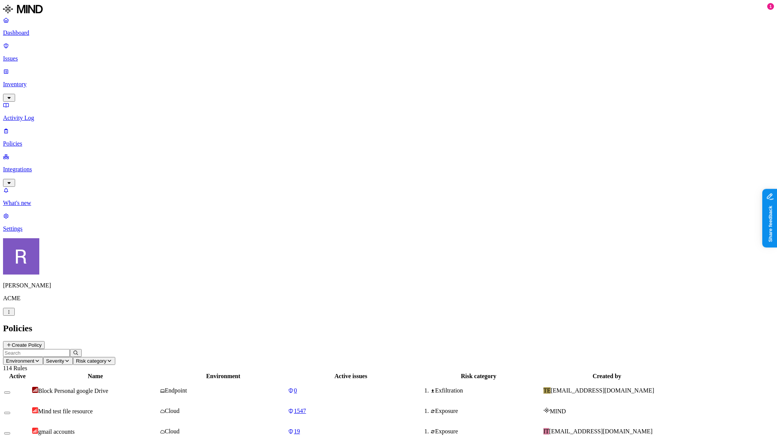
click at [45, 341] on button "Create Policy" at bounding box center [24, 345] width 42 height 8
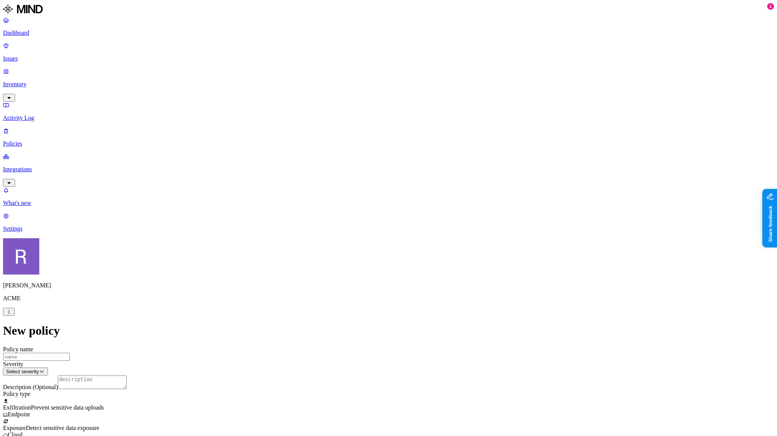
scroll to position [98, 0]
drag, startPoint x: 345, startPoint y: 327, endPoint x: 350, endPoint y: 329, distance: 5.8
click at [352, 364] on label "Groups" at bounding box center [352, 360] width 18 height 6
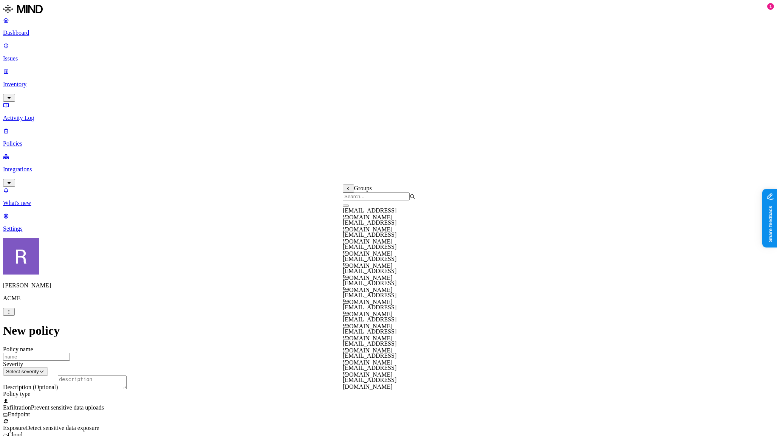
click at [353, 266] on div "[EMAIL_ADDRESS][DOMAIN_NAME]" at bounding box center [379, 259] width 73 height 20
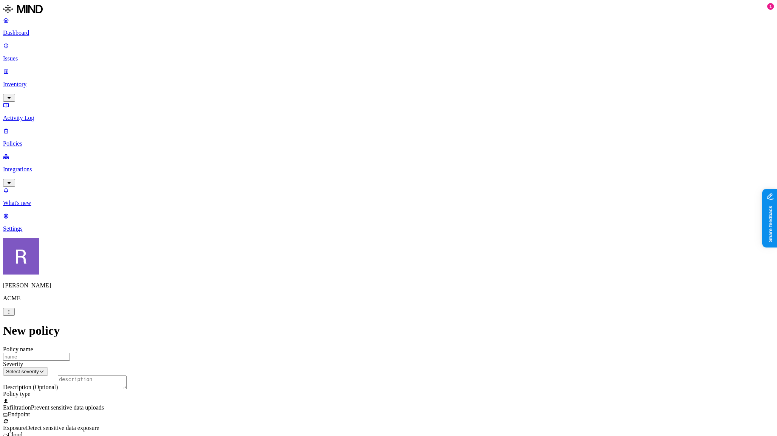
click at [343, 352] on label "is not" at bounding box center [340, 351] width 8 height 13
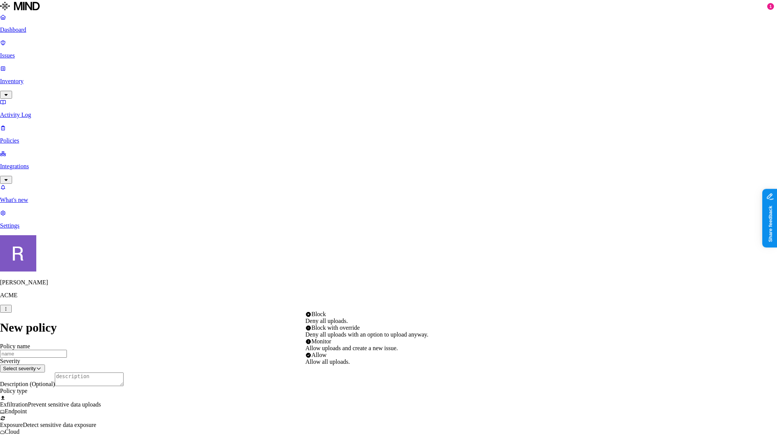
click at [414, 307] on html "Dashboard Issues Inventory Activity Log Policies Integrations What's new 1 Sett…" at bounding box center [388, 406] width 777 height 812
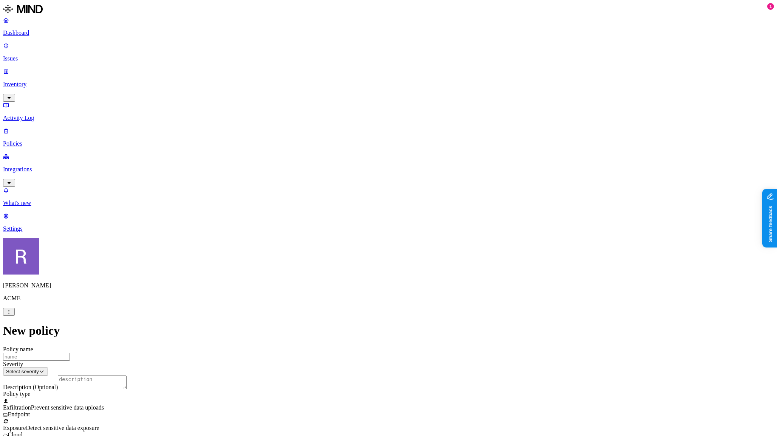
click at [245, 320] on html "Dashboard Issues Inventory Activity Log Policies Integrations What's new 1 Sett…" at bounding box center [388, 407] width 777 height 815
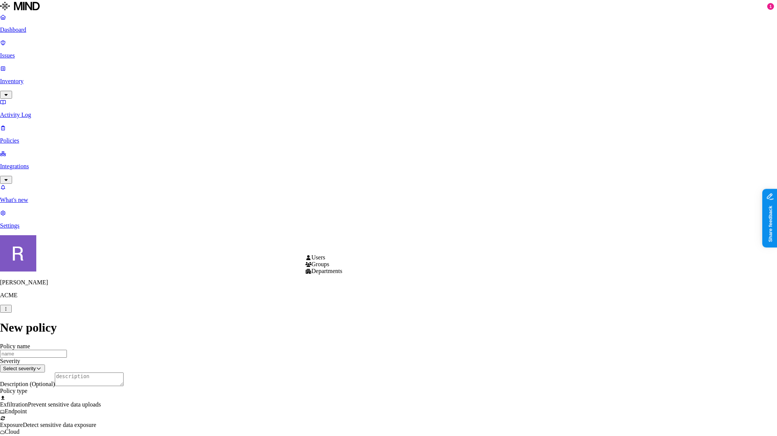
click at [336, 250] on html "Dashboard Issues Inventory Activity Log Policies Integrations What's new 1 Sett…" at bounding box center [388, 411] width 777 height 822
click at [45, 105] on html "Dashboard Issues Inventory Activity Log Policies Integrations What's new 1 Sett…" at bounding box center [388, 411] width 777 height 822
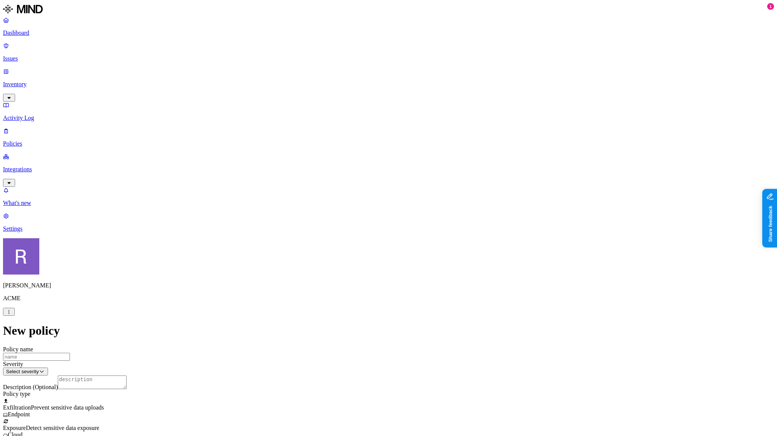
click at [39, 166] on p "Integrations" at bounding box center [388, 169] width 771 height 7
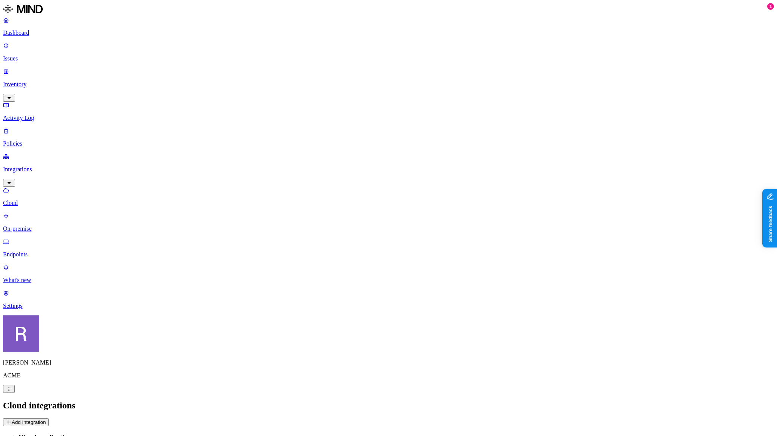
click at [49, 418] on button "Add Integration" at bounding box center [26, 422] width 46 height 8
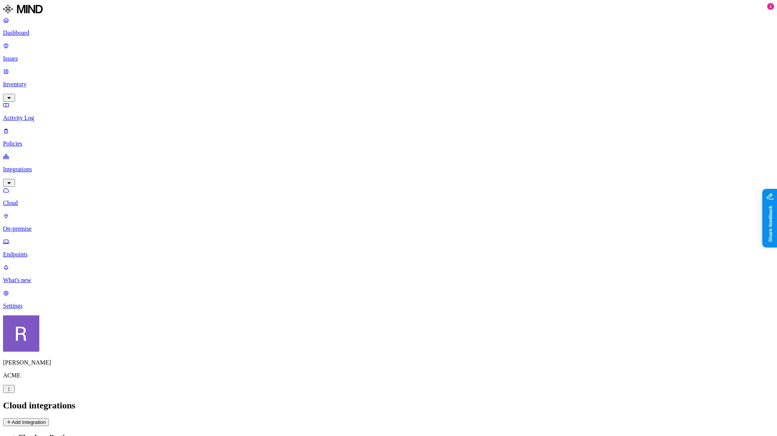
click at [35, 140] on p "Policies" at bounding box center [388, 143] width 771 height 7
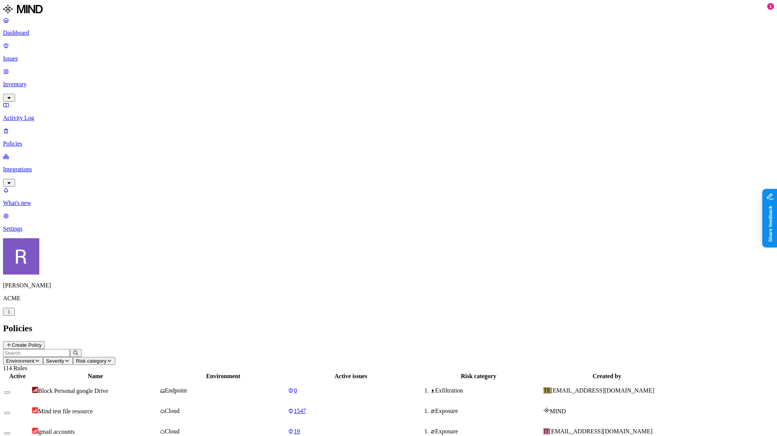
click at [45, 341] on button "Create Policy" at bounding box center [24, 345] width 42 height 8
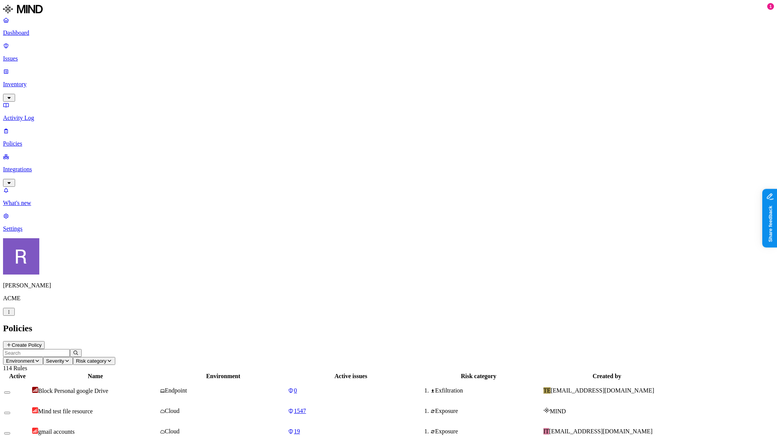
click at [24, 36] on p "Dashboard" at bounding box center [388, 32] width 771 height 7
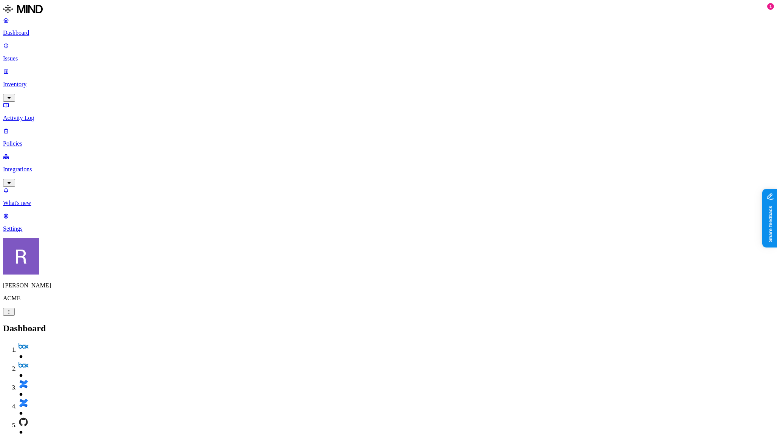
click at [41, 55] on p "Issues" at bounding box center [388, 58] width 771 height 7
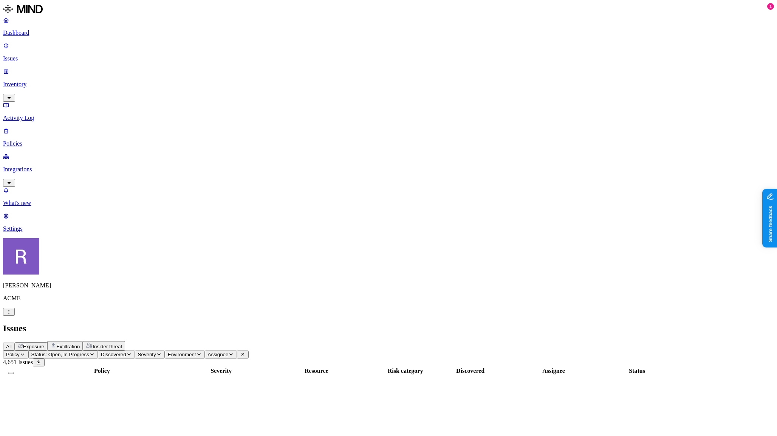
click at [47, 342] on button "Exposure" at bounding box center [31, 346] width 33 height 8
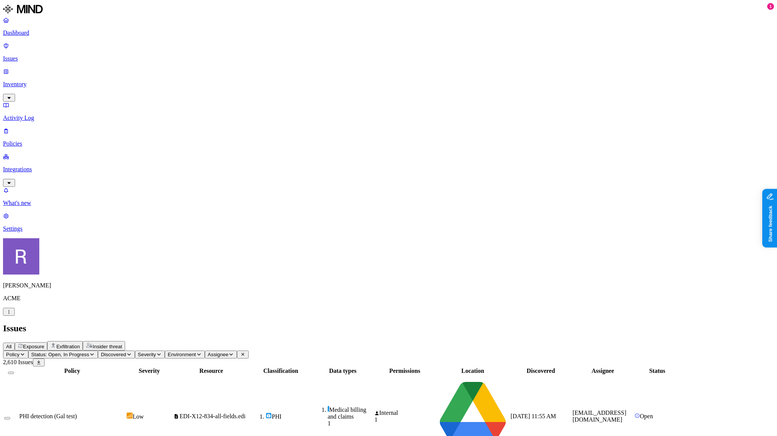
scroll to position [13, 0]
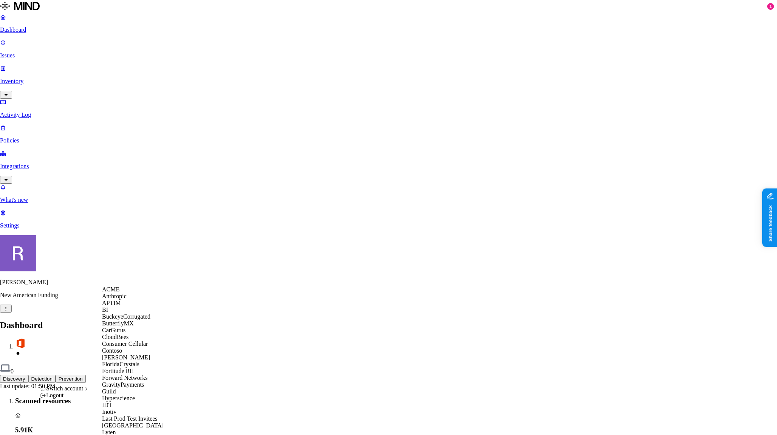
scroll to position [261, 0]
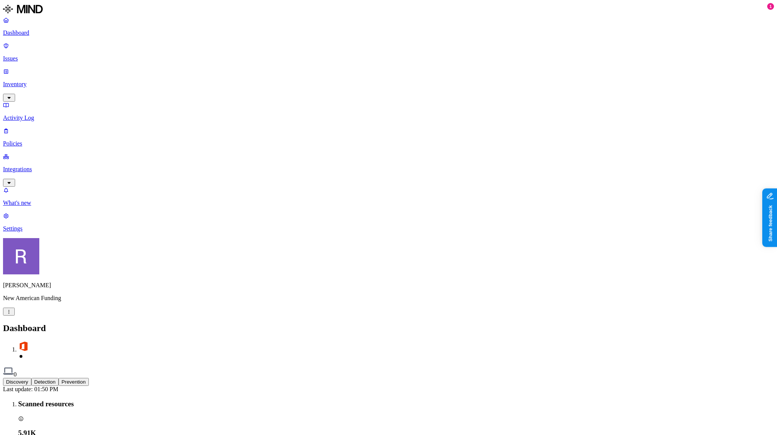
click at [33, 34] on p "Dashboard" at bounding box center [388, 32] width 771 height 7
click at [36, 166] on p "Integrations" at bounding box center [388, 169] width 771 height 7
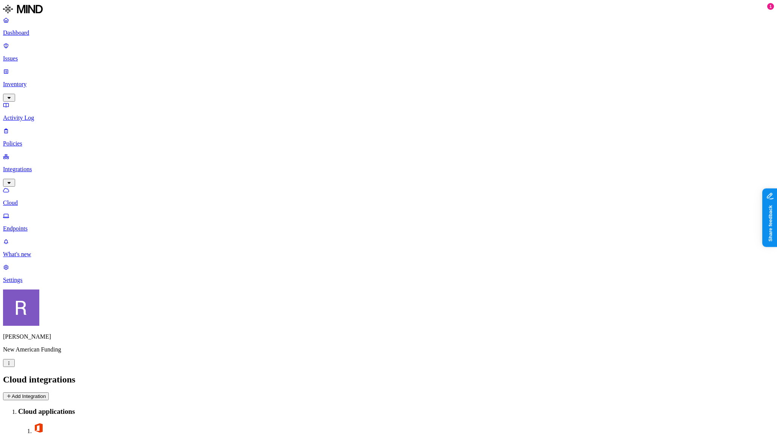
click at [43, 225] on p "Endpoints" at bounding box center [388, 228] width 771 height 7
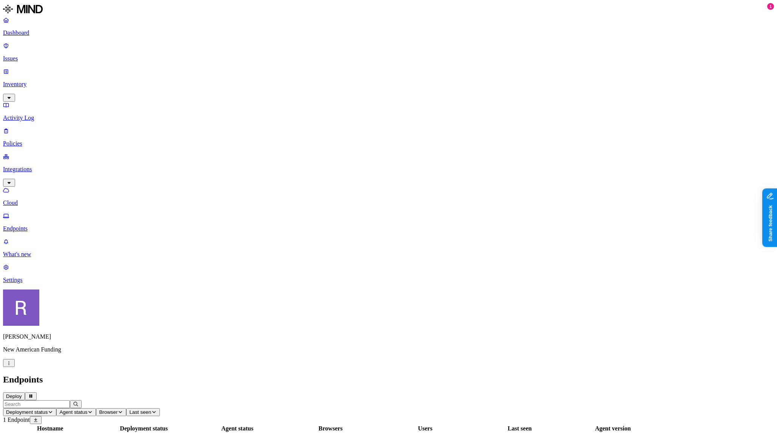
click at [43, 187] on link "Cloud" at bounding box center [388, 197] width 771 height 20
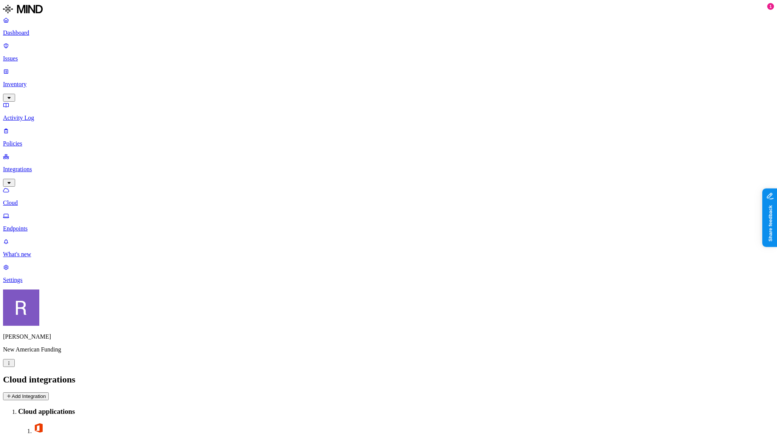
click at [33, 36] on link "Dashboard" at bounding box center [388, 27] width 771 height 20
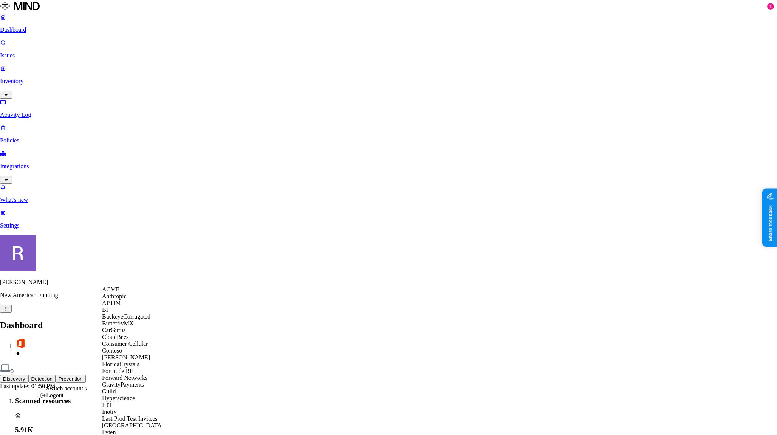
scroll to position [367, 0]
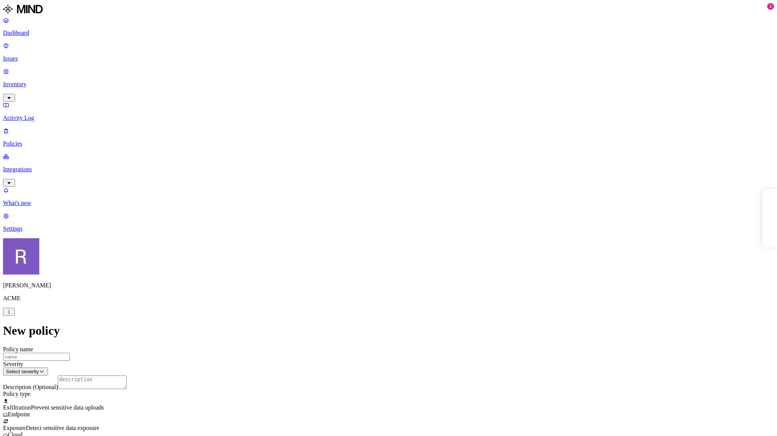
select select "1"
click at [37, 33] on p "Dashboard" at bounding box center [388, 32] width 771 height 7
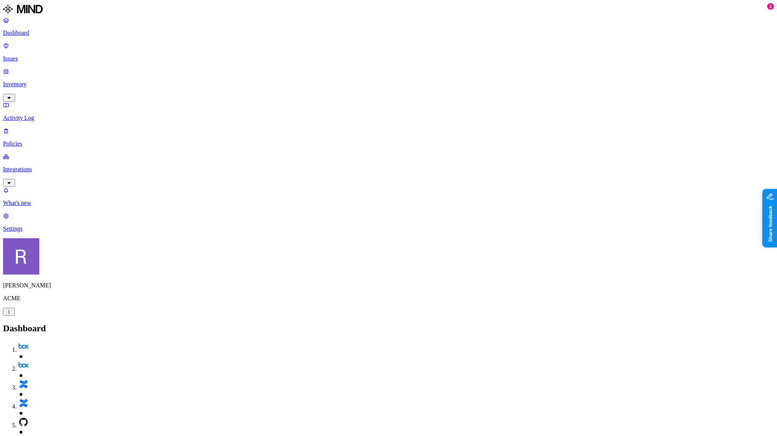
click at [37, 55] on p "Issues" at bounding box center [388, 58] width 771 height 7
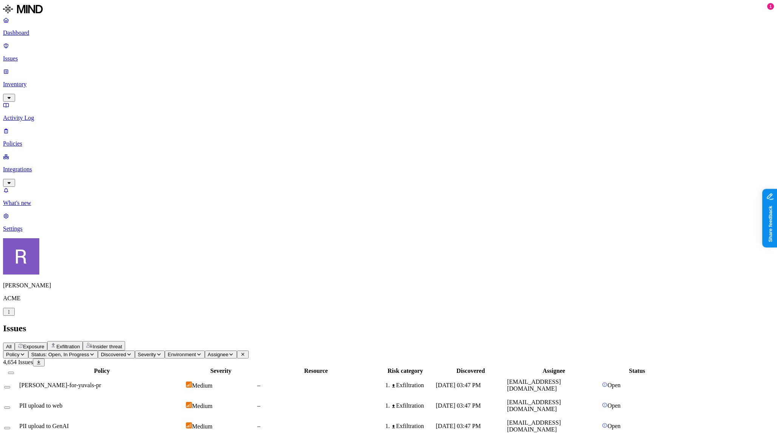
click at [375, 382] on div "–" at bounding box center [316, 385] width 118 height 7
click at [101, 382] on span "avigail-tets-for-yuvals-pr" at bounding box center [60, 385] width 82 height 6
click at [49, 33] on p "Dashboard" at bounding box center [388, 32] width 771 height 7
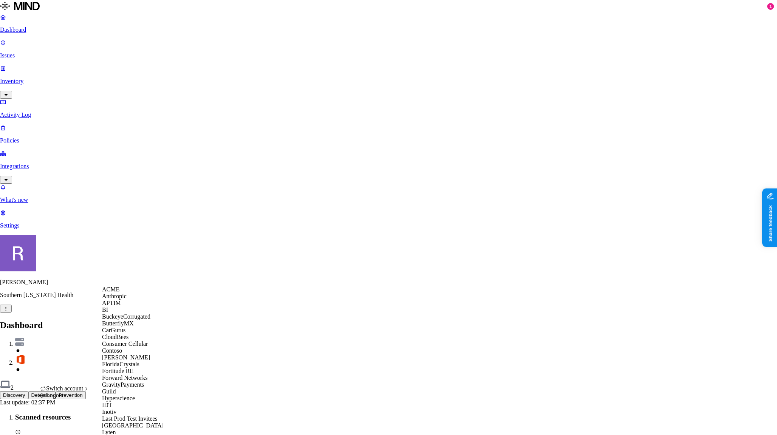
scroll to position [238, 0]
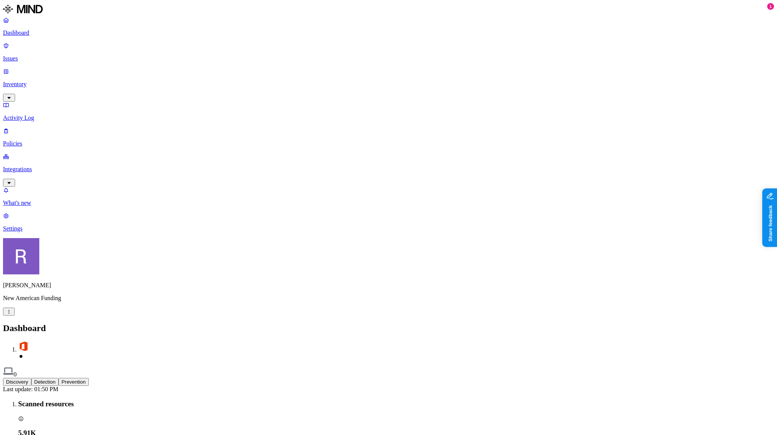
click at [44, 232] on nav "Dashboard Issues Inventory Activity Log Policies Integrations What's new 1 Sett…" at bounding box center [388, 125] width 771 height 216
click at [81, 232] on nav "Dashboard Issues Inventory Activity Log Policies Integrations What's new 1 Sett…" at bounding box center [388, 125] width 771 height 216
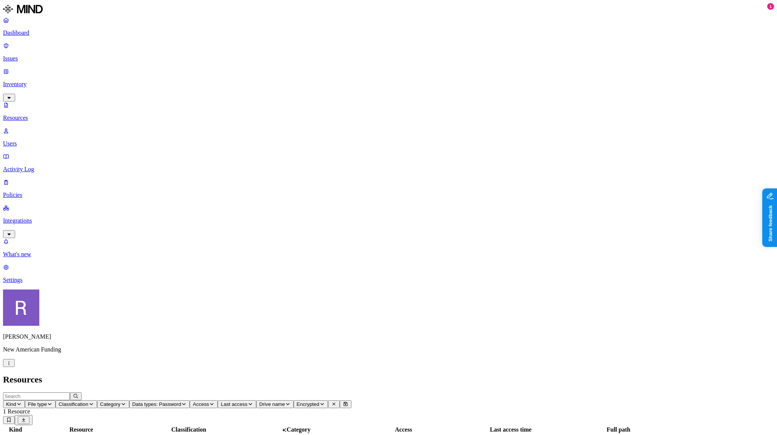
click at [36, 34] on p "Dashboard" at bounding box center [388, 32] width 771 height 7
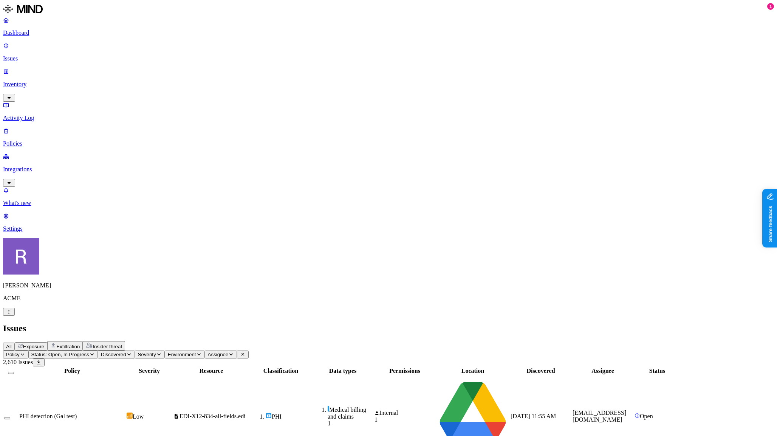
scroll to position [99, 0]
click at [36, 36] on p "Dashboard" at bounding box center [388, 32] width 771 height 7
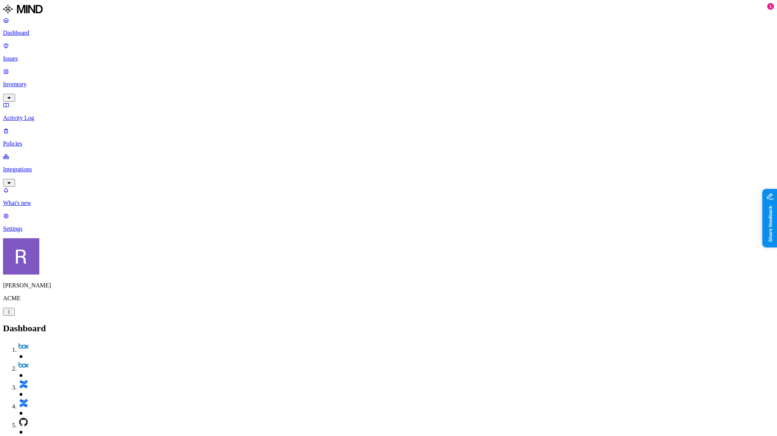
click at [29, 55] on p "Issues" at bounding box center [388, 58] width 771 height 7
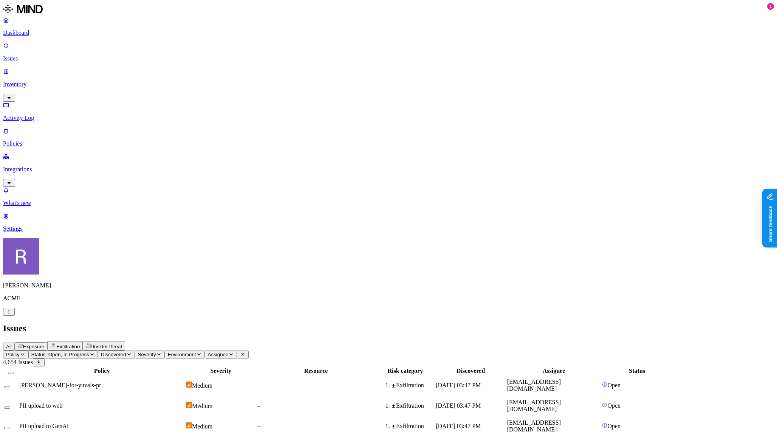
click at [44, 344] on span "Exposure" at bounding box center [33, 347] width 21 height 6
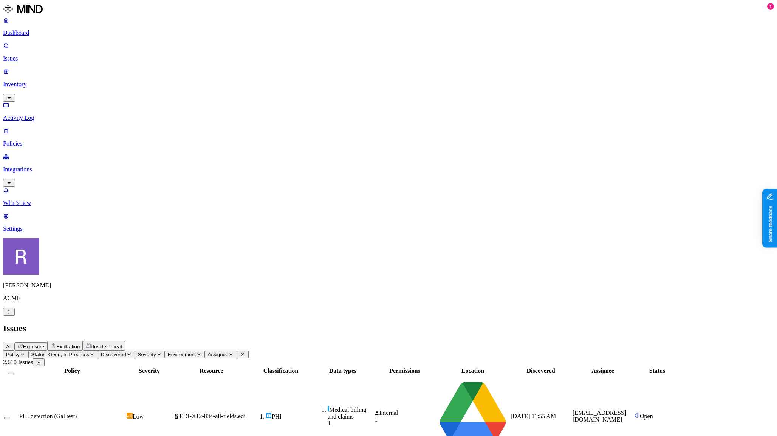
scroll to position [0, 0]
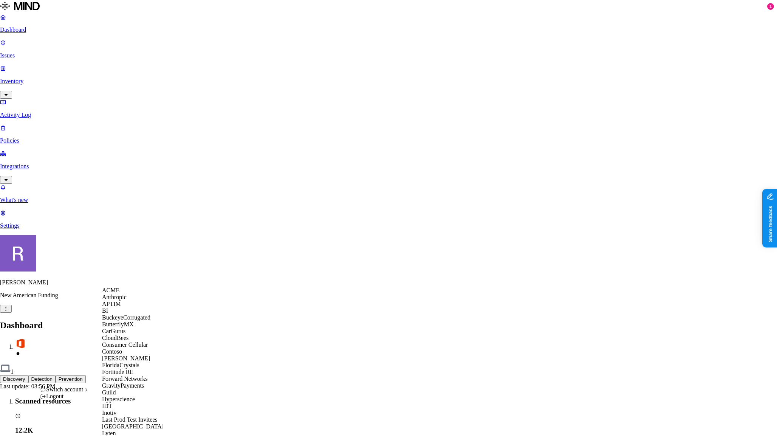
click at [115, 293] on span "ACME" at bounding box center [110, 290] width 17 height 6
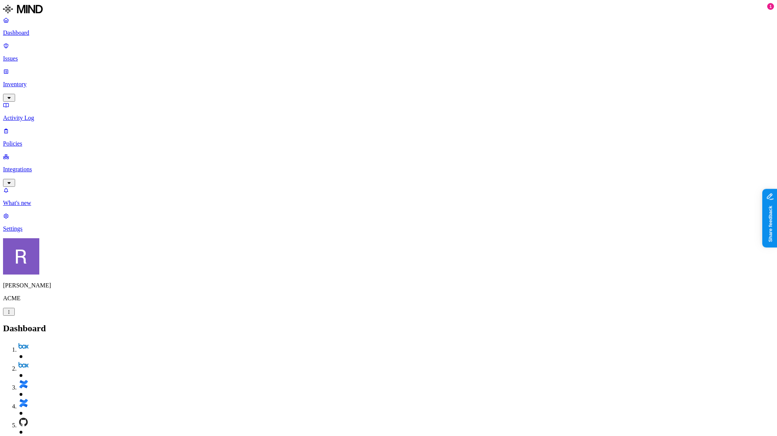
click at [27, 127] on link "Policies" at bounding box center [388, 137] width 771 height 20
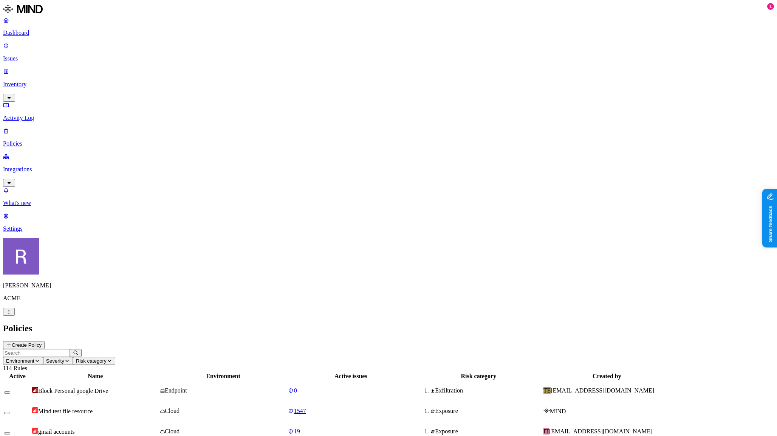
click at [537, 323] on div "Policies Create Policy" at bounding box center [388, 336] width 771 height 26
click at [45, 341] on button "Create Policy" at bounding box center [24, 345] width 42 height 8
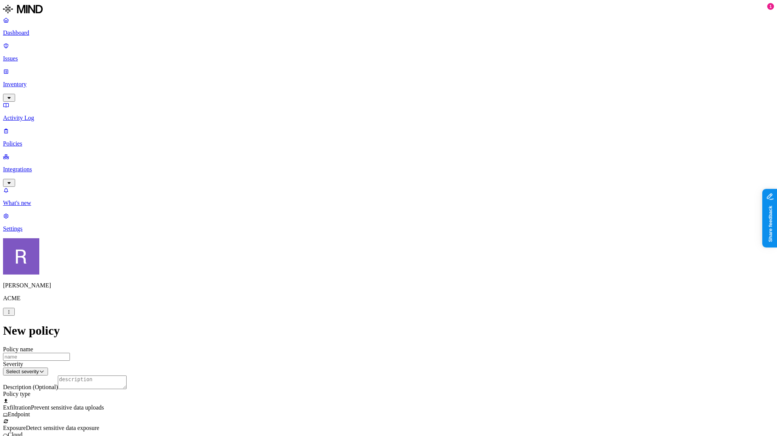
click at [355, 195] on label "Classification" at bounding box center [351, 191] width 33 height 6
click at [341, 235] on button "button" at bounding box center [338, 234] width 6 height 2
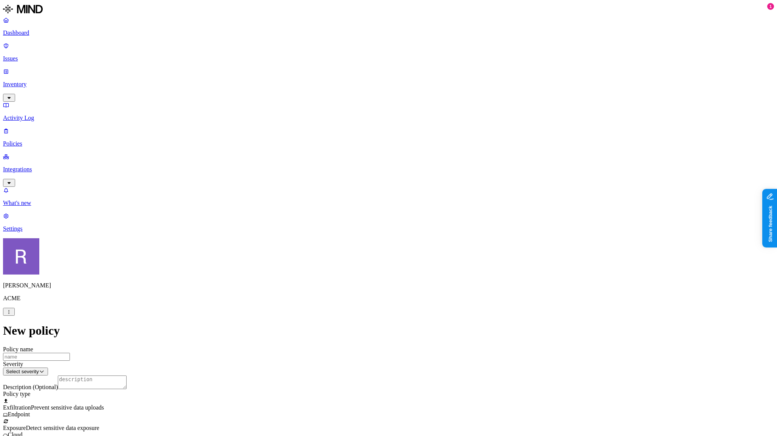
click at [369, 265] on label "Web Category" at bounding box center [359, 258] width 22 height 13
click at [366, 284] on span "Gen AI" at bounding box center [357, 284] width 18 height 6
click at [388, 310] on div "Communication platforms" at bounding box center [384, 306] width 73 height 14
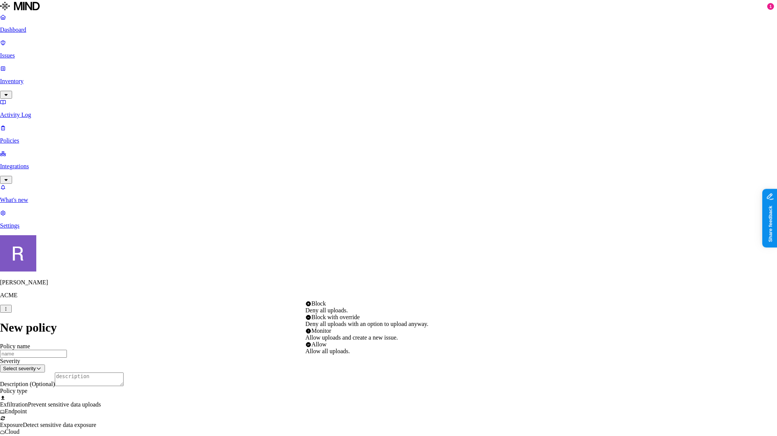
click at [405, 295] on html "Dashboard Issues Inventory Activity Log Policies Integrations What's new 1 Sett…" at bounding box center [388, 417] width 777 height 834
click at [245, 331] on html "Dashboard Issues Inventory Activity Log Policies Integrations What's new 1 Sett…" at bounding box center [388, 417] width 777 height 834
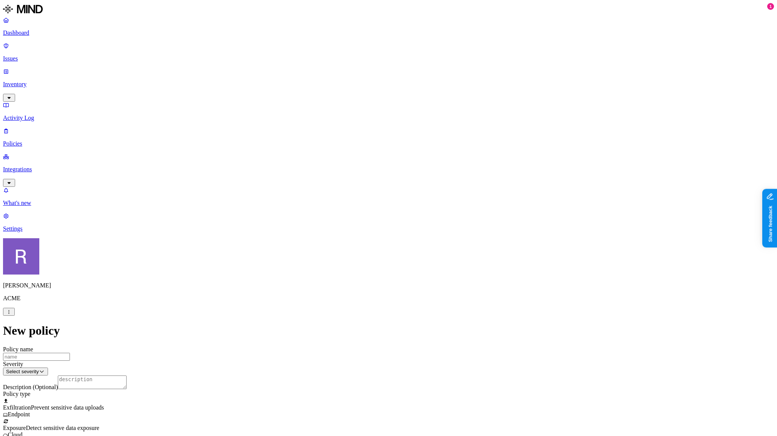
click at [329, 355] on html "Dashboard Issues Inventory Activity Log Policies Integrations What's new 1 Sett…" at bounding box center [388, 434] width 777 height 868
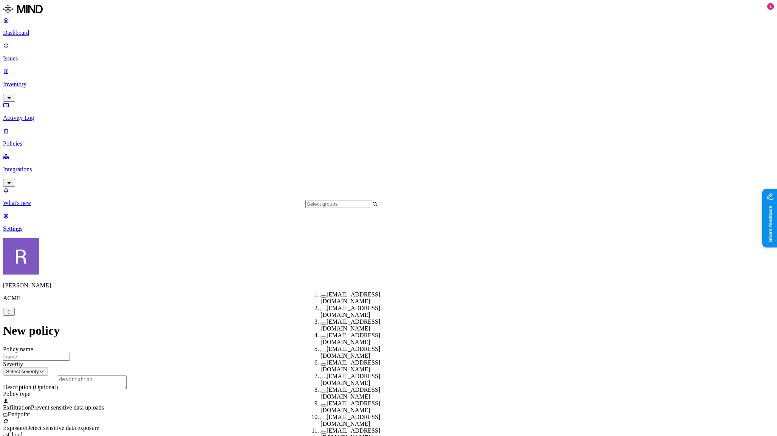
scroll to position [139, 0]
click at [321, 378] on button "button" at bounding box center [324, 379] width 6 height 2
click at [448, 350] on html "Dashboard Issues Inventory Activity Log Policies Integrations What's new 1 Sett…" at bounding box center [388, 433] width 777 height 867
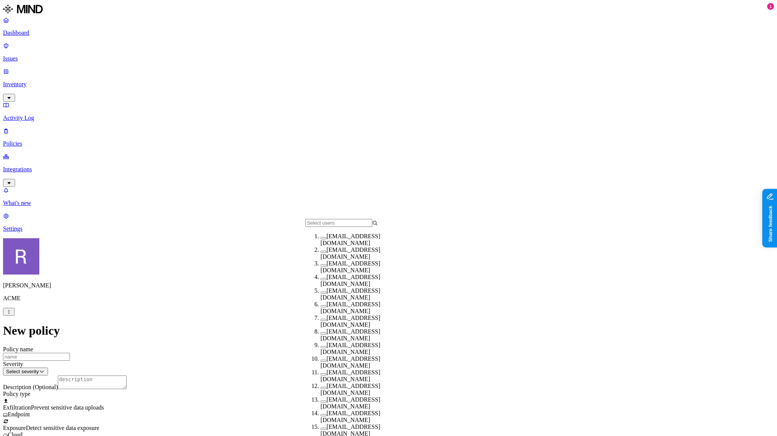
scroll to position [0, 0]
click at [321, 335] on button "button" at bounding box center [324, 333] width 6 height 2
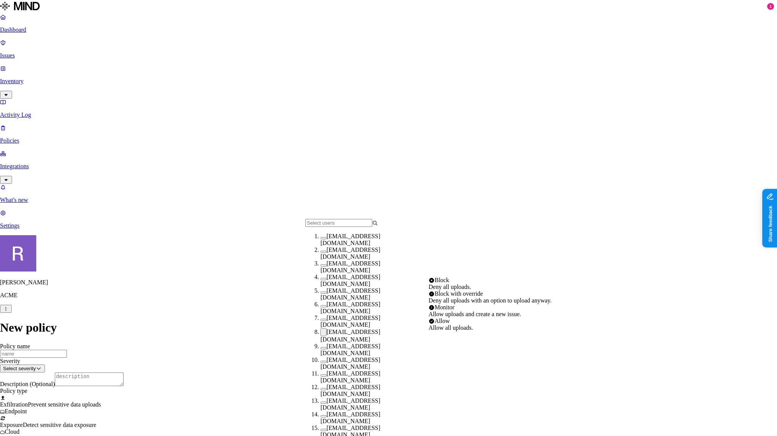
select select "1"
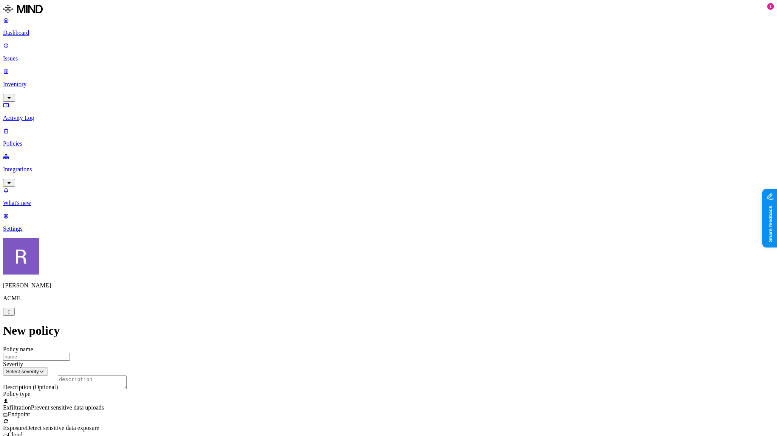
click at [30, 232] on p "Settings" at bounding box center [388, 228] width 771 height 7
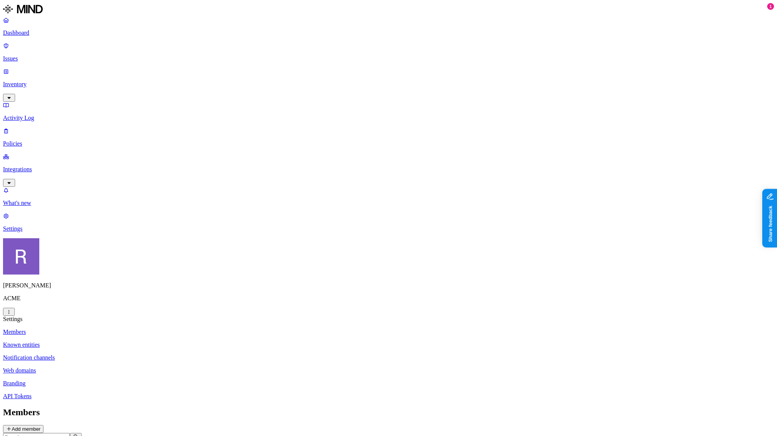
click at [122, 367] on p "Web domains" at bounding box center [388, 370] width 771 height 7
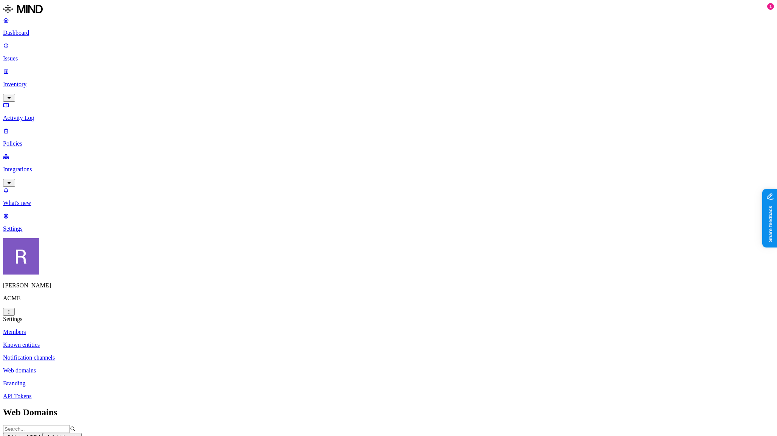
drag, startPoint x: 569, startPoint y: 186, endPoint x: 552, endPoint y: 184, distance: 16.7
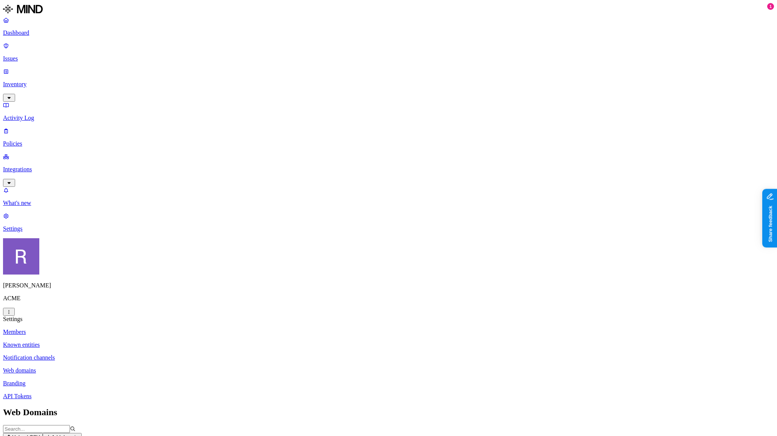
click at [29, 140] on p "Policies" at bounding box center [388, 143] width 771 height 7
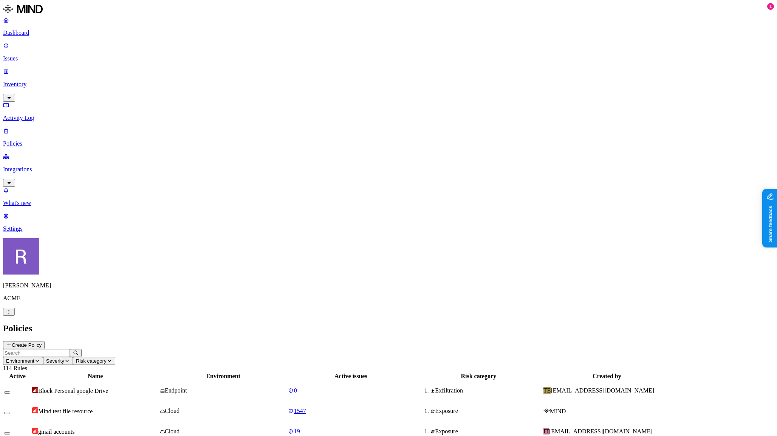
click at [45, 341] on button "Create Policy" at bounding box center [24, 345] width 42 height 8
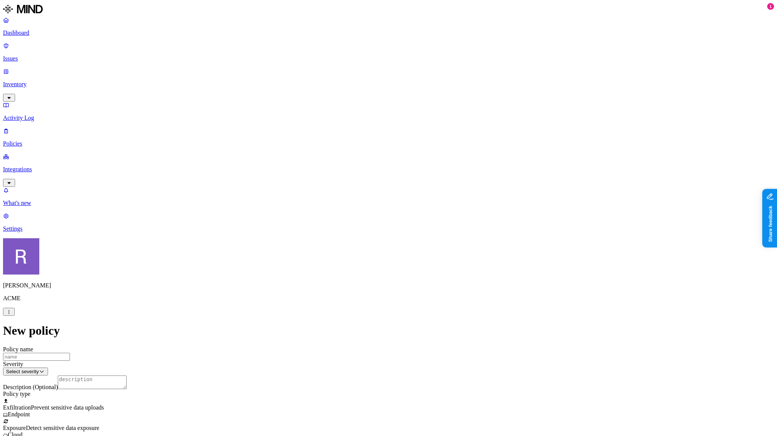
scroll to position [180, 0]
click at [371, 231] on label "Web Category" at bounding box center [359, 226] width 22 height 13
click at [380, 250] on div "Social networks Social networks" at bounding box center [390, 253] width 39 height 7
click at [354, 249] on icon at bounding box center [351, 246] width 5 height 5
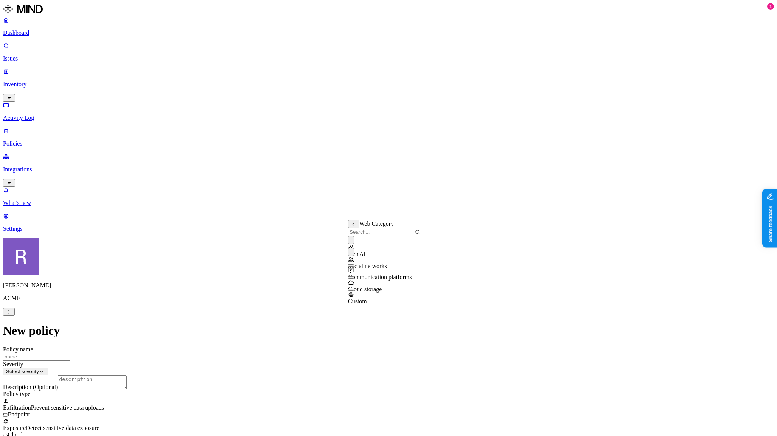
drag, startPoint x: 365, startPoint y: 261, endPoint x: 414, endPoint y: 262, distance: 48.4
click at [354, 261] on icon at bounding box center [351, 259] width 6 height 5
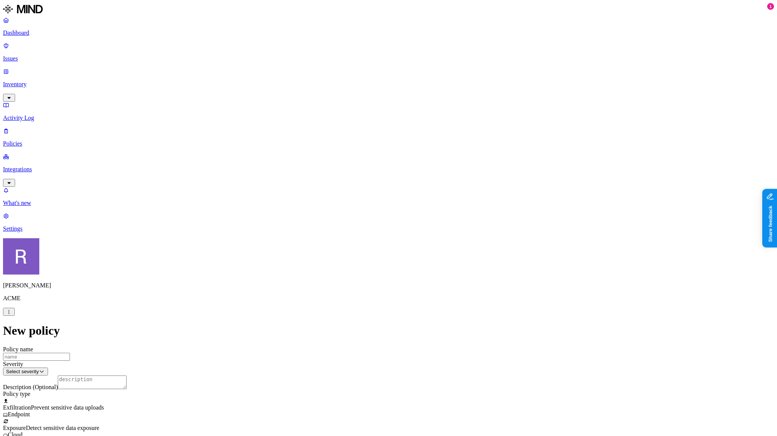
click at [352, 282] on label "Groups" at bounding box center [352, 279] width 18 height 6
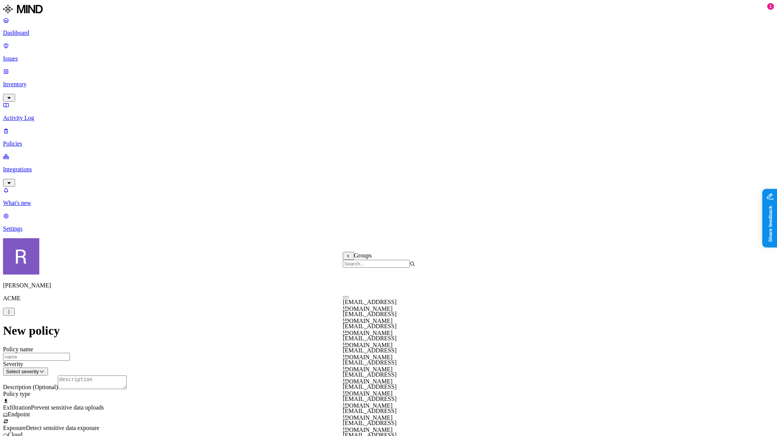
scroll to position [87, 0]
click at [349, 436] on button "button" at bounding box center [346, 442] width 6 height 2
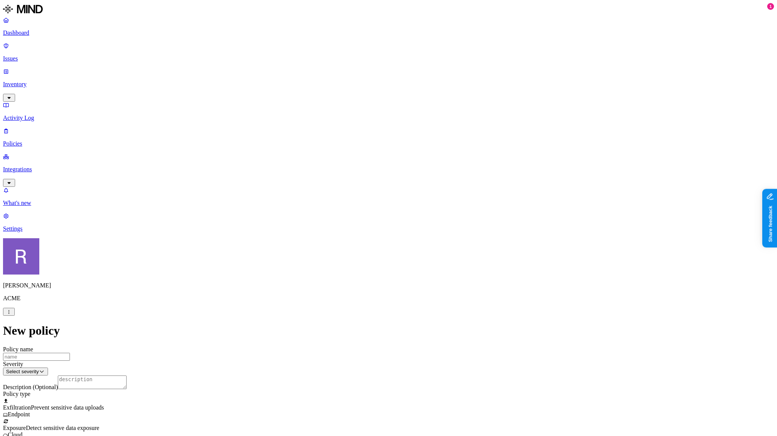
click at [343, 271] on label "is not" at bounding box center [340, 270] width 8 height 13
click at [427, 321] on html "Dashboard Issues Inventory Activity Log Policies Integrations What's new 1 Sett…" at bounding box center [388, 418] width 777 height 837
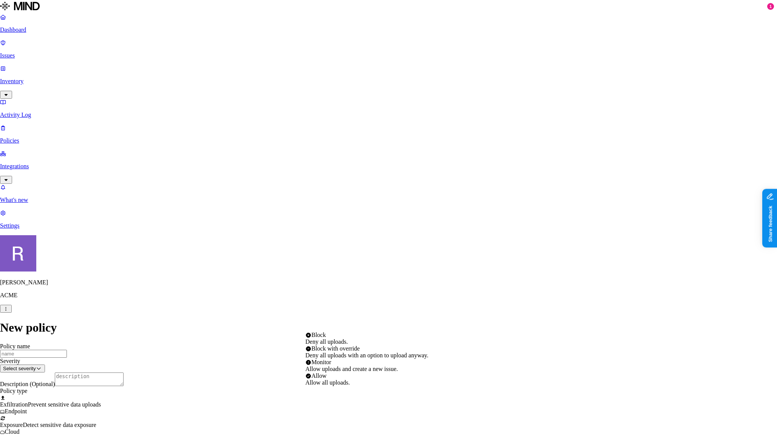
select select "4"
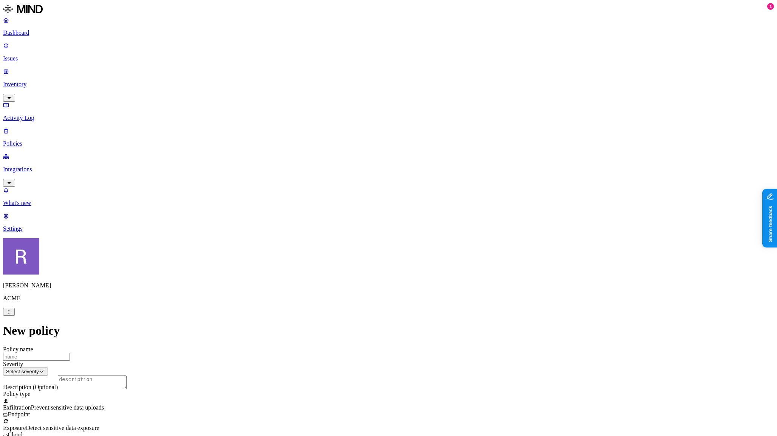
click at [338, 385] on html "Dashboard Issues Inventory Activity Log Policies Integrations What's new 1 Sett…" at bounding box center [388, 434] width 777 height 868
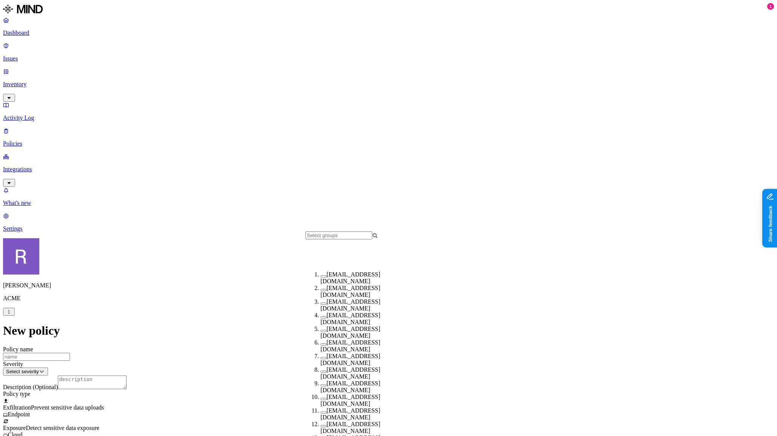
scroll to position [105, 0]
click at [321, 436] on button "button" at bounding box center [324, 439] width 6 height 2
drag, startPoint x: 267, startPoint y: 337, endPoint x: 335, endPoint y: 363, distance: 72.7
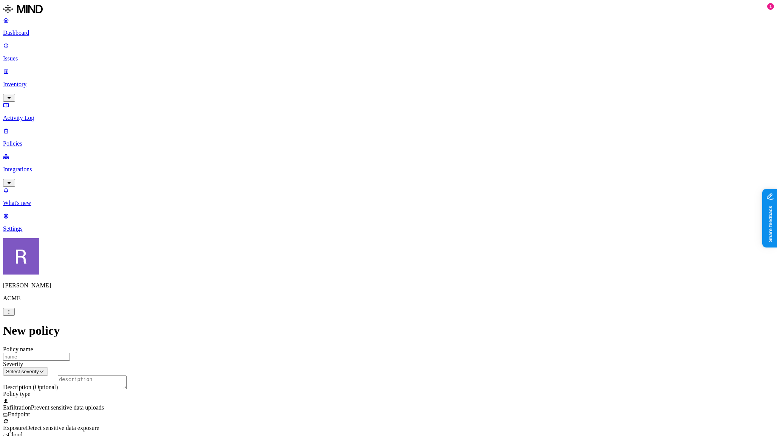
click at [463, 389] on html "Dashboard Issues Inventory Activity Log Policies Integrations What's new 1 Sett…" at bounding box center [388, 433] width 777 height 867
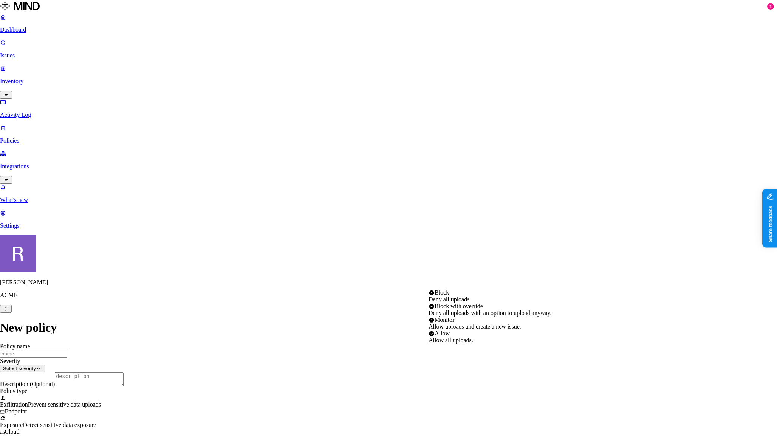
select select "2"
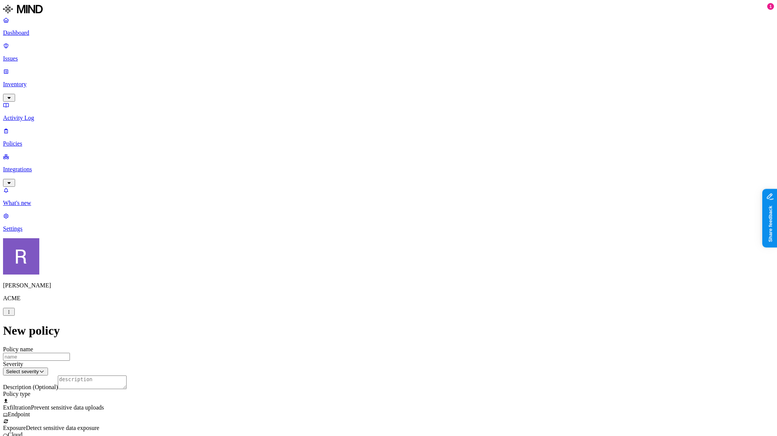
click at [22, 36] on p "Dashboard" at bounding box center [388, 32] width 771 height 7
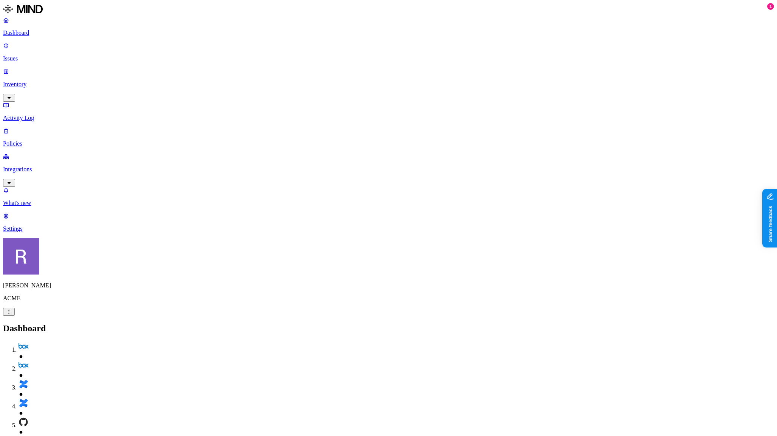
click at [22, 166] on p "Integrations" at bounding box center [388, 169] width 771 height 7
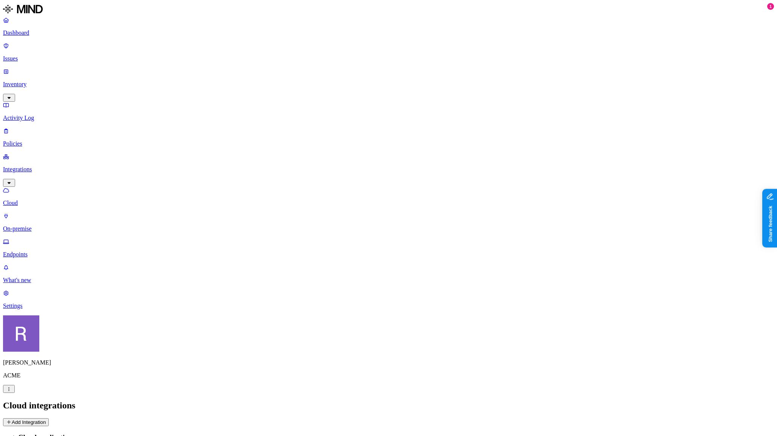
click at [49, 418] on button "Add Integration" at bounding box center [26, 422] width 46 height 8
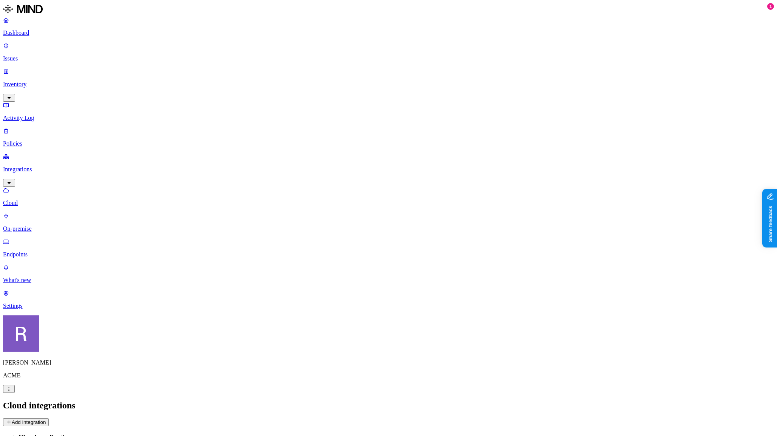
click at [45, 36] on p "Dashboard" at bounding box center [388, 32] width 771 height 7
